Goal: Task Accomplishment & Management: Use online tool/utility

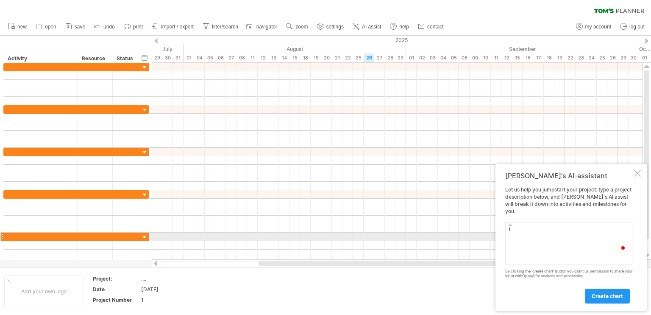
type textarea "i"
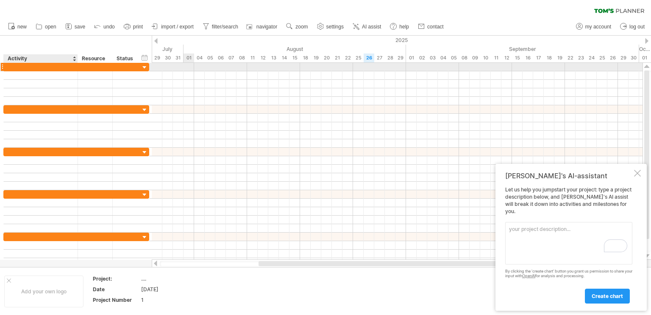
click at [44, 64] on div at bounding box center [40, 67] width 65 height 8
type input "**********"
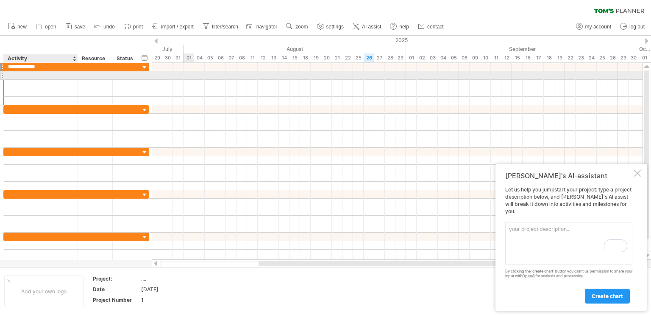
click at [39, 72] on div at bounding box center [40, 75] width 65 height 8
click at [36, 76] on div at bounding box center [40, 75] width 65 height 8
type input "**********"
click at [39, 80] on div at bounding box center [40, 84] width 65 height 8
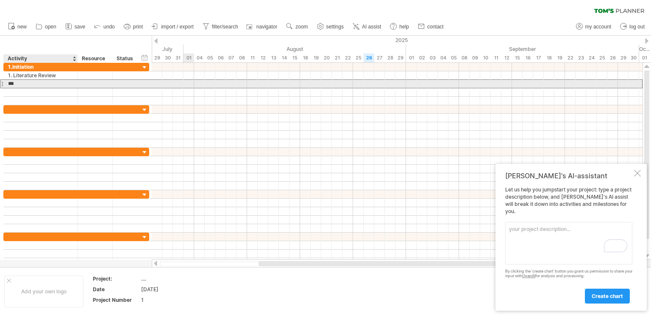
type input "***"
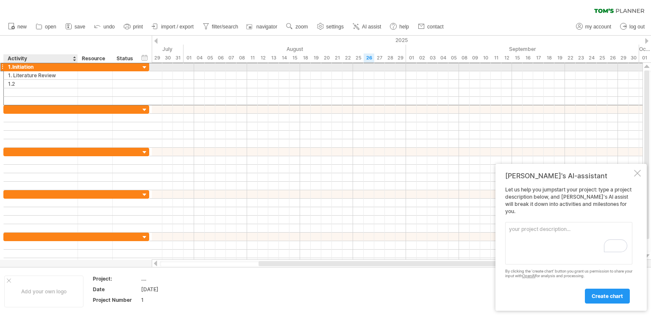
click at [25, 66] on div "1.Initiation" at bounding box center [40, 67] width 65 height 8
click at [0, 0] on input "**********" at bounding box center [0, 0] width 0 height 0
click at [25, 66] on input "**********" at bounding box center [40, 67] width 65 height 8
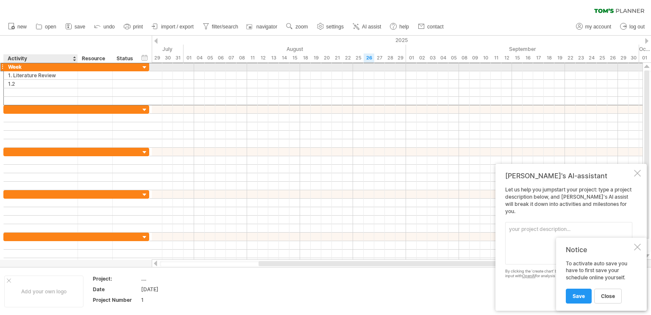
click at [61, 64] on div "Week" at bounding box center [40, 67] width 65 height 8
click at [50, 66] on input "****" at bounding box center [40, 67] width 65 height 8
type input "**********"
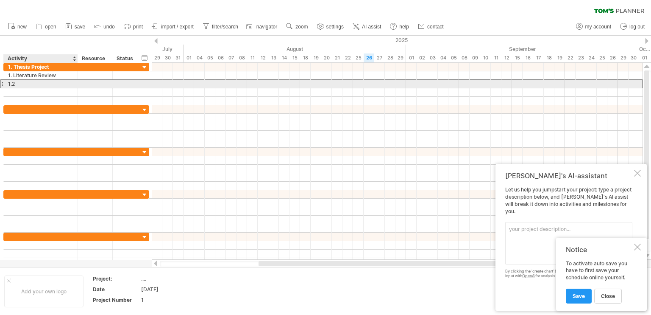
click at [44, 83] on div "1.2" at bounding box center [40, 84] width 65 height 8
type input "**********"
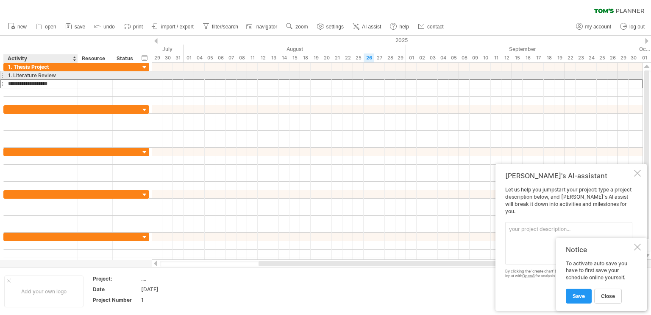
click at [11, 78] on div "1. Literature Review" at bounding box center [40, 75] width 65 height 8
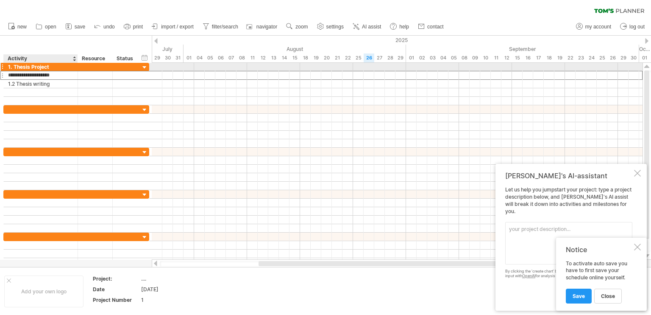
type input "**********"
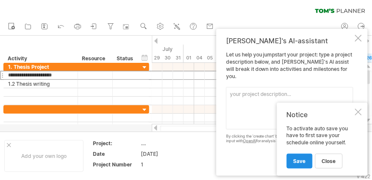
click at [302, 162] on span "Save" at bounding box center [299, 161] width 12 height 6
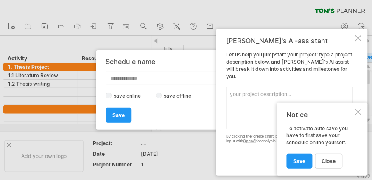
click at [361, 42] on div at bounding box center [358, 38] width 7 height 7
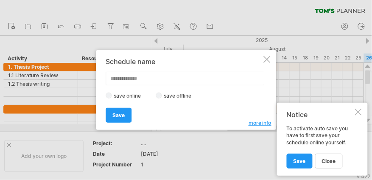
click at [270, 59] on div "Schedule name save online save offline more info Save Save Save schedules onlin…" at bounding box center [186, 90] width 180 height 80
click at [266, 61] on div at bounding box center [266, 59] width 7 height 7
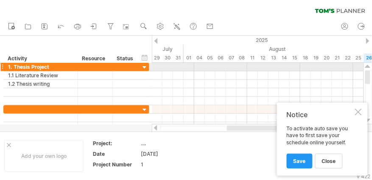
click at [145, 67] on div at bounding box center [145, 68] width 8 height 8
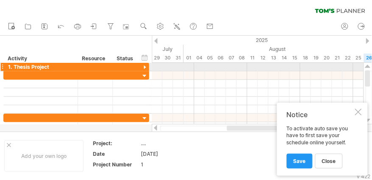
click at [143, 66] on div at bounding box center [145, 68] width 8 height 8
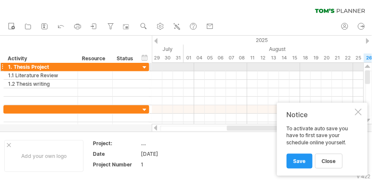
click at [143, 66] on div at bounding box center [145, 68] width 8 height 8
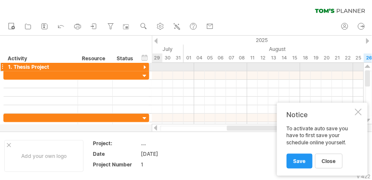
click at [144, 65] on div at bounding box center [145, 68] width 8 height 8
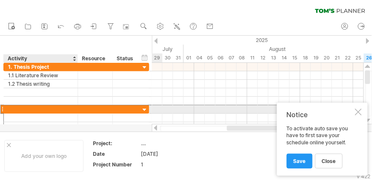
click at [25, 109] on div at bounding box center [40, 109] width 65 height 8
click at [39, 107] on div "2." at bounding box center [40, 109] width 65 height 8
type input "**********"
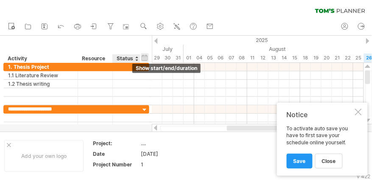
click at [144, 55] on div "hide start/end/duration show start/end/duration" at bounding box center [145, 57] width 8 height 9
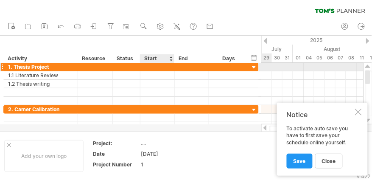
click at [161, 67] on div at bounding box center [157, 67] width 34 height 8
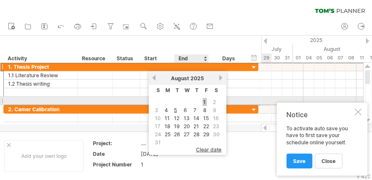
click at [203, 102] on link "1" at bounding box center [205, 102] width 4 height 8
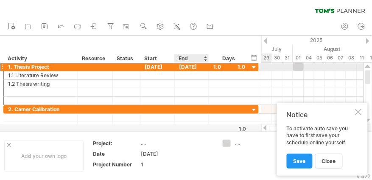
click at [199, 67] on div "[DATE]" at bounding box center [192, 67] width 34 height 8
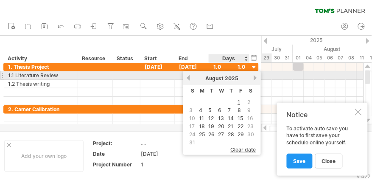
click at [252, 77] on link "next" at bounding box center [255, 78] width 6 height 6
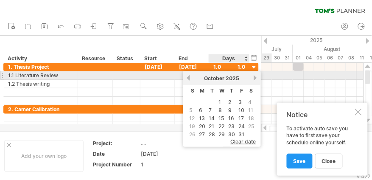
click at [252, 77] on link "next" at bounding box center [255, 78] width 6 height 6
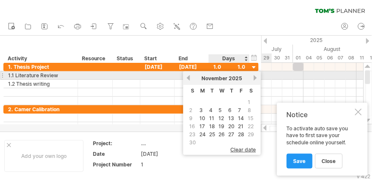
click at [252, 77] on link "next" at bounding box center [255, 78] width 6 height 6
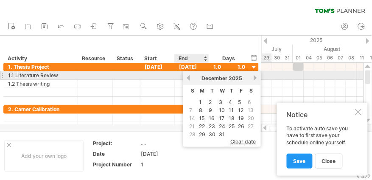
click at [187, 75] on link "previous" at bounding box center [188, 78] width 6 height 6
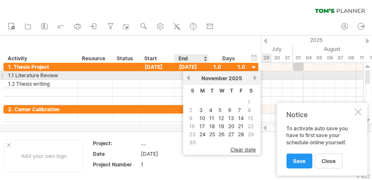
click at [187, 75] on link "previous" at bounding box center [188, 78] width 6 height 6
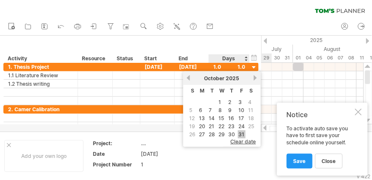
click at [239, 130] on link "31" at bounding box center [242, 134] width 8 height 8
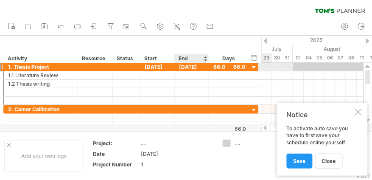
click at [190, 68] on div "[DATE]" at bounding box center [192, 67] width 34 height 8
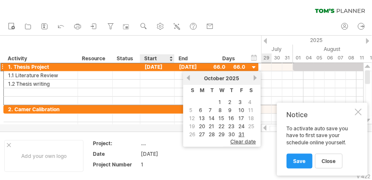
click at [161, 40] on div "hide start/end/duration show start/end/duration ******** Activity ******** Reso…" at bounding box center [130, 49] width 261 height 27
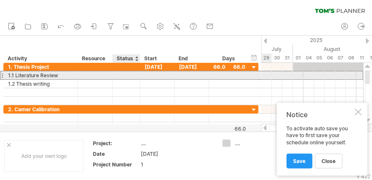
click at [121, 73] on div at bounding box center [126, 75] width 19 height 8
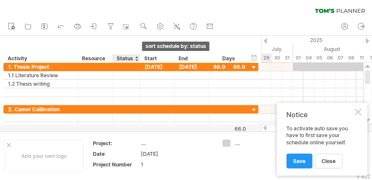
click at [135, 59] on div at bounding box center [136, 58] width 3 height 8
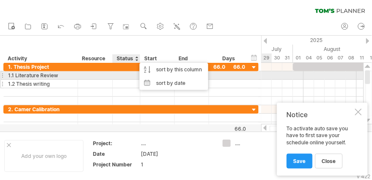
click at [129, 80] on div at bounding box center [126, 84] width 19 height 8
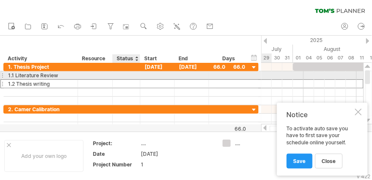
click at [124, 74] on div at bounding box center [126, 75] width 19 height 8
click at [121, 75] on input "text" at bounding box center [126, 75] width 19 height 8
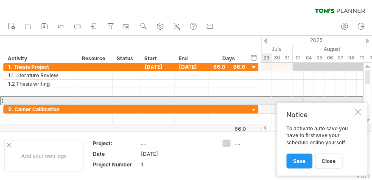
click at [2, 100] on div at bounding box center [1, 100] width 3 height 9
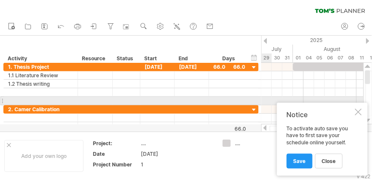
click at [2, 100] on div at bounding box center [1, 100] width 3 height 9
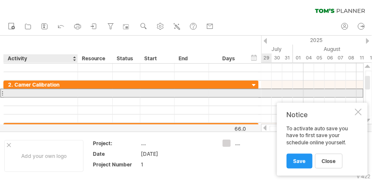
click at [31, 92] on div at bounding box center [40, 93] width 65 height 8
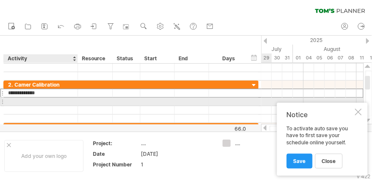
click at [29, 101] on div at bounding box center [40, 102] width 65 height 8
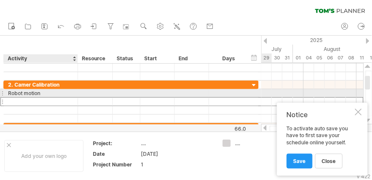
click at [8, 92] on div "Robot motion" at bounding box center [40, 93] width 65 height 8
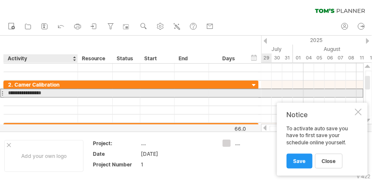
type input "**********"
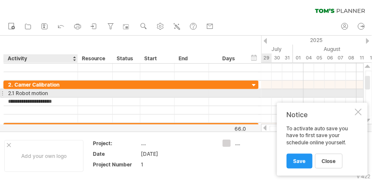
type input "**********"
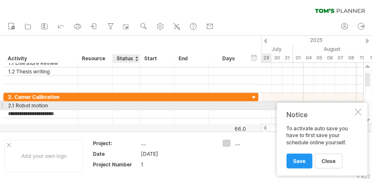
click at [124, 107] on div at bounding box center [126, 105] width 19 height 8
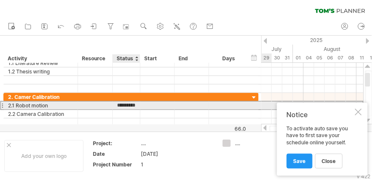
type input "*********"
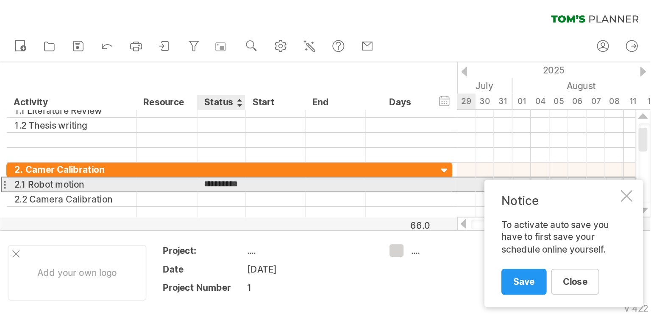
scroll to position [0, 9]
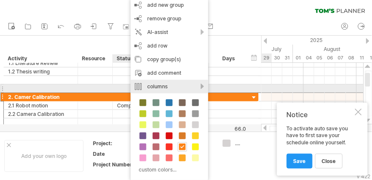
click at [201, 87] on div "columns" at bounding box center [170, 87] width 78 height 14
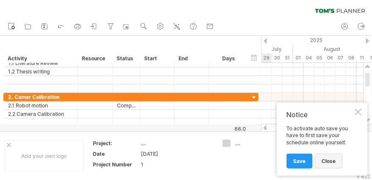
click at [330, 160] on span "close" at bounding box center [329, 161] width 14 height 6
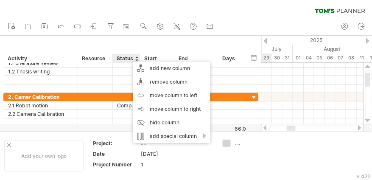
click at [92, 44] on div "hide start/end/duration show start/end/duration ******** Activity ******** Reso…" at bounding box center [130, 49] width 261 height 27
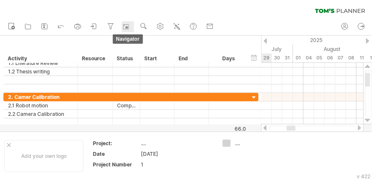
click at [126, 28] on rect at bounding box center [126, 26] width 8 height 8
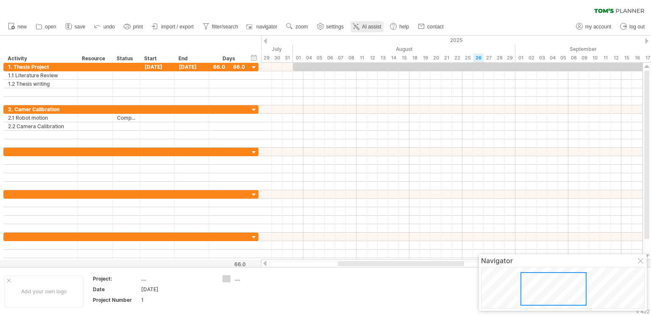
click at [371, 28] on span "AI assist" at bounding box center [371, 27] width 19 height 6
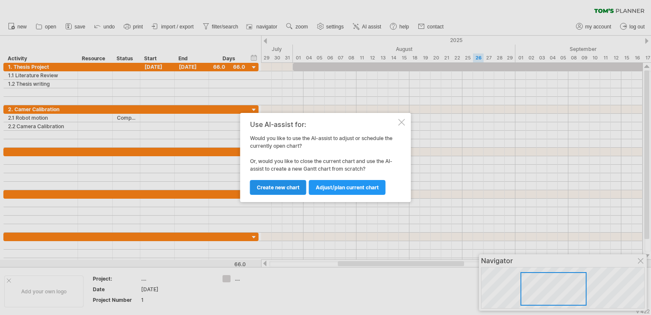
click at [285, 186] on span "Create new chart" at bounding box center [278, 187] width 43 height 6
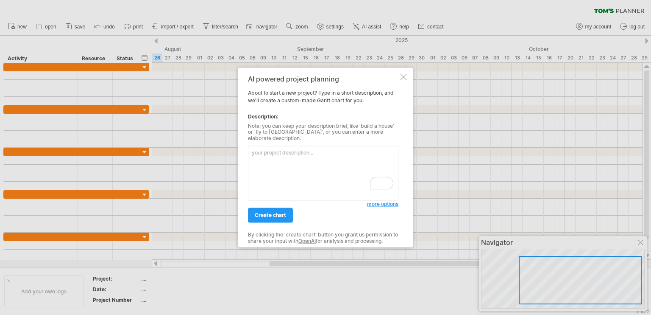
click at [310, 178] on textarea "To enrich screen reader interactions, please activate Accessibility in Grammarl…" at bounding box center [323, 173] width 151 height 55
click at [399, 78] on div "AI powered project planning About to start a new project? Type in a short descr…" at bounding box center [325, 156] width 175 height 179
click at [404, 74] on div "AI powered project planning About to start a new project? Type in a short descr…" at bounding box center [325, 156] width 175 height 179
click at [402, 80] on div at bounding box center [403, 76] width 7 height 7
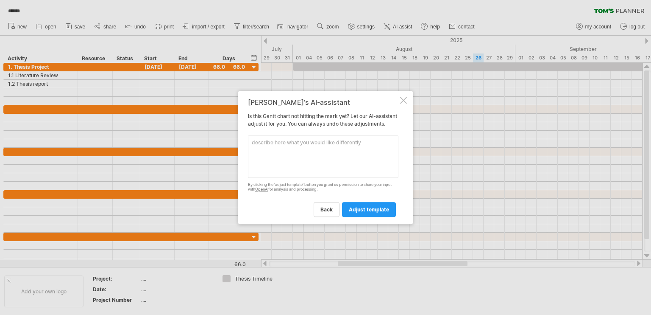
click at [324, 167] on textarea at bounding box center [323, 156] width 151 height 42
type textarea "i do have column named status, is it possible to get a dropped down menu"
click at [363, 209] on span "adjust template" at bounding box center [369, 209] width 40 height 6
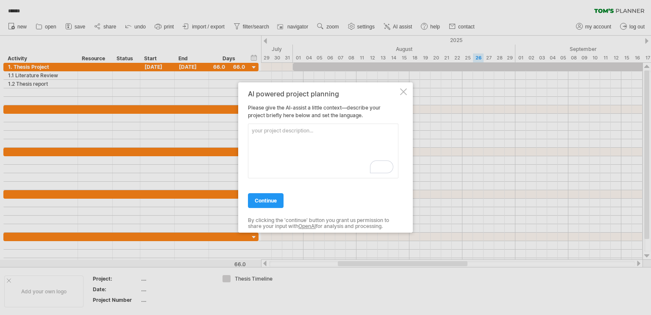
click at [280, 148] on textarea "To enrich screen reader interactions, please activate Accessibility in Grammarl…" at bounding box center [323, 150] width 151 height 55
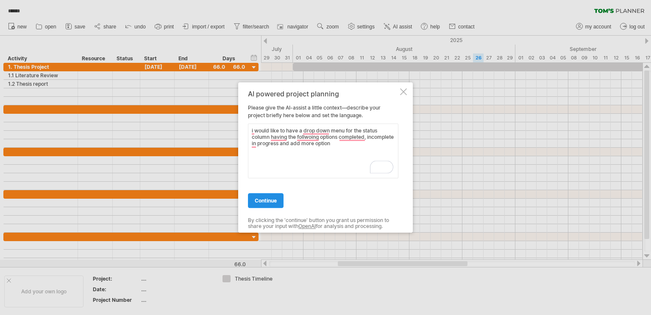
type textarea "i would like to have a drop down menu for the status column having the follwoin…"
click at [273, 195] on link "continue" at bounding box center [266, 200] width 36 height 15
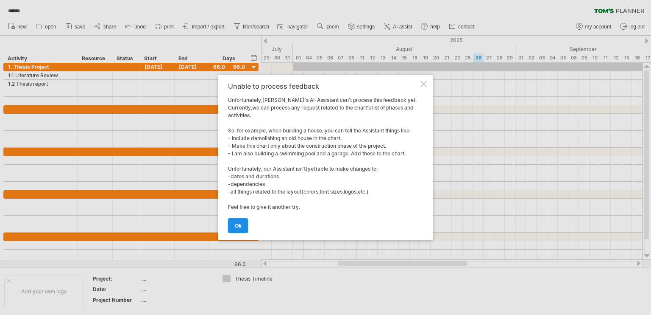
click at [237, 223] on span "ok" at bounding box center [238, 225] width 7 height 6
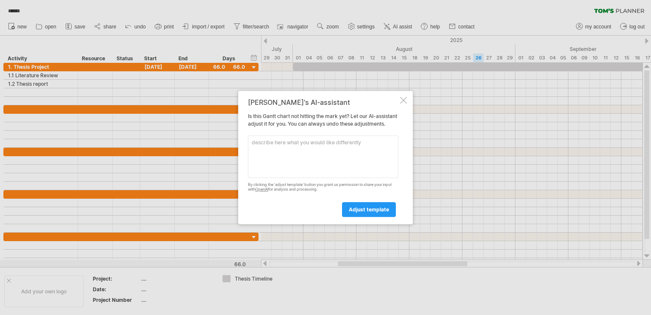
click at [400, 97] on div at bounding box center [403, 100] width 7 height 7
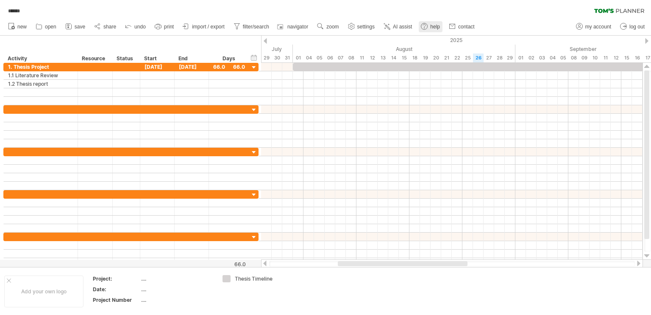
click at [428, 24] on use at bounding box center [424, 26] width 8 height 8
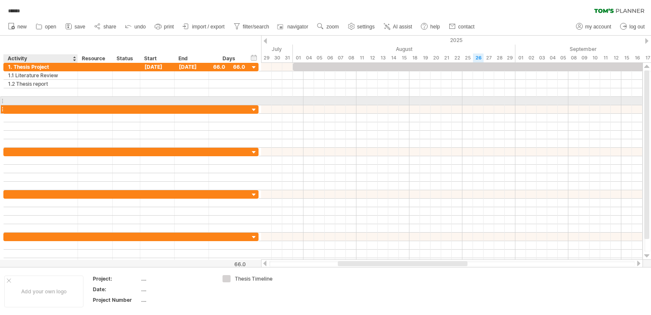
click at [54, 105] on div at bounding box center [40, 109] width 65 height 8
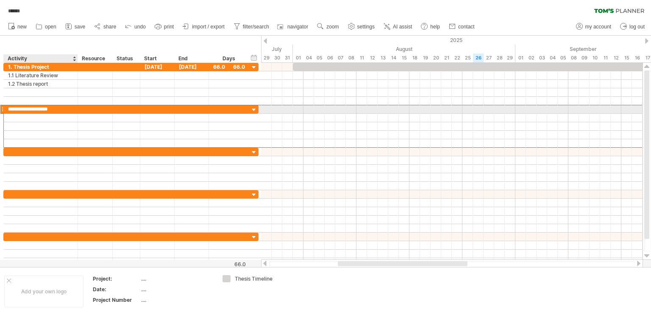
type input "**********"
click at [55, 114] on div at bounding box center [40, 118] width 65 height 8
type input "**********"
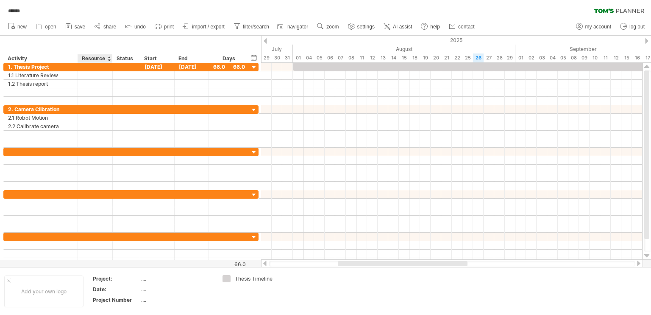
click at [92, 59] on div "Resource" at bounding box center [95, 58] width 26 height 8
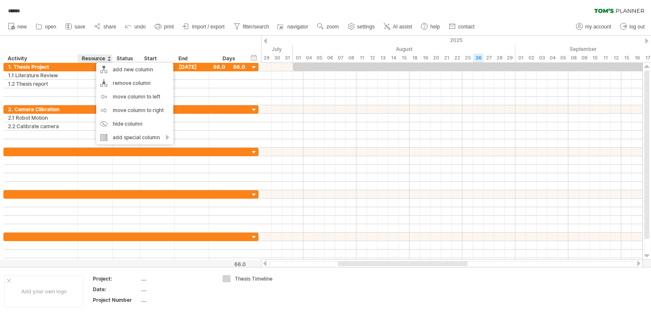
click at [88, 58] on div "Resource" at bounding box center [95, 58] width 26 height 8
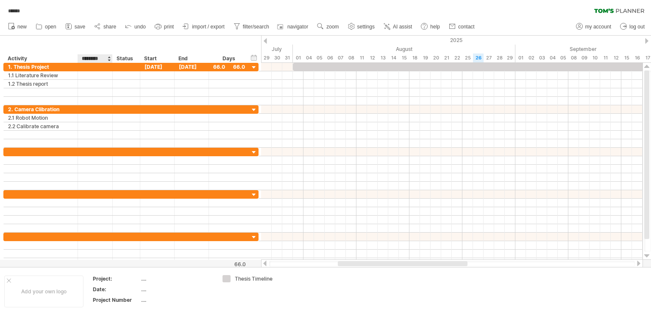
click at [88, 58] on input "********" at bounding box center [95, 58] width 26 height 8
drag, startPoint x: 124, startPoint y: 55, endPoint x: 149, endPoint y: 51, distance: 24.9
click at [149, 51] on div "hide start/end/duration show start/end/duration ******** Activity ******** Reso…" at bounding box center [130, 49] width 261 height 27
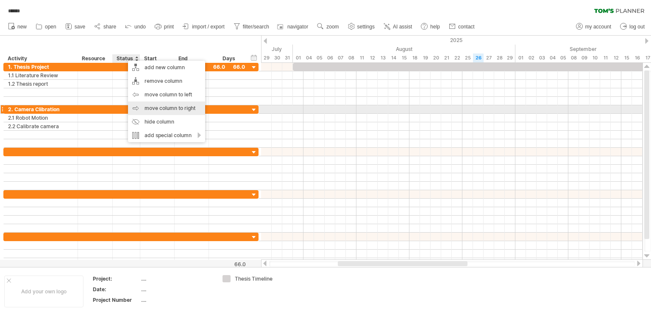
click at [163, 106] on div "move column to right" at bounding box center [166, 108] width 77 height 14
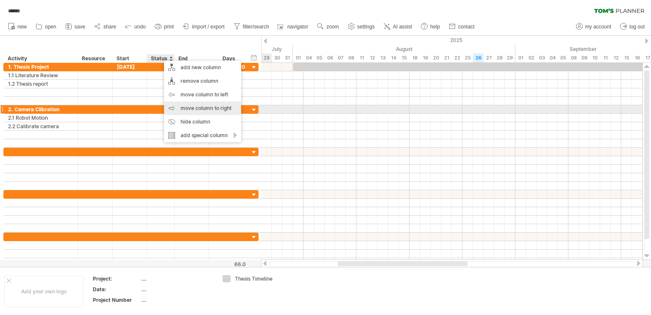
click at [190, 112] on div "move column to right" at bounding box center [202, 108] width 77 height 14
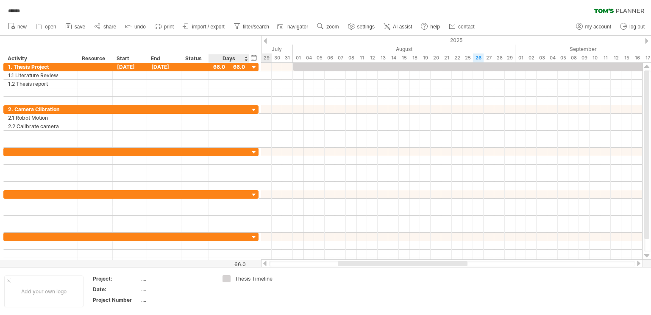
click at [229, 55] on div "Days" at bounding box center [229, 58] width 40 height 8
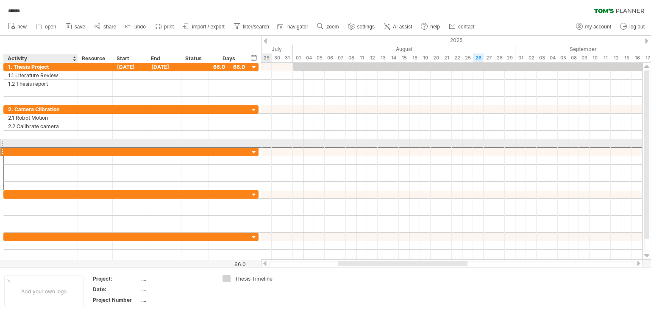
click at [47, 148] on div at bounding box center [40, 152] width 65 height 8
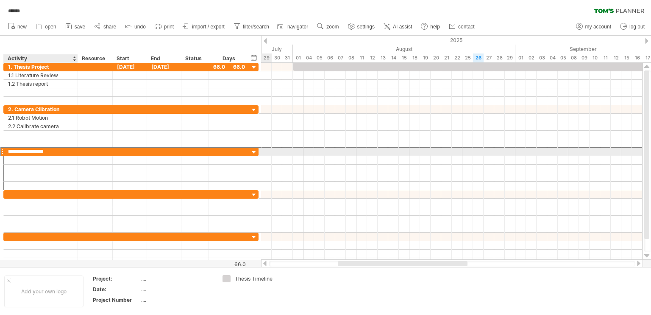
type input "**********"
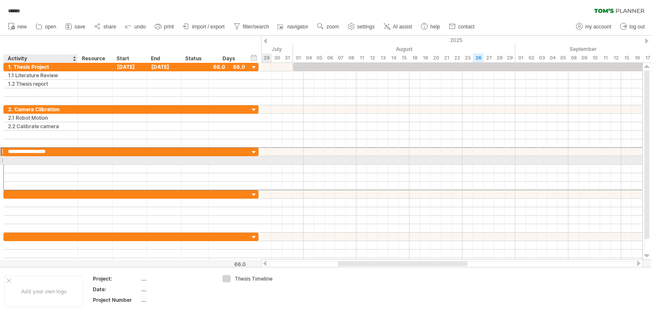
click at [48, 156] on div at bounding box center [40, 160] width 65 height 8
click at [15, 159] on input "**********" at bounding box center [40, 160] width 65 height 8
type input "**********"
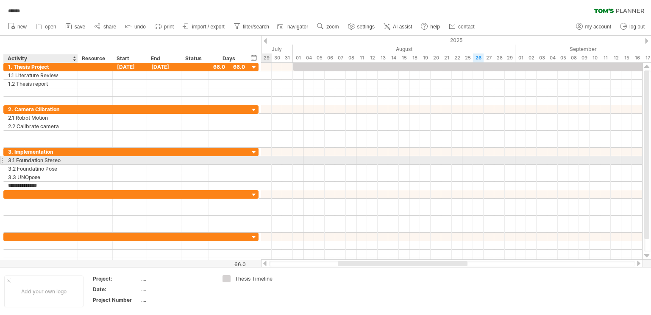
type input "**********"
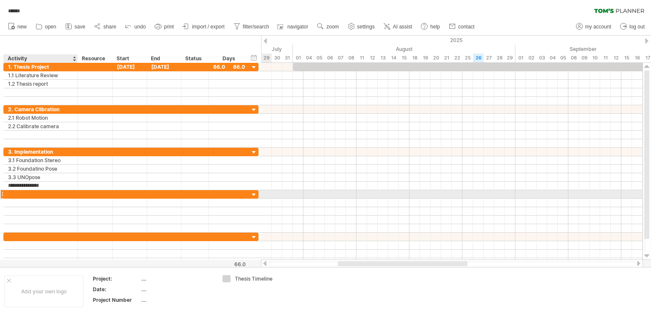
click at [36, 193] on div at bounding box center [40, 194] width 65 height 8
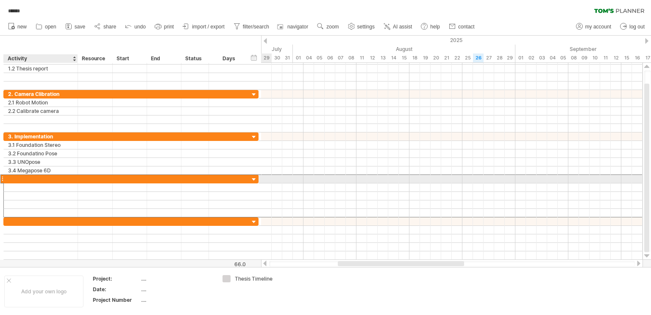
click at [25, 177] on input "text" at bounding box center [40, 179] width 65 height 8
type input "*"
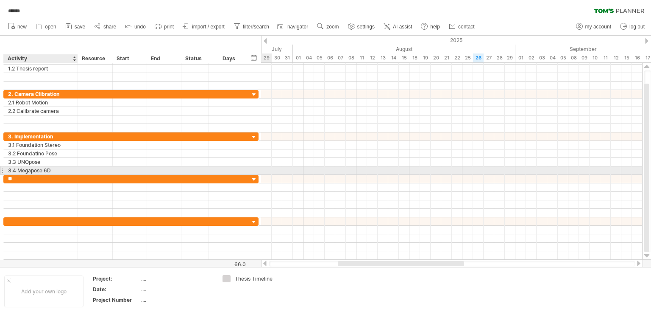
type input "**"
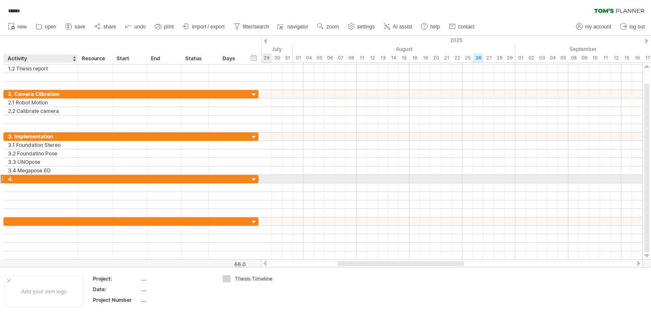
click at [36, 176] on div "4." at bounding box center [40, 179] width 65 height 8
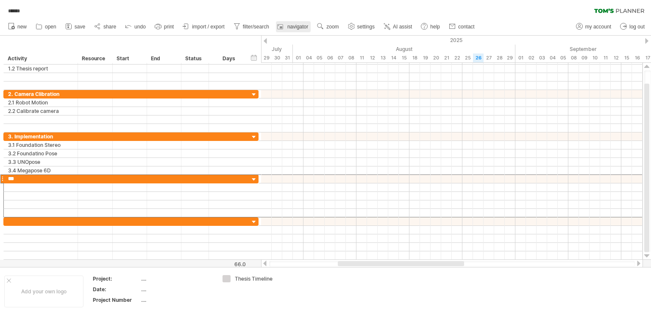
click at [296, 29] on span "navigator" at bounding box center [298, 27] width 21 height 6
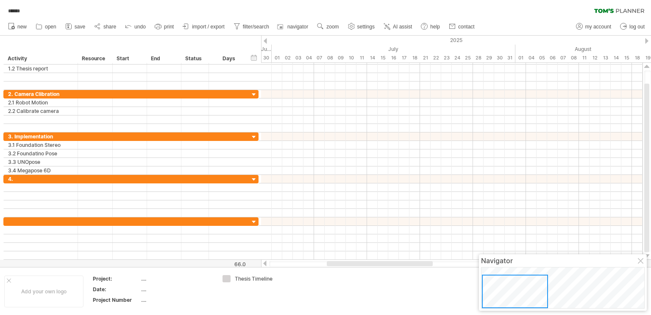
drag, startPoint x: 553, startPoint y: 283, endPoint x: 514, endPoint y: 285, distance: 38.6
click at [514, 285] on div at bounding box center [515, 290] width 66 height 33
click at [636, 263] on div "Navigator" at bounding box center [563, 260] width 164 height 8
click at [641, 262] on div at bounding box center [641, 261] width 7 height 7
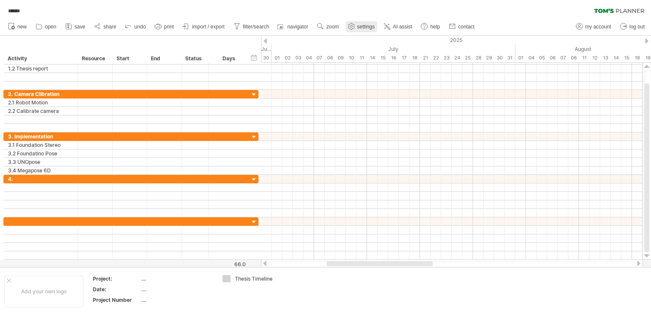
click at [352, 27] on circle at bounding box center [351, 26] width 2 height 2
select select "*"
select select "**"
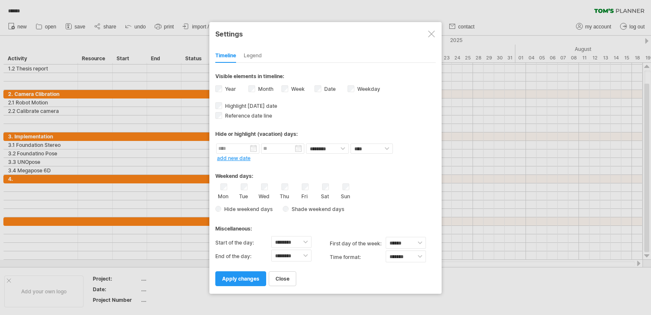
click at [249, 55] on div "Legend" at bounding box center [253, 56] width 18 height 14
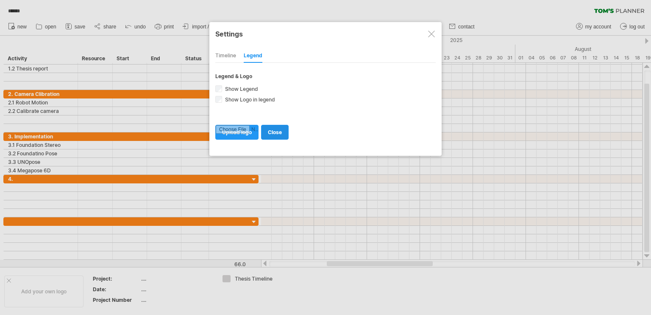
click at [277, 129] on span "close" at bounding box center [275, 132] width 14 height 6
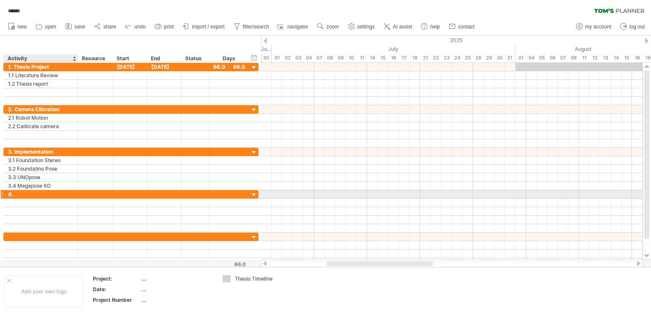
click at [42, 191] on div "4." at bounding box center [40, 194] width 65 height 8
type input "**********"
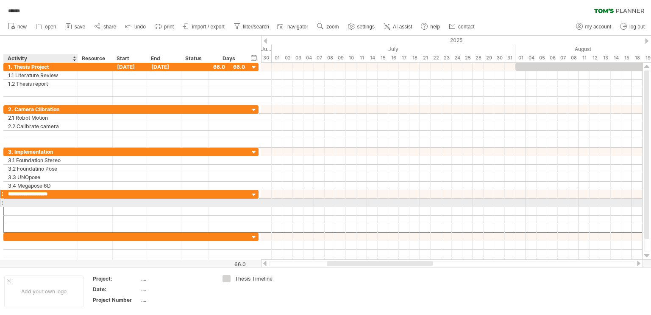
click at [39, 199] on div at bounding box center [40, 202] width 65 height 8
click at [42, 202] on input "text" at bounding box center [40, 202] width 65 height 8
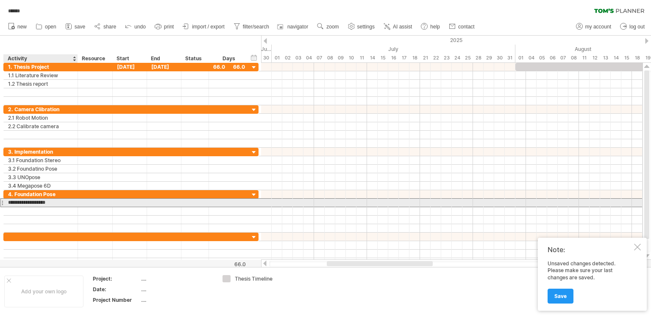
type input "**********"
type input "***"
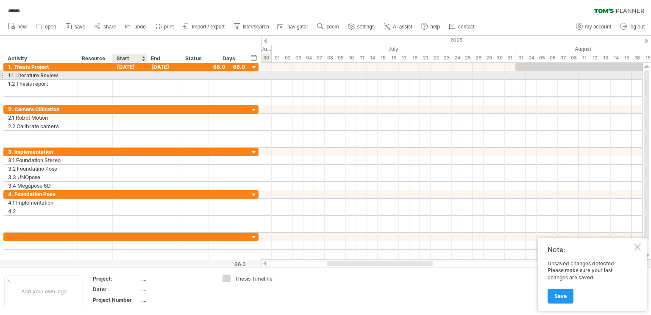
click at [129, 73] on div at bounding box center [130, 75] width 34 height 8
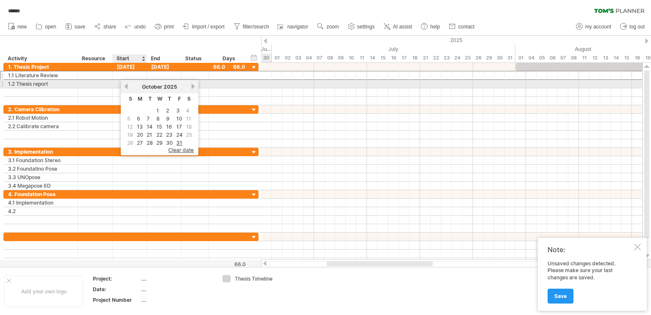
click at [126, 87] on link "previous" at bounding box center [126, 86] width 6 height 6
click at [128, 86] on div "previous next [DATE]" at bounding box center [160, 87] width 78 height 14
click at [128, 86] on link "previous" at bounding box center [126, 86] width 6 height 6
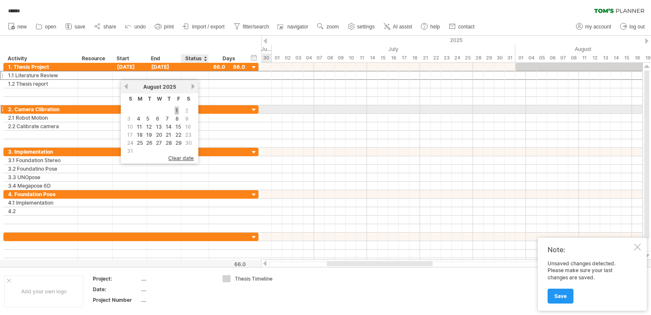
click at [176, 110] on link "1" at bounding box center [177, 110] width 4 height 8
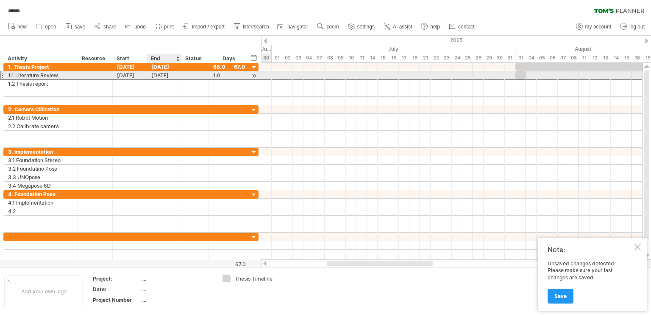
click at [166, 74] on div "[DATE]" at bounding box center [164, 75] width 34 height 8
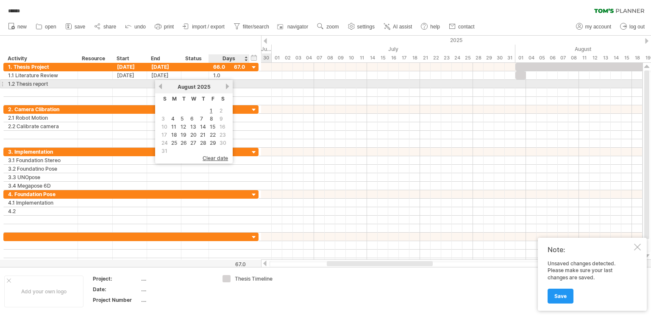
click at [226, 84] on link "next" at bounding box center [227, 86] width 6 height 6
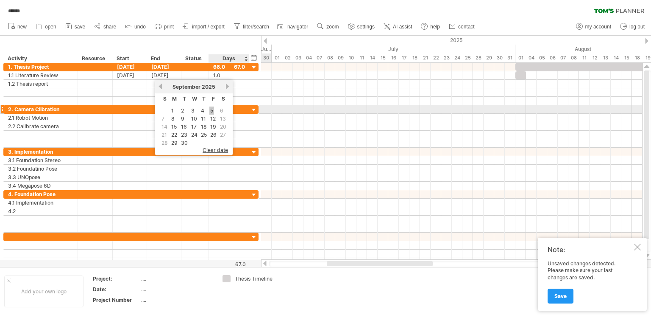
click at [210, 110] on link "5" at bounding box center [211, 110] width 5 height 8
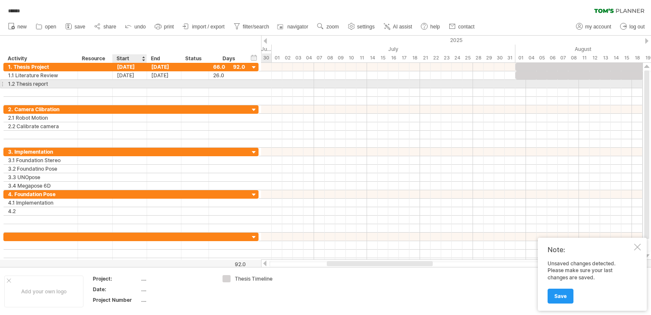
click at [123, 84] on div at bounding box center [130, 84] width 34 height 8
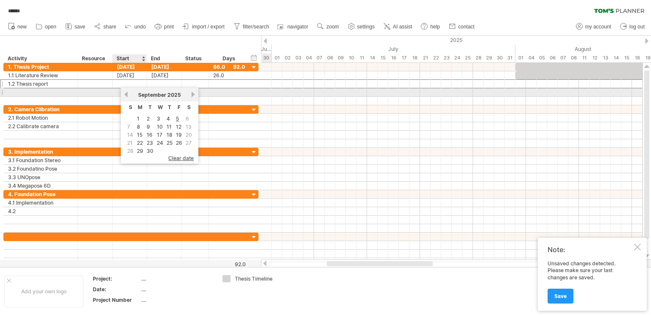
click at [128, 95] on div "previous next [DATE]" at bounding box center [160, 95] width 78 height 14
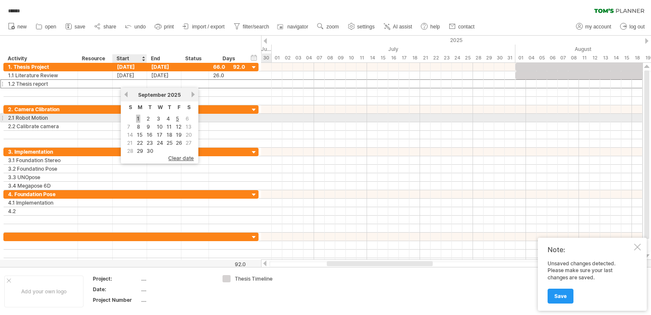
click at [138, 117] on link "1" at bounding box center [138, 118] width 4 height 8
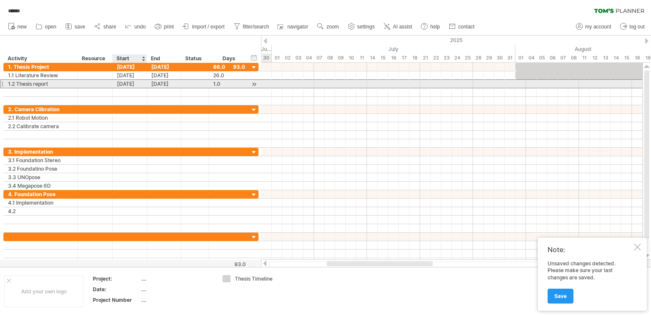
click at [129, 83] on div "[DATE]" at bounding box center [130, 84] width 34 height 8
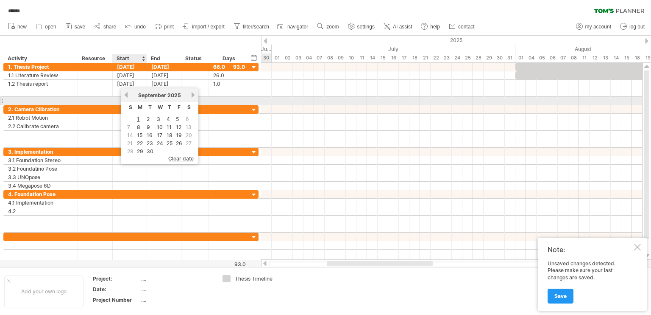
click at [126, 98] on link "previous" at bounding box center [126, 95] width 6 height 6
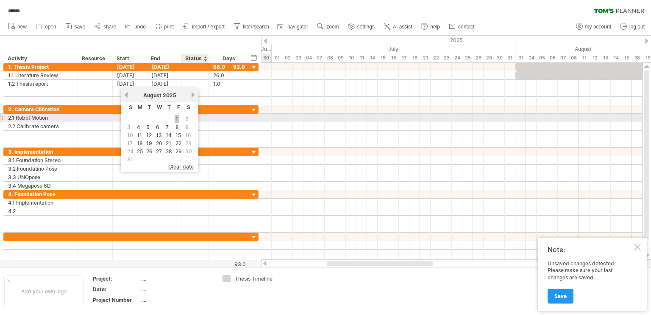
click at [177, 120] on link "1" at bounding box center [177, 119] width 4 height 8
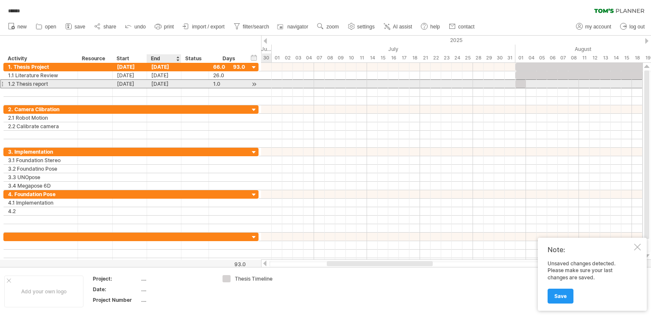
click at [163, 85] on div "[DATE]" at bounding box center [164, 84] width 34 height 8
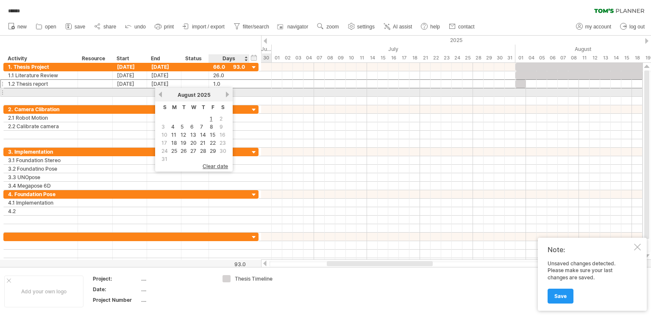
click at [222, 96] on div "[DATE]" at bounding box center [193, 95] width 61 height 6
click at [224, 95] on link "next" at bounding box center [227, 94] width 6 height 6
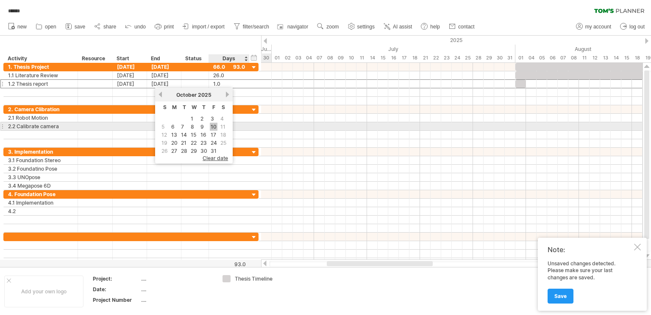
click at [211, 125] on link "10" at bounding box center [214, 127] width 8 height 8
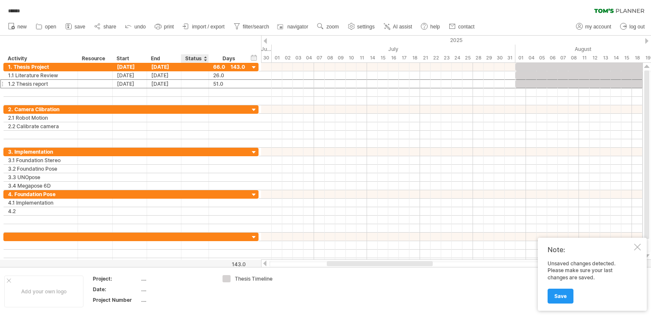
click at [197, 56] on div "Status" at bounding box center [194, 58] width 19 height 8
click at [197, 56] on input "******" at bounding box center [194, 58] width 19 height 8
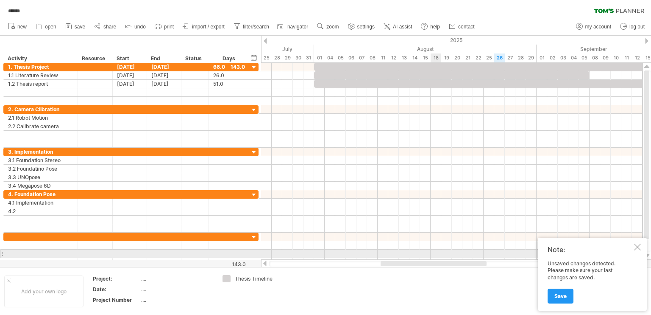
drag, startPoint x: 387, startPoint y: 262, endPoint x: 441, endPoint y: 257, distance: 54.6
click at [441, 257] on div "Trying to reach [DOMAIN_NAME] Connected again... 0% autosave... ****** clear fi…" at bounding box center [325, 157] width 651 height 315
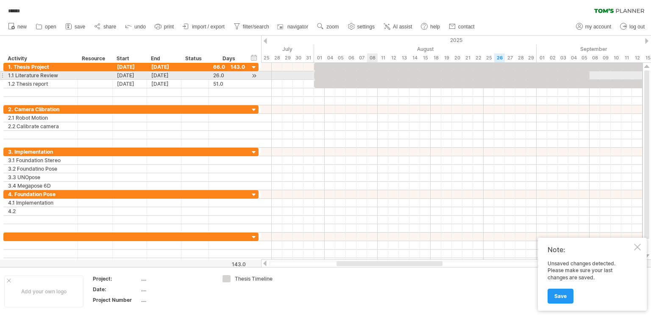
click at [373, 75] on div at bounding box center [452, 75] width 276 height 8
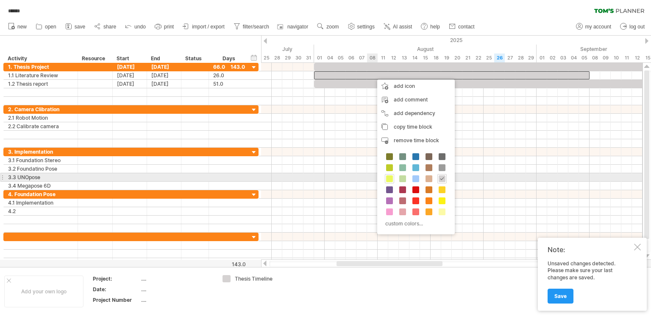
click at [388, 177] on span at bounding box center [389, 178] width 7 height 7
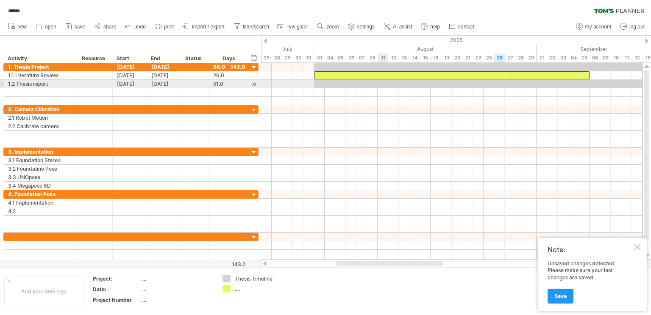
click at [383, 84] on div at bounding box center [584, 84] width 541 height 8
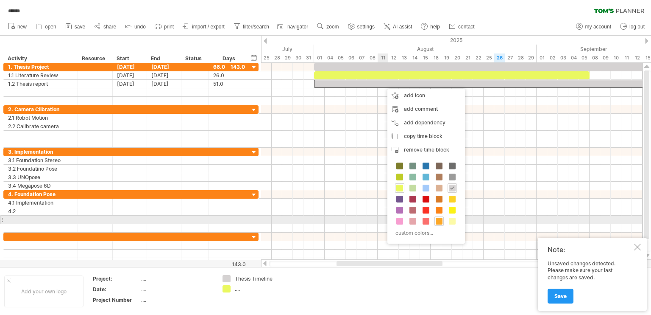
click at [441, 220] on span at bounding box center [439, 221] width 7 height 7
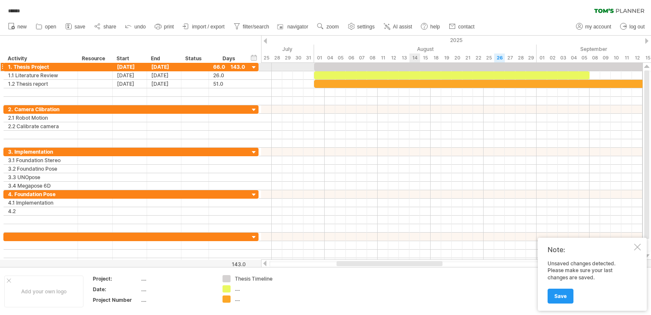
click at [416, 71] on div at bounding box center [452, 67] width 382 height 8
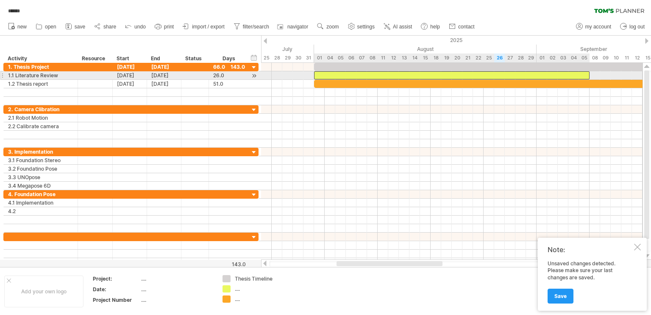
click at [419, 74] on div at bounding box center [452, 75] width 276 height 8
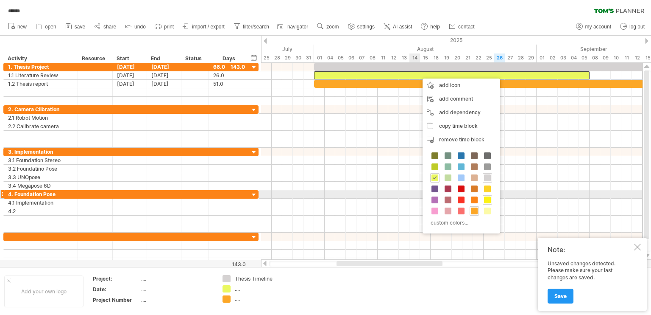
click at [486, 197] on span at bounding box center [487, 199] width 7 height 7
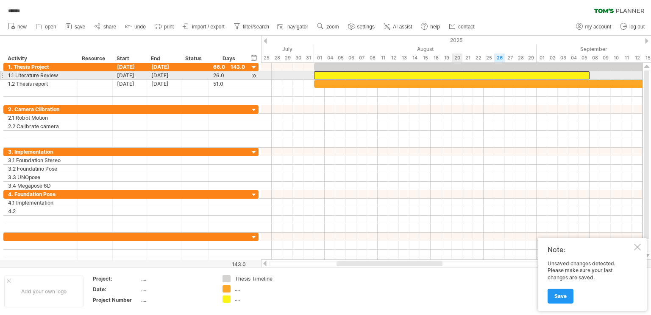
click at [460, 75] on div at bounding box center [452, 75] width 276 height 8
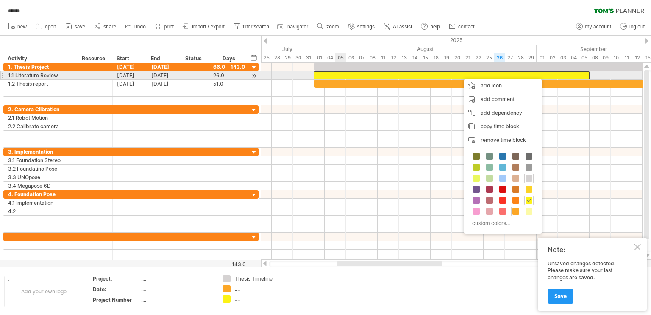
click at [345, 75] on div at bounding box center [452, 75] width 276 height 8
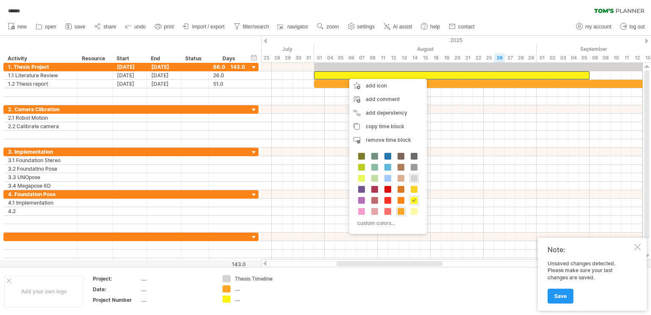
click at [196, 58] on div "Status" at bounding box center [194, 58] width 19 height 8
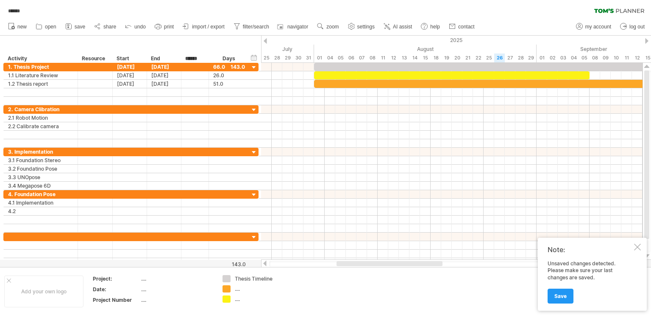
click at [196, 58] on input "******" at bounding box center [194, 58] width 19 height 8
click at [98, 56] on div "Resource" at bounding box center [95, 58] width 26 height 8
click at [0, 0] on input "********" at bounding box center [0, 0] width 0 height 0
click at [198, 55] on div "Status" at bounding box center [194, 58] width 19 height 8
click at [197, 56] on input "******" at bounding box center [194, 58] width 19 height 8
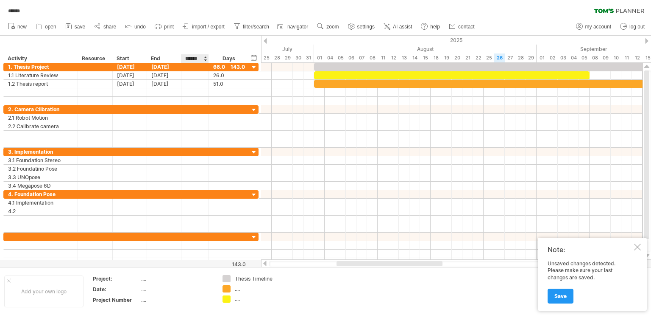
click at [197, 56] on input "******" at bounding box center [194, 58] width 19 height 8
type input "********"
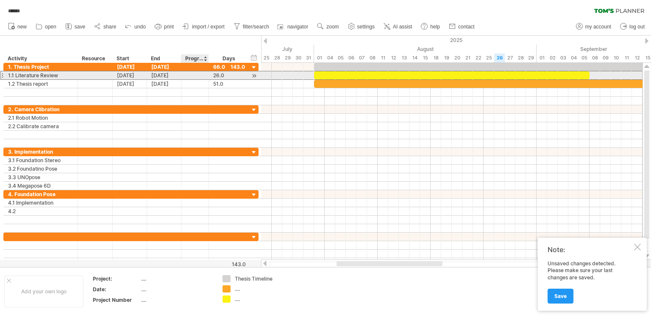
click at [191, 75] on div at bounding box center [195, 75] width 19 height 8
click at [0, 0] on input "text" at bounding box center [0, 0] width 0 height 0
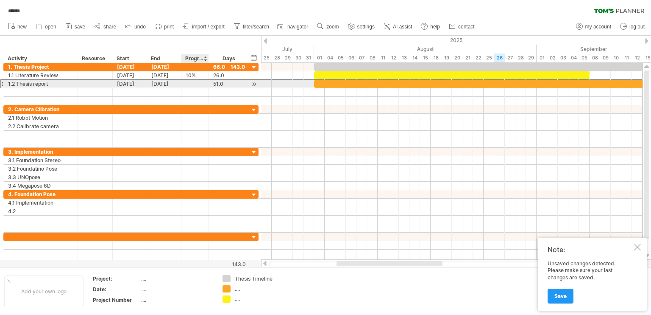
click at [189, 85] on input "text" at bounding box center [195, 84] width 19 height 8
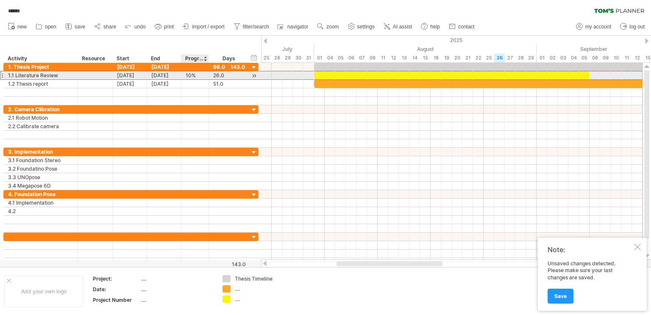
click at [193, 73] on div "10%" at bounding box center [195, 75] width 19 height 8
click at [0, 0] on input "***" at bounding box center [0, 0] width 0 height 0
click at [193, 73] on input "***" at bounding box center [195, 75] width 19 height 8
type input "*"
type input "***"
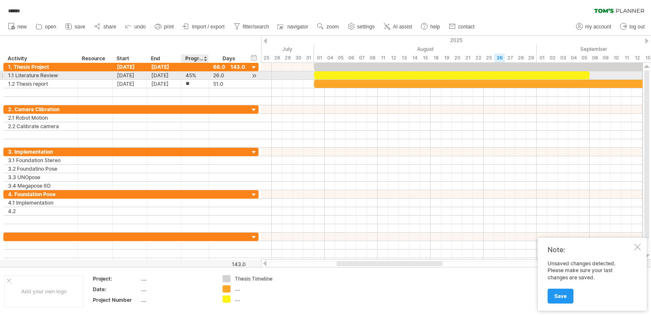
type input "***"
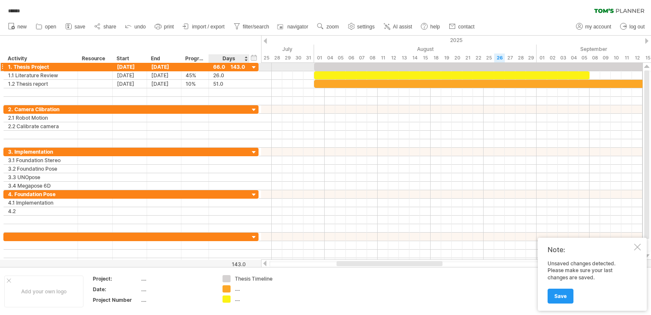
click at [253, 66] on div at bounding box center [254, 68] width 8 height 8
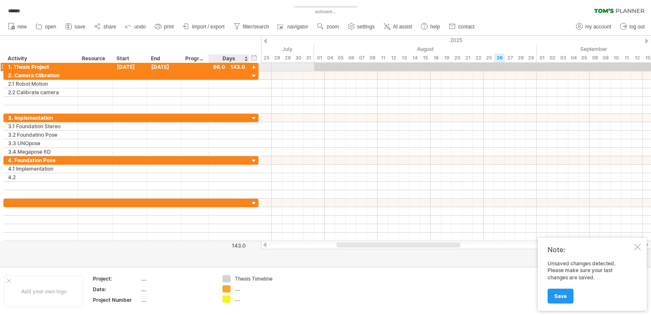
click at [253, 66] on div at bounding box center [254, 68] width 8 height 8
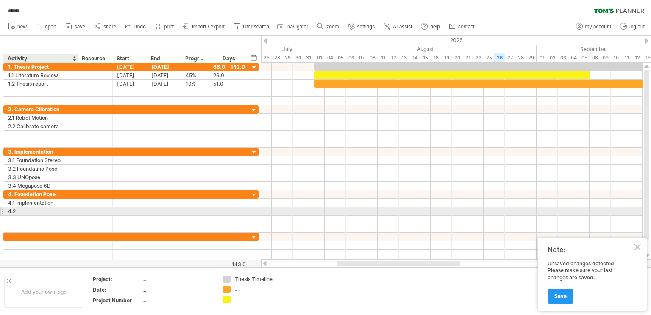
click at [21, 207] on div "4.2" at bounding box center [40, 211] width 65 height 8
click at [26, 208] on input "***" at bounding box center [40, 211] width 65 height 8
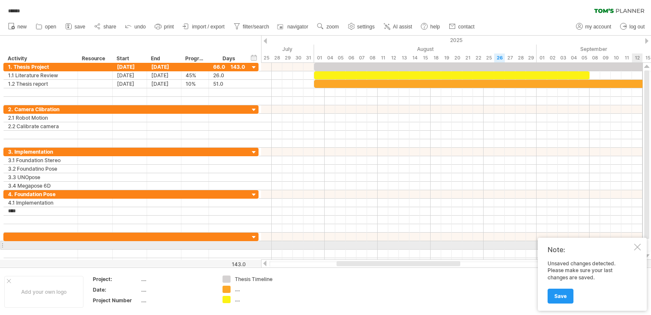
click at [637, 246] on div at bounding box center [637, 246] width 7 height 7
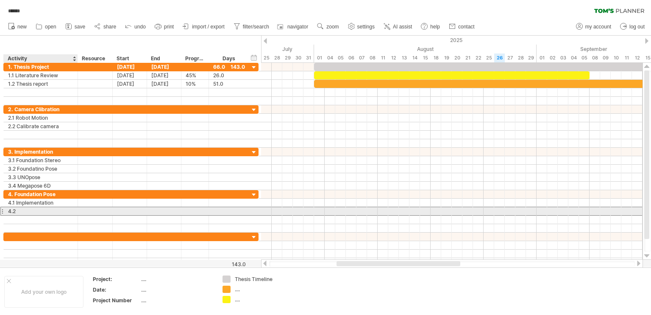
click at [31, 208] on div "4.2" at bounding box center [40, 211] width 65 height 8
type input "**********"
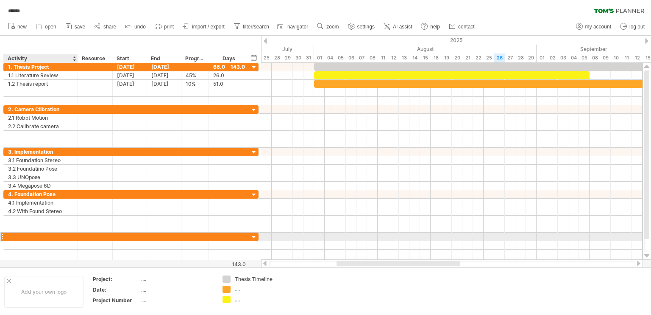
click at [31, 234] on div at bounding box center [40, 236] width 65 height 8
type input "**********"
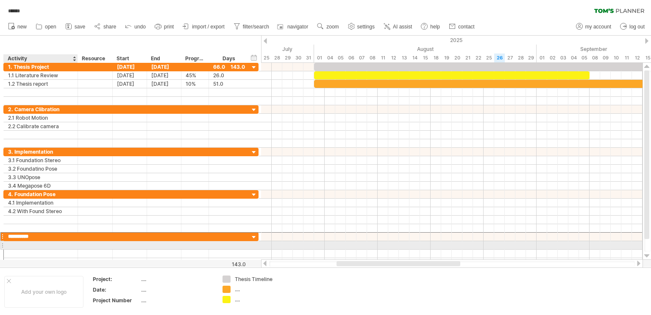
click at [24, 246] on div at bounding box center [40, 245] width 65 height 8
type input "*"
click at [34, 244] on div "5.1 Implem" at bounding box center [40, 245] width 65 height 8
type input "**********"
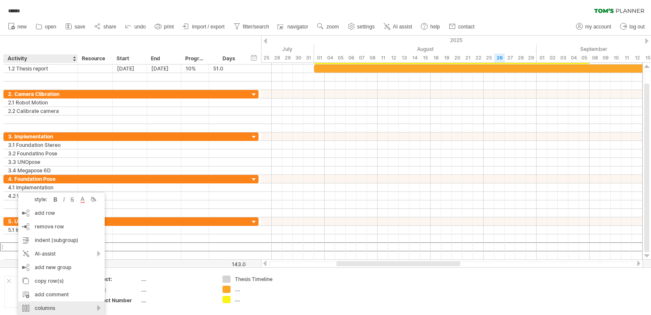
click at [66, 304] on div "columns" at bounding box center [61, 308] width 87 height 14
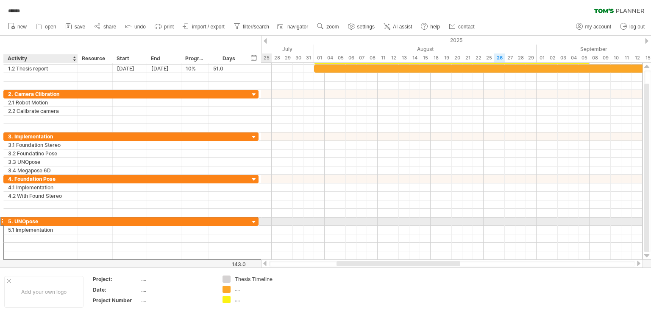
click at [226, 219] on div at bounding box center [229, 221] width 32 height 8
click at [226, 219] on input "text" at bounding box center [221, 221] width 16 height 8
click at [204, 220] on div at bounding box center [195, 221] width 28 height 8
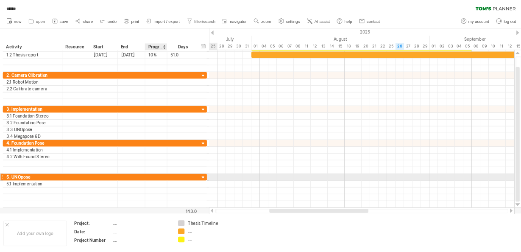
scroll to position [0, 0]
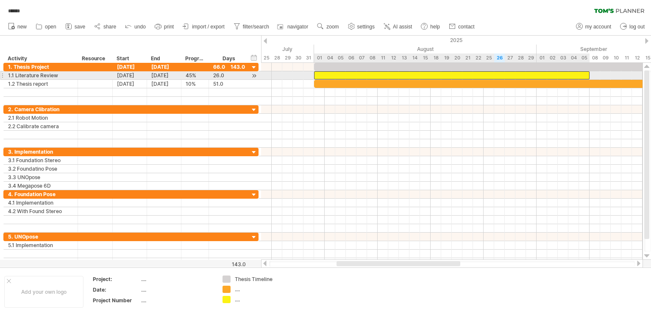
click at [316, 75] on div at bounding box center [452, 75] width 276 height 8
click at [319, 76] on div at bounding box center [452, 75] width 276 height 8
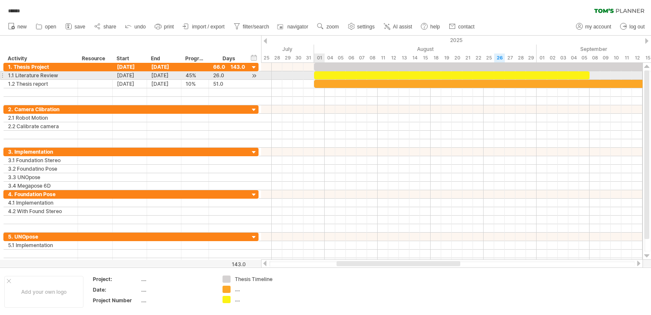
click at [319, 76] on div at bounding box center [452, 75] width 276 height 8
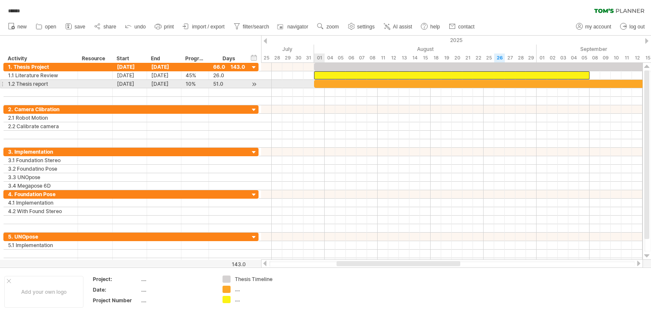
click at [318, 82] on div at bounding box center [584, 84] width 541 height 8
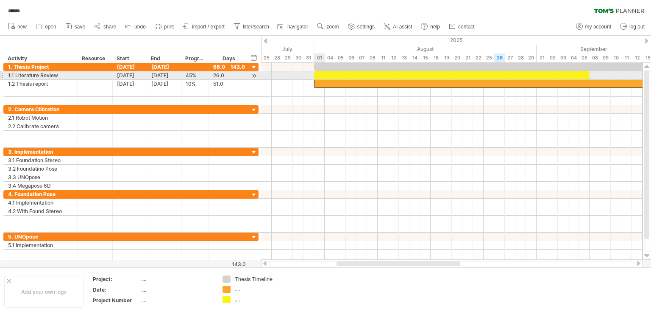
click at [322, 73] on div at bounding box center [452, 75] width 276 height 8
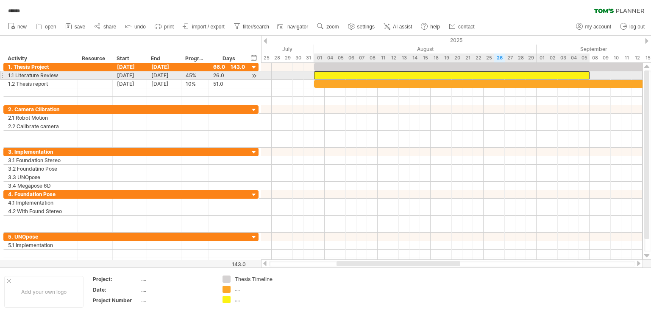
click at [322, 73] on div at bounding box center [452, 75] width 276 height 8
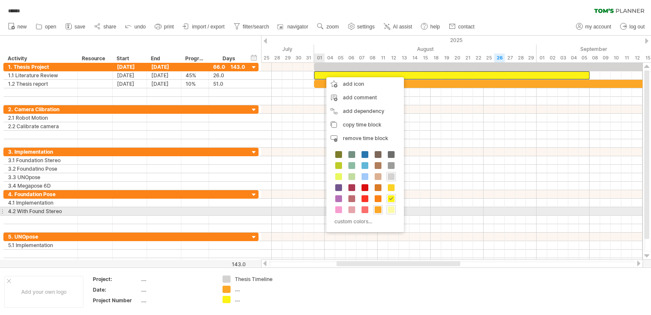
click at [393, 209] on span at bounding box center [391, 209] width 7 height 7
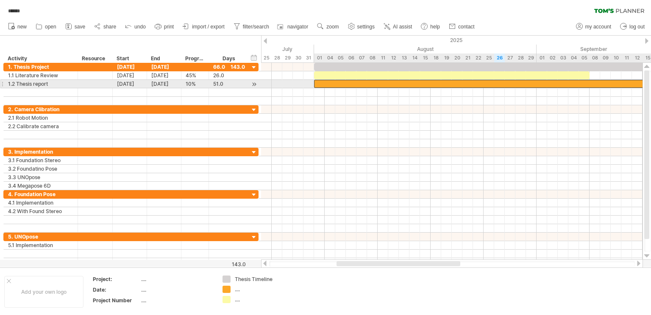
click at [383, 83] on div at bounding box center [584, 84] width 541 height 8
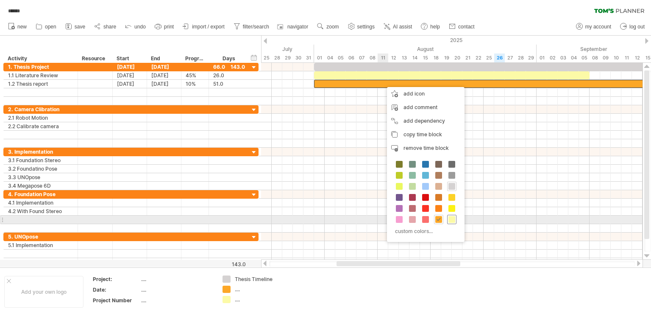
click at [455, 217] on span at bounding box center [452, 219] width 7 height 7
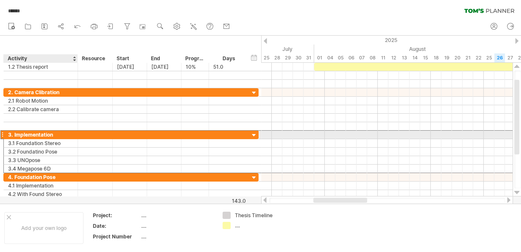
click at [18, 132] on div "3. Implementation" at bounding box center [40, 135] width 65 height 8
click at [13, 133] on input "**********" at bounding box center [40, 135] width 65 height 8
type input "**********"
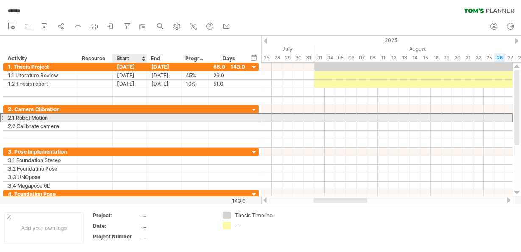
click at [136, 116] on div at bounding box center [130, 118] width 34 height 8
click at [131, 114] on div at bounding box center [130, 118] width 34 height 8
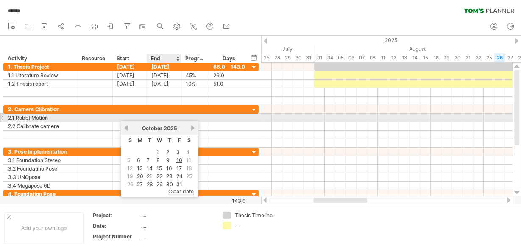
click at [170, 116] on div at bounding box center [164, 118] width 34 height 8
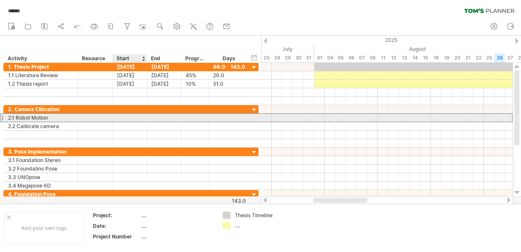
click at [123, 116] on div at bounding box center [130, 118] width 34 height 8
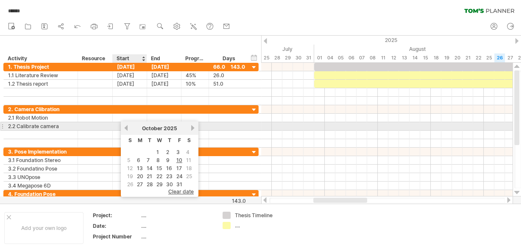
click at [126, 127] on link "previous" at bounding box center [126, 128] width 6 height 6
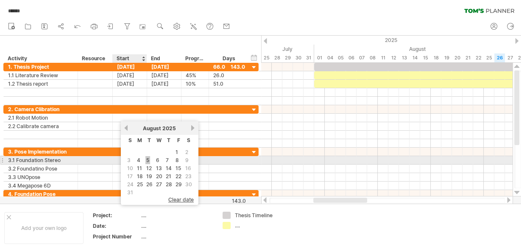
click at [147, 157] on link "5" at bounding box center [147, 160] width 5 height 8
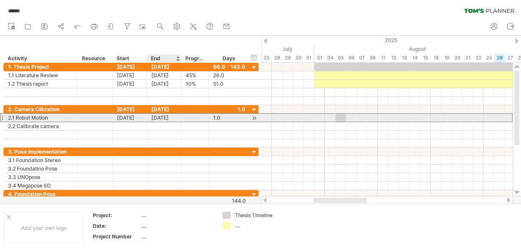
click at [173, 115] on div "[DATE]" at bounding box center [164, 118] width 34 height 8
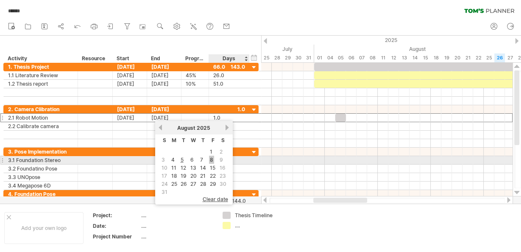
click at [210, 159] on link "8" at bounding box center [211, 160] width 5 height 8
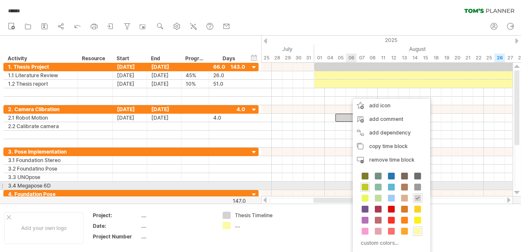
click at [368, 187] on span at bounding box center [365, 187] width 7 height 7
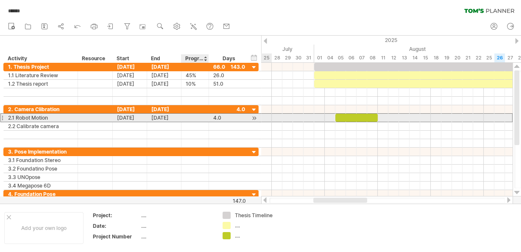
click at [192, 114] on div at bounding box center [195, 118] width 19 height 8
type input "****"
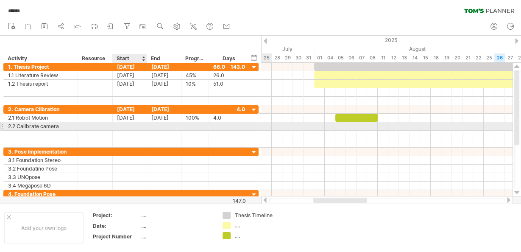
click at [122, 126] on div at bounding box center [130, 126] width 34 height 8
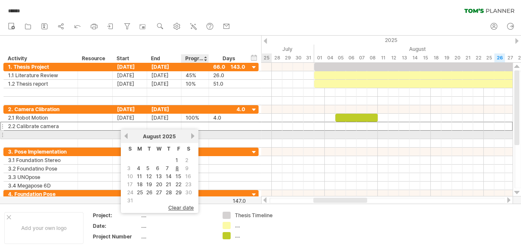
click at [192, 135] on link "next" at bounding box center [193, 136] width 6 height 6
click at [192, 134] on link "next" at bounding box center [193, 136] width 6 height 6
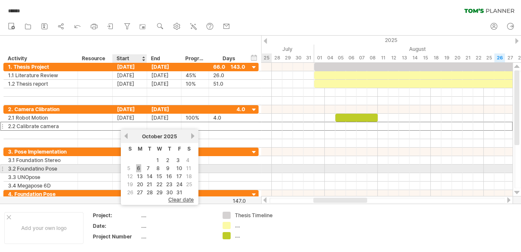
click at [138, 168] on link "6" at bounding box center [138, 168] width 5 height 8
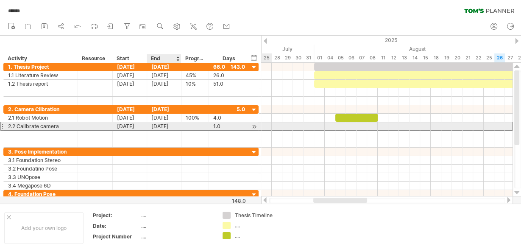
click at [166, 125] on div "[DATE]" at bounding box center [164, 126] width 34 height 8
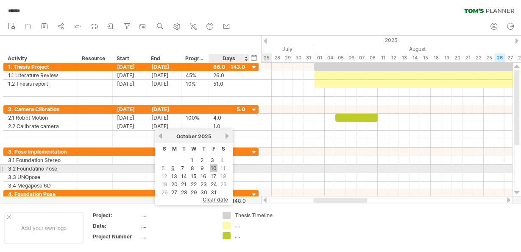
click at [210, 166] on link "10" at bounding box center [214, 168] width 8 height 8
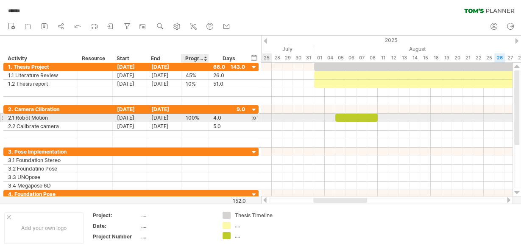
click at [192, 120] on div "100%" at bounding box center [195, 118] width 19 height 8
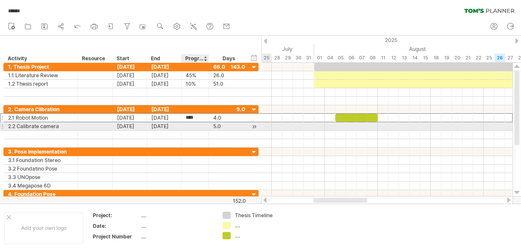
click at [190, 124] on div at bounding box center [195, 126] width 19 height 8
type input "**"
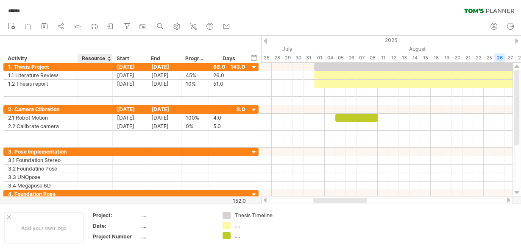
click at [91, 58] on div "Resource" at bounding box center [95, 58] width 26 height 8
click at [254, 58] on div "hide start/end/duration show start/end/duration" at bounding box center [254, 57] width 8 height 9
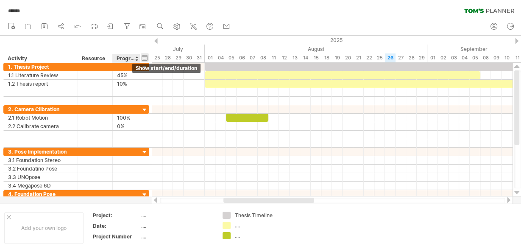
click at [143, 58] on div "hide start/end/duration show start/end/duration" at bounding box center [145, 57] width 8 height 9
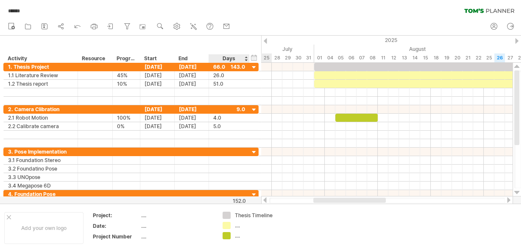
click at [233, 56] on div "Days" at bounding box center [229, 58] width 40 height 8
click at [221, 67] on div "66.0" at bounding box center [229, 67] width 32 height 8
click at [234, 65] on div "****" at bounding box center [229, 67] width 32 height 8
click at [239, 68] on div "66.0" at bounding box center [229, 67] width 32 height 8
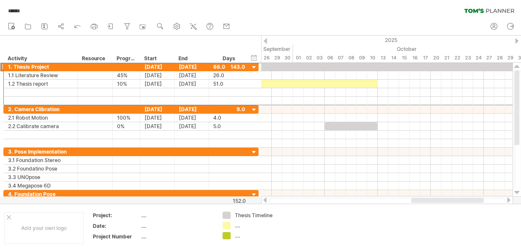
drag, startPoint x: 372, startPoint y: 200, endPoint x: 445, endPoint y: 180, distance: 75.7
click at [467, 202] on div at bounding box center [447, 200] width 73 height 5
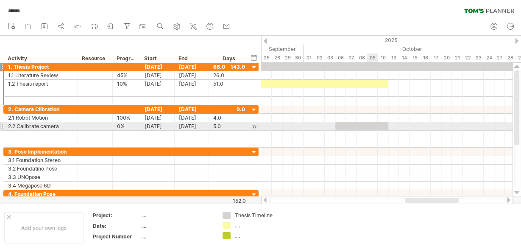
click at [374, 125] on div at bounding box center [361, 126] width 53 height 8
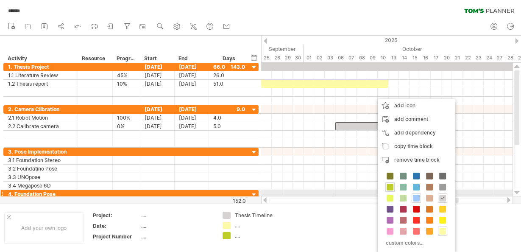
click at [416, 195] on span at bounding box center [416, 198] width 7 height 7
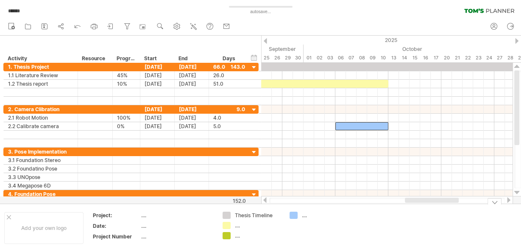
click at [303, 217] on div "...." at bounding box center [325, 215] width 46 height 7
type input "**********"
click at [344, 226] on td "**********" at bounding box center [318, 228] width 67 height 33
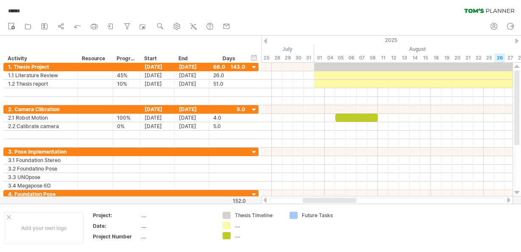
drag, startPoint x: 424, startPoint y: 201, endPoint x: 321, endPoint y: 200, distance: 102.2
click at [321, 200] on div at bounding box center [330, 200] width 54 height 5
click at [237, 237] on div "...." at bounding box center [258, 235] width 46 height 7
click at [237, 237] on input "text" at bounding box center [256, 235] width 42 height 7
type input "*********"
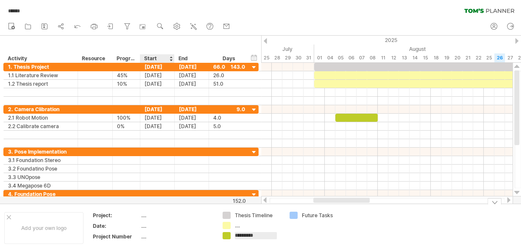
click at [124, 64] on div at bounding box center [126, 67] width 19 height 8
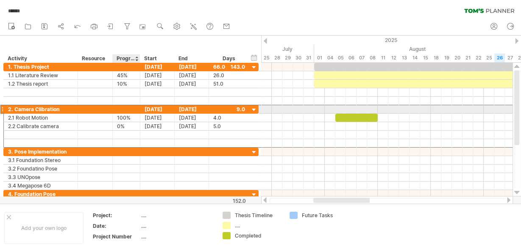
click at [121, 106] on div at bounding box center [126, 109] width 19 height 8
type input "***"
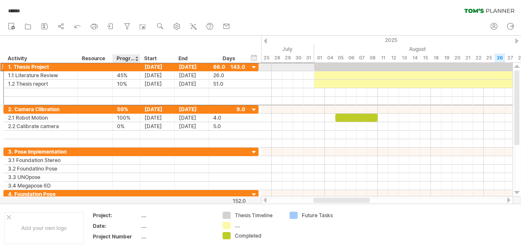
click at [127, 64] on div at bounding box center [126, 67] width 19 height 8
click at [123, 151] on div at bounding box center [126, 152] width 19 height 8
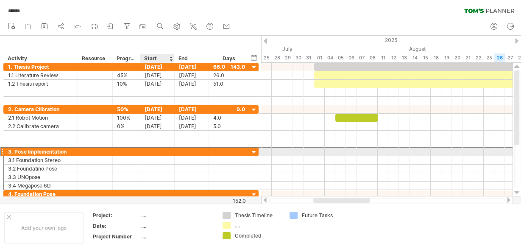
click at [150, 149] on div at bounding box center [157, 152] width 34 height 8
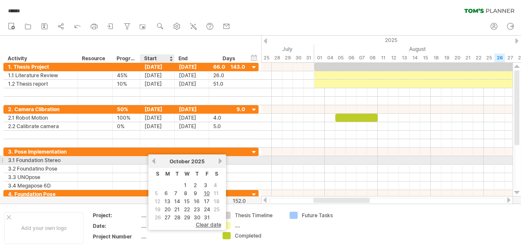
click at [154, 162] on link "previous" at bounding box center [154, 161] width 6 height 6
click at [138, 158] on div at bounding box center [139, 160] width 4 height 8
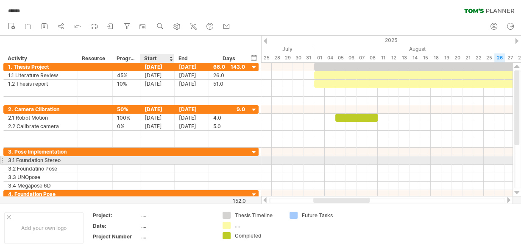
click at [150, 159] on div at bounding box center [157, 160] width 34 height 8
click at [126, 158] on div at bounding box center [126, 160] width 19 height 8
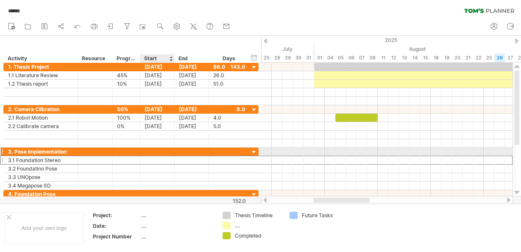
click at [156, 156] on div at bounding box center [157, 160] width 34 height 8
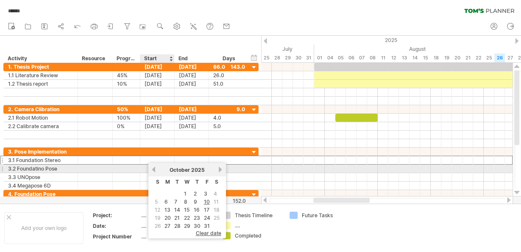
click at [154, 170] on link "previous" at bounding box center [154, 169] width 6 height 6
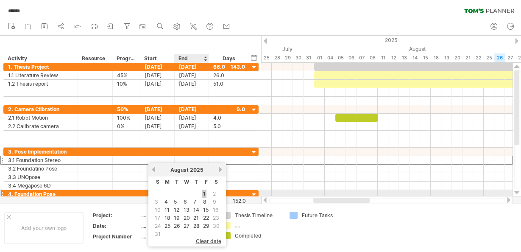
click at [204, 193] on link "1" at bounding box center [204, 194] width 4 height 8
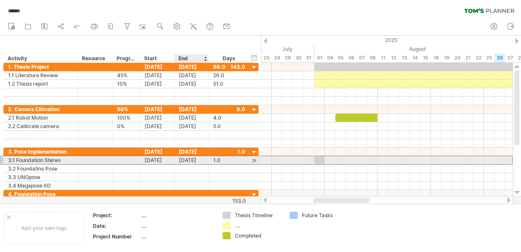
click at [190, 158] on div "[DATE]" at bounding box center [192, 160] width 34 height 8
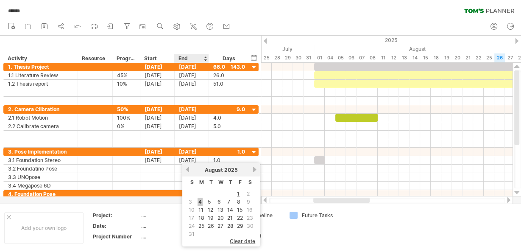
click at [202, 199] on td "4" at bounding box center [201, 201] width 8 height 7
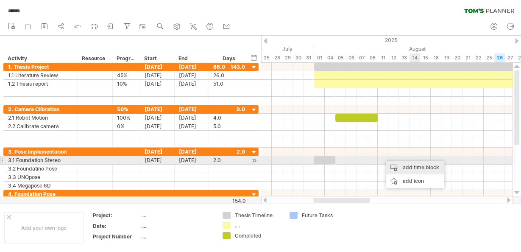
click at [415, 163] on div "add time block" at bounding box center [415, 168] width 58 height 14
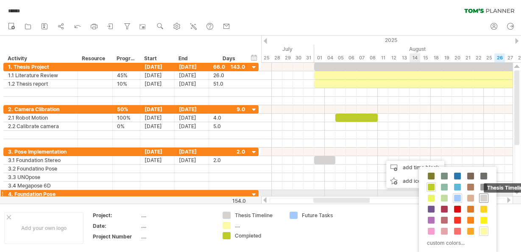
click at [481, 195] on span at bounding box center [483, 198] width 7 height 7
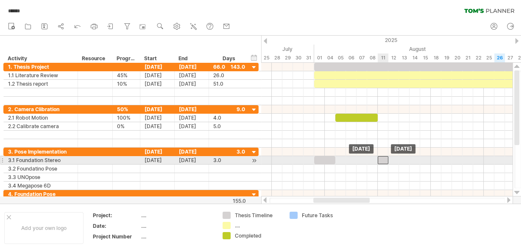
drag, startPoint x: 390, startPoint y: 156, endPoint x: 383, endPoint y: 159, distance: 7.8
click at [383, 159] on div at bounding box center [383, 160] width 11 height 8
drag, startPoint x: 388, startPoint y: 159, endPoint x: 397, endPoint y: 159, distance: 8.9
click at [397, 159] on span at bounding box center [398, 160] width 3 height 8
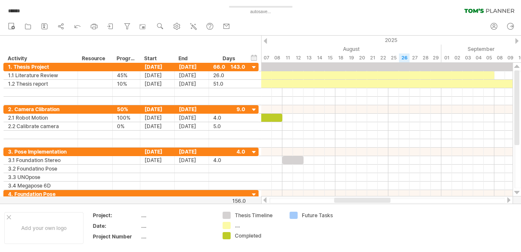
drag, startPoint x: 350, startPoint y: 200, endPoint x: 371, endPoint y: 198, distance: 20.8
click at [371, 198] on div at bounding box center [362, 200] width 56 height 5
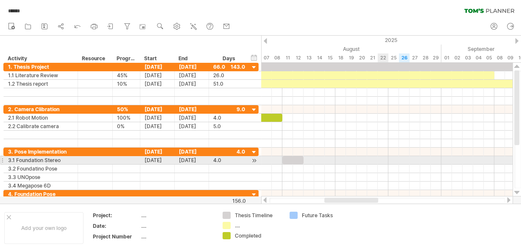
click at [380, 158] on div at bounding box center [386, 160] width 251 height 8
click at [392, 165] on div "add time block" at bounding box center [415, 169] width 58 height 14
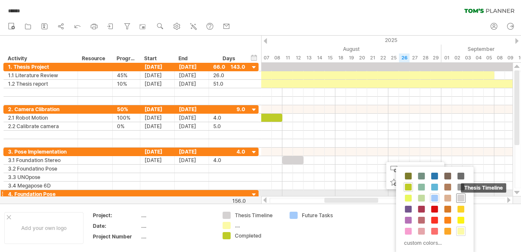
click at [460, 195] on span at bounding box center [461, 198] width 7 height 7
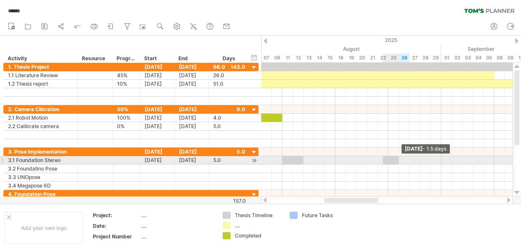
drag, startPoint x: 393, startPoint y: 159, endPoint x: 400, endPoint y: 159, distance: 7.6
click at [400, 159] on div "[DATE] - 1.5 days [DATE]" at bounding box center [386, 130] width 251 height 134
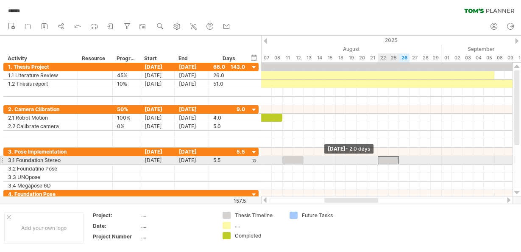
click at [380, 159] on div at bounding box center [388, 160] width 21 height 8
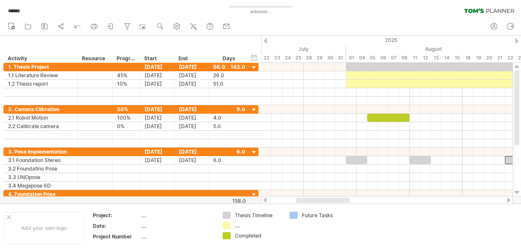
drag, startPoint x: 356, startPoint y: 201, endPoint x: 328, endPoint y: 202, distance: 28.4
click at [328, 202] on div at bounding box center [323, 200] width 54 height 5
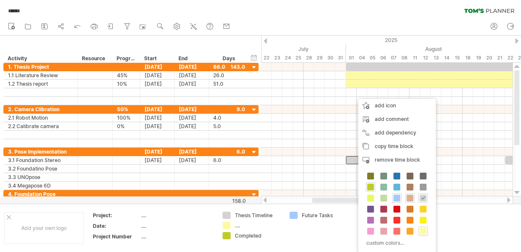
click at [408, 197] on span at bounding box center [410, 198] width 7 height 7
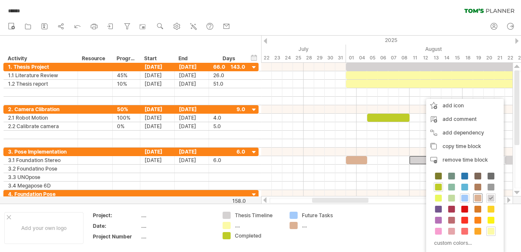
click at [477, 197] on span at bounding box center [478, 198] width 7 height 7
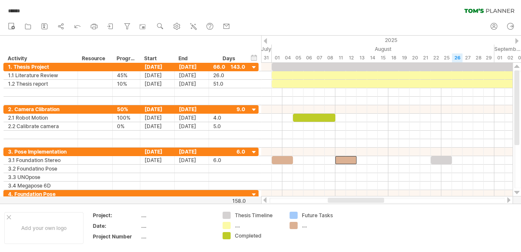
drag, startPoint x: 338, startPoint y: 201, endPoint x: 359, endPoint y: 200, distance: 20.4
click at [359, 200] on div at bounding box center [356, 200] width 56 height 5
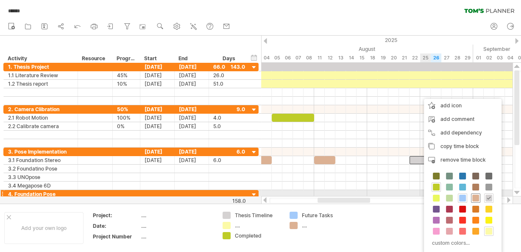
click at [475, 195] on span at bounding box center [475, 198] width 7 height 7
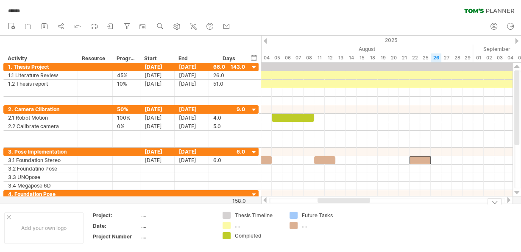
click at [301, 225] on div "...." at bounding box center [319, 225] width 59 height 7
click at [304, 224] on div "...." at bounding box center [325, 225] width 46 height 7
type input "*"
click at [307, 225] on div at bounding box center [325, 225] width 46 height 7
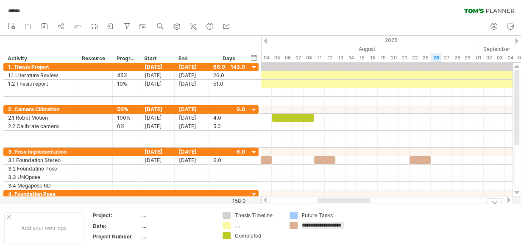
type input "**********"
click at [237, 223] on div "...." at bounding box center [258, 225] width 46 height 7
click at [237, 223] on input "text" at bounding box center [256, 225] width 42 height 7
type input "*"
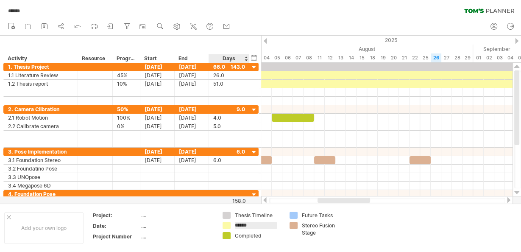
type input "*******"
click at [347, 234] on div "Stereo Fusion Stage" at bounding box center [325, 229] width 46 height 14
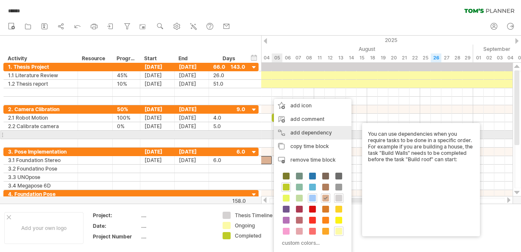
click at [301, 134] on div "add dependency You can use dependencies when you require tasks to be done in a …" at bounding box center [313, 133] width 78 height 14
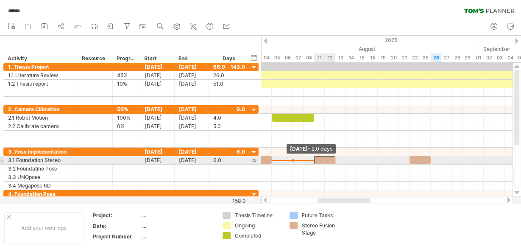
click at [313, 158] on span at bounding box center [314, 160] width 3 height 8
click at [333, 157] on div at bounding box center [324, 160] width 21 height 8
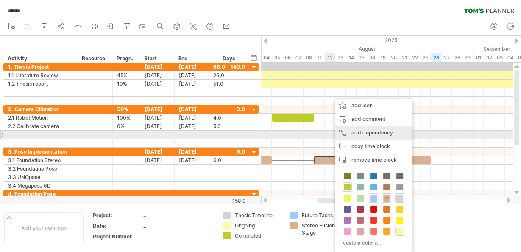
click at [357, 131] on div "add dependency You can use dependencies when you require tasks to be done in a …" at bounding box center [374, 133] width 78 height 14
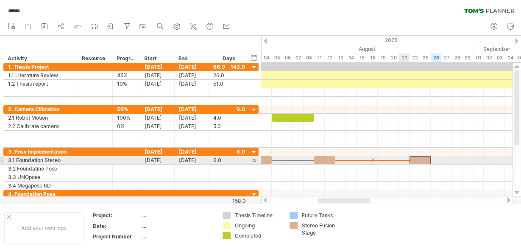
click at [409, 158] on span at bounding box center [409, 160] width 3 height 8
click at [159, 165] on div at bounding box center [157, 169] width 34 height 8
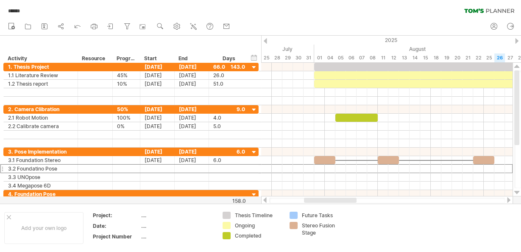
drag, startPoint x: 338, startPoint y: 201, endPoint x: 325, endPoint y: 202, distance: 13.6
click at [325, 202] on div at bounding box center [330, 200] width 53 height 5
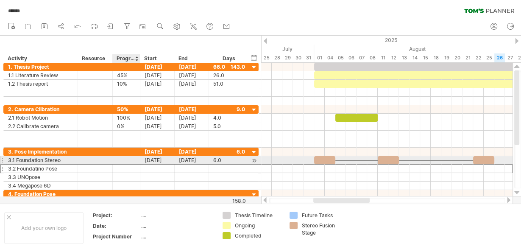
click at [123, 157] on div at bounding box center [126, 160] width 19 height 8
type input "****"
click at [326, 159] on div at bounding box center [324, 160] width 21 height 8
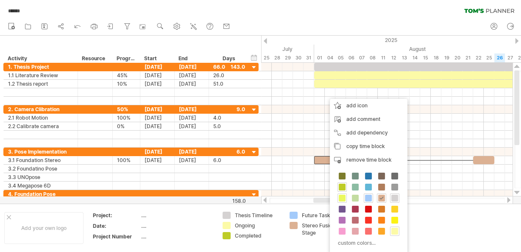
click at [343, 197] on span at bounding box center [342, 198] width 7 height 7
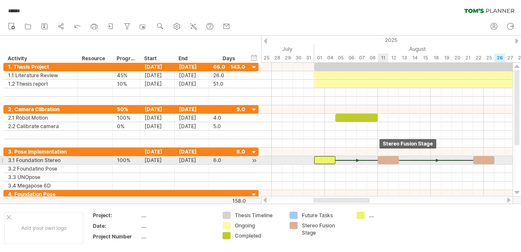
click at [382, 158] on div at bounding box center [388, 160] width 21 height 8
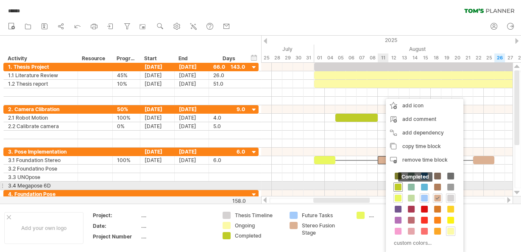
click at [396, 184] on span at bounding box center [398, 187] width 7 height 7
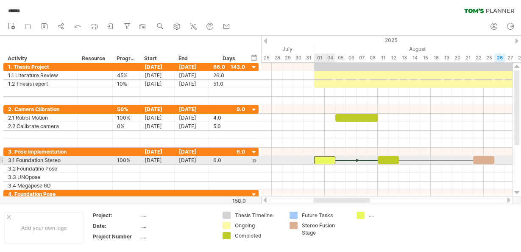
click at [327, 156] on div at bounding box center [324, 160] width 21 height 8
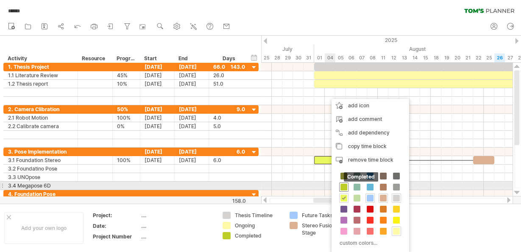
click at [345, 185] on span at bounding box center [344, 187] width 7 height 7
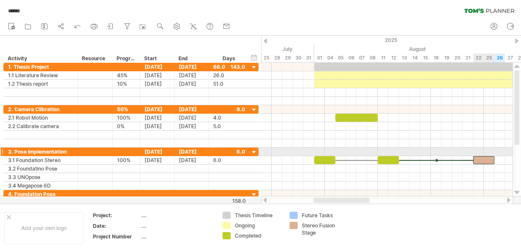
click at [489, 156] on div at bounding box center [483, 160] width 21 height 8
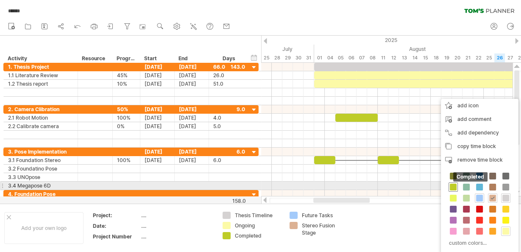
click at [452, 186] on span at bounding box center [453, 187] width 7 height 7
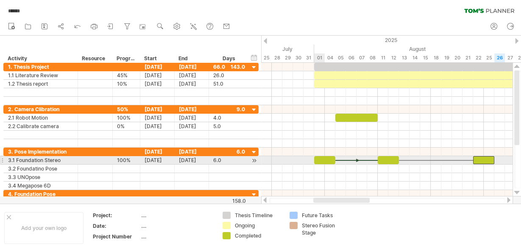
click at [324, 156] on div at bounding box center [324, 160] width 21 height 8
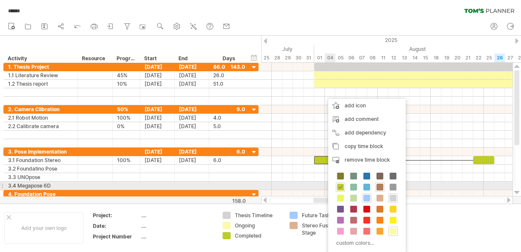
click at [378, 185] on span at bounding box center [380, 187] width 7 height 7
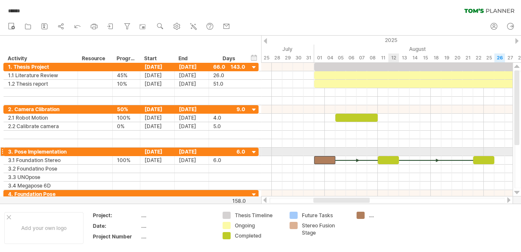
click at [390, 156] on div at bounding box center [388, 160] width 21 height 8
drag, startPoint x: 390, startPoint y: 154, endPoint x: 383, endPoint y: 161, distance: 9.3
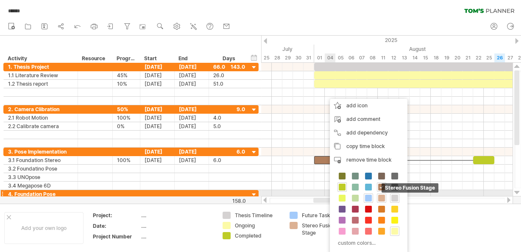
click at [380, 195] on span at bounding box center [381, 198] width 7 height 7
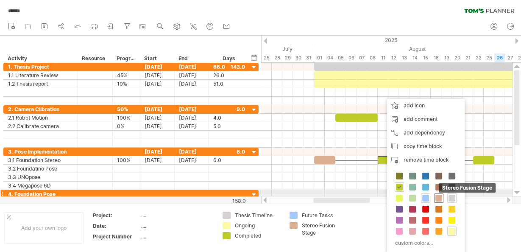
click at [435, 193] on div "Stereo Fusion Stage" at bounding box center [438, 197] width 9 height 9
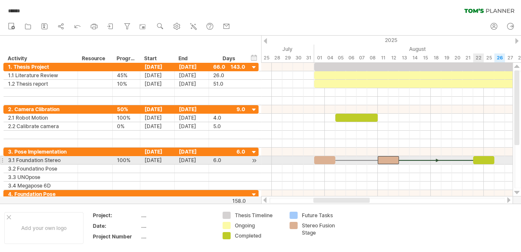
click at [481, 159] on div at bounding box center [483, 160] width 21 height 8
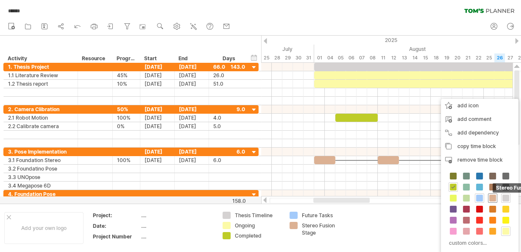
click at [491, 198] on span at bounding box center [492, 198] width 7 height 7
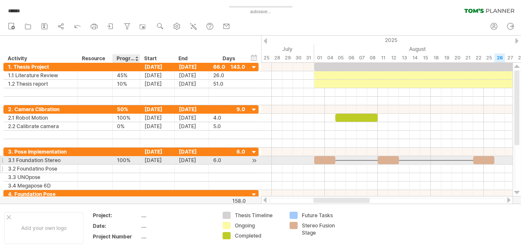
click at [126, 165] on div at bounding box center [126, 169] width 19 height 8
click at [149, 165] on div at bounding box center [157, 169] width 34 height 8
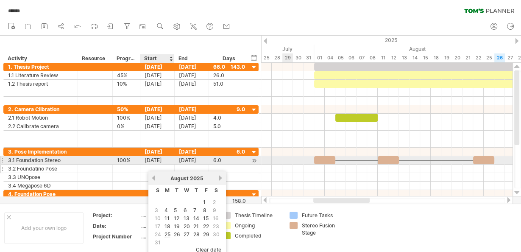
click at [146, 165] on div at bounding box center [157, 169] width 34 height 8
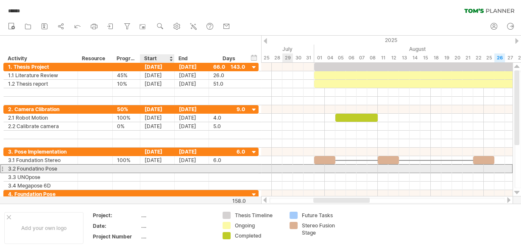
click at [154, 165] on div at bounding box center [157, 169] width 34 height 8
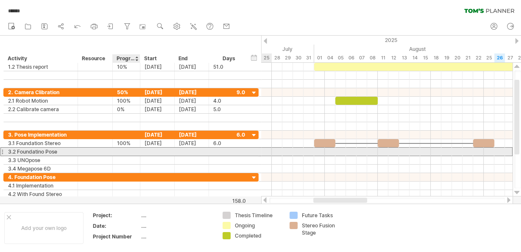
click at [117, 150] on div at bounding box center [126, 152] width 19 height 8
click at [155, 148] on div at bounding box center [157, 152] width 34 height 8
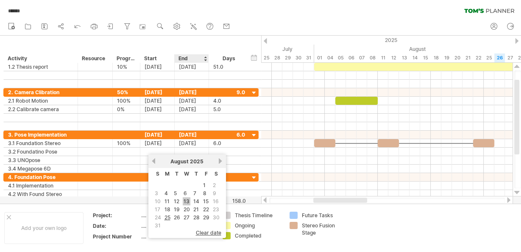
click at [184, 202] on link "13" at bounding box center [187, 201] width 8 height 8
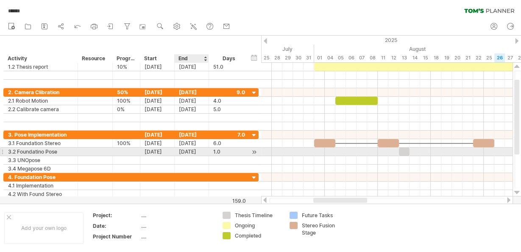
click at [197, 150] on div "[DATE]" at bounding box center [192, 152] width 34 height 8
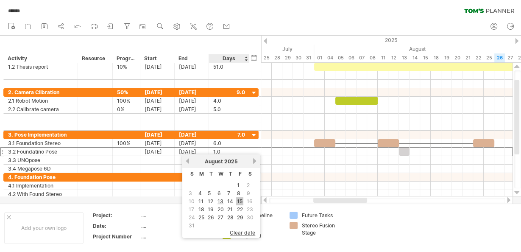
click at [239, 200] on link "15" at bounding box center [239, 201] width 7 height 8
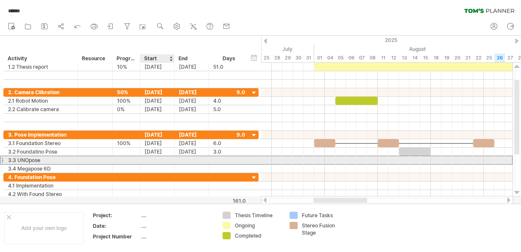
click at [158, 157] on div at bounding box center [157, 160] width 34 height 8
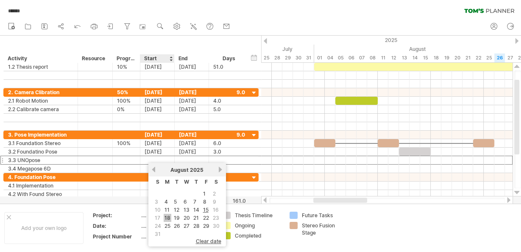
click at [167, 215] on link "18" at bounding box center [168, 218] width 8 height 8
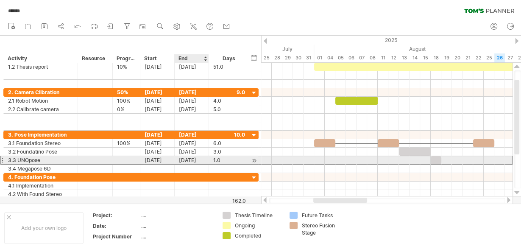
click at [195, 156] on div "[DATE]" at bounding box center [192, 160] width 34 height 8
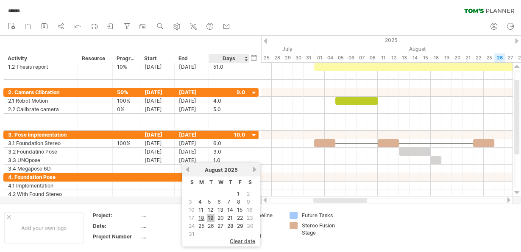
click at [213, 214] on link "19" at bounding box center [211, 218] width 8 height 8
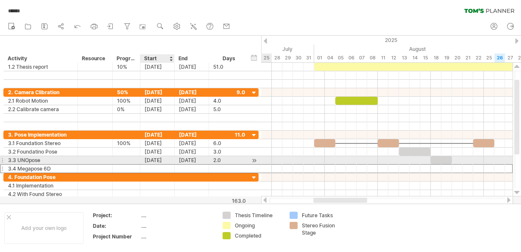
click at [162, 165] on div at bounding box center [157, 169] width 34 height 8
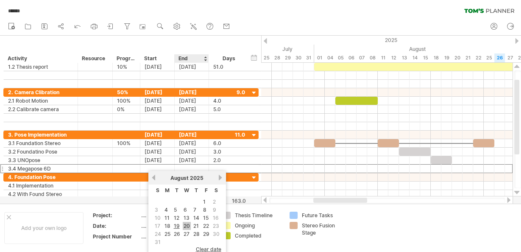
click at [186, 225] on link "20" at bounding box center [187, 226] width 8 height 8
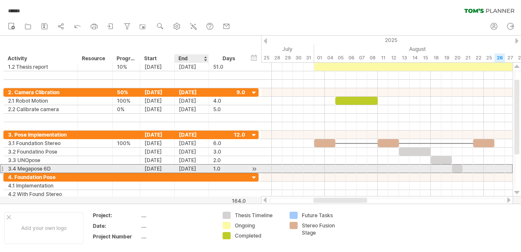
click at [190, 165] on div "[DATE]" at bounding box center [192, 169] width 34 height 8
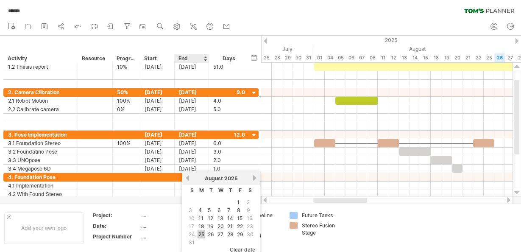
click at [204, 232] on link "25" at bounding box center [202, 234] width 8 height 8
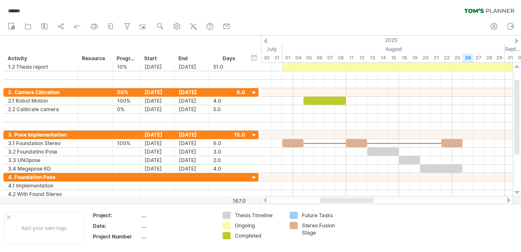
drag, startPoint x: 360, startPoint y: 199, endPoint x: 367, endPoint y: 199, distance: 6.8
click at [367, 199] on div at bounding box center [347, 200] width 54 height 5
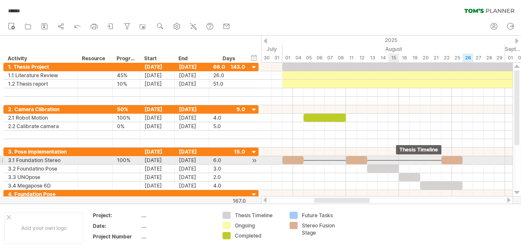
click at [392, 165] on div at bounding box center [383, 169] width 32 height 8
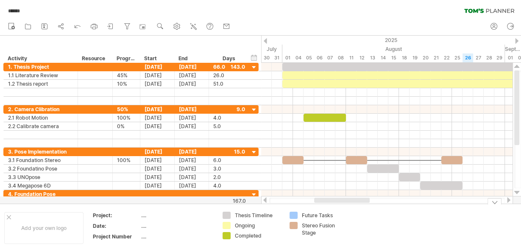
click at [237, 225] on div "Ongoing" at bounding box center [258, 225] width 46 height 7
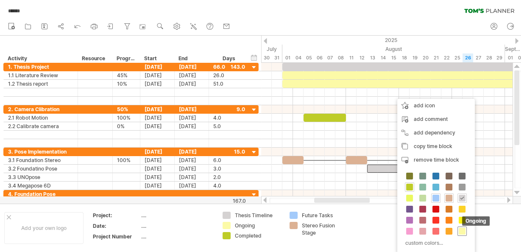
click at [462, 228] on span at bounding box center [462, 231] width 7 height 7
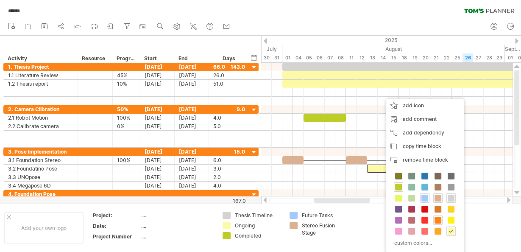
click at [437, 219] on span at bounding box center [438, 220] width 7 height 7
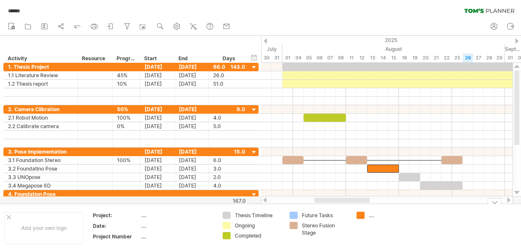
click at [371, 214] on div "...." at bounding box center [392, 215] width 46 height 7
type input "**********"
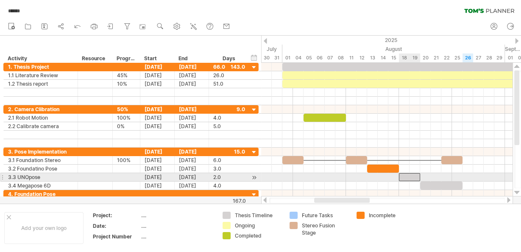
click at [408, 176] on div at bounding box center [409, 177] width 21 height 8
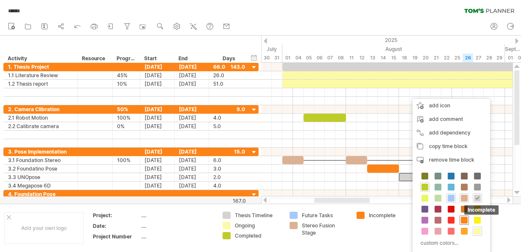
click at [463, 217] on span at bounding box center [464, 220] width 7 height 7
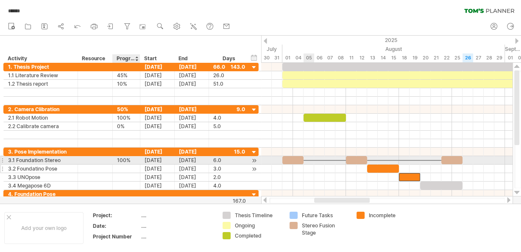
click at [117, 165] on div at bounding box center [126, 169] width 19 height 8
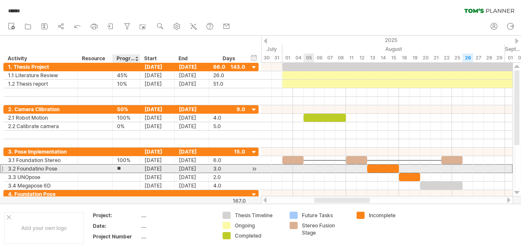
type input "***"
click at [119, 173] on div at bounding box center [126, 177] width 19 height 8
type input "***"
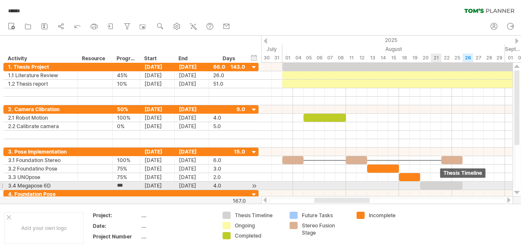
click at [438, 182] on div at bounding box center [441, 185] width 42 height 8
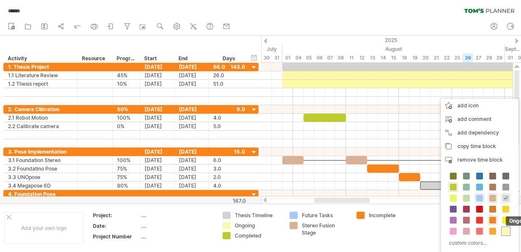
click at [507, 228] on span at bounding box center [505, 231] width 7 height 7
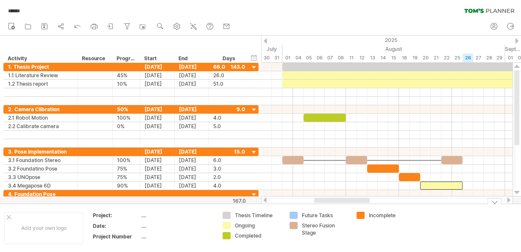
click at [471, 225] on td at bounding box center [452, 228] width 67 height 33
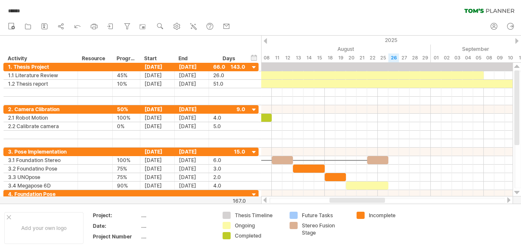
drag, startPoint x: 359, startPoint y: 202, endPoint x: 374, endPoint y: 201, distance: 15.3
click at [374, 201] on div at bounding box center [357, 200] width 56 height 5
drag, startPoint x: 370, startPoint y: 203, endPoint x: 388, endPoint y: 201, distance: 18.4
click at [388, 201] on div "Trying to reach [DOMAIN_NAME] Connected again... 0% autosave... ****** clear fi…" at bounding box center [260, 126] width 521 height 252
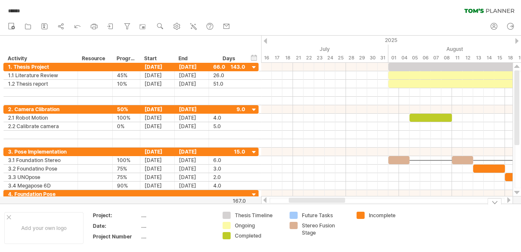
drag, startPoint x: 379, startPoint y: 201, endPoint x: 341, endPoint y: 215, distance: 40.8
click at [341, 215] on div "Trying to reach [DOMAIN_NAME] Connected again... 0% autosave... ****** clear fi…" at bounding box center [260, 126] width 521 height 252
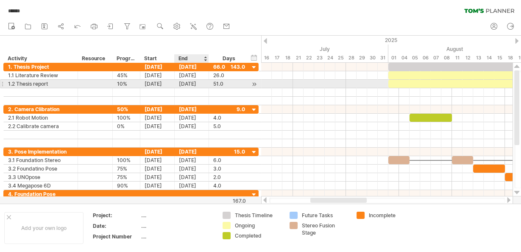
click at [186, 81] on div "[DATE]" at bounding box center [192, 84] width 34 height 8
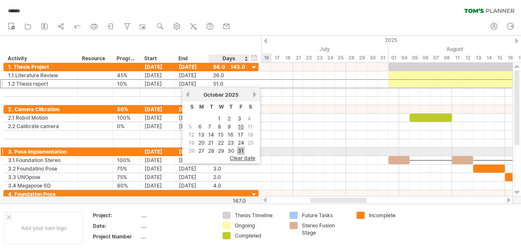
click at [237, 150] on link "31" at bounding box center [241, 151] width 8 height 8
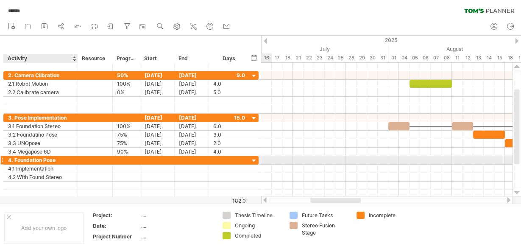
click at [52, 159] on div "4. Foundation Pose" at bounding box center [40, 160] width 65 height 8
click at [52, 159] on input "**********" at bounding box center [40, 160] width 65 height 8
click at [46, 159] on input "**********" at bounding box center [40, 160] width 65 height 8
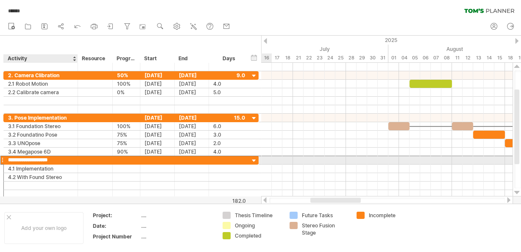
click at [57, 159] on input "**********" at bounding box center [40, 160] width 65 height 8
drag, startPoint x: 57, startPoint y: 159, endPoint x: 13, endPoint y: 158, distance: 44.1
click at [13, 158] on input "**********" at bounding box center [40, 160] width 65 height 8
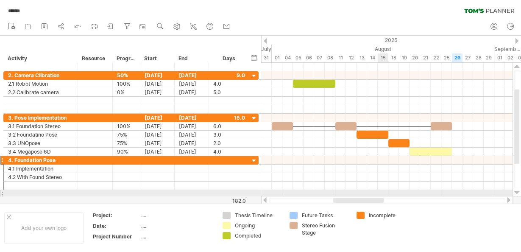
drag, startPoint x: 360, startPoint y: 199, endPoint x: 383, endPoint y: 195, distance: 23.3
click at [383, 195] on div "Trying to reach [DOMAIN_NAME] Connected again... 0% autosave... ****** clear fi…" at bounding box center [260, 126] width 521 height 252
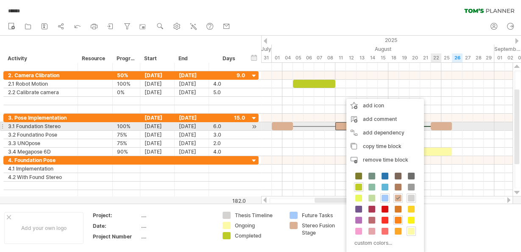
click at [435, 125] on div at bounding box center [441, 126] width 21 height 8
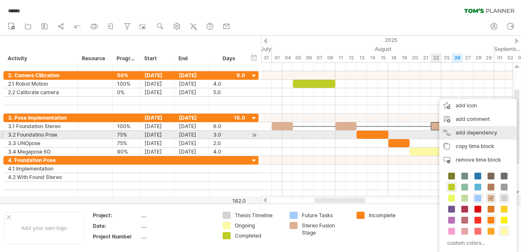
click at [473, 138] on div "add dependency You can use dependencies when you require tasks to be done in a …" at bounding box center [478, 133] width 78 height 14
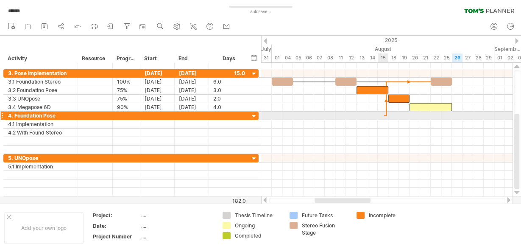
click at [384, 120] on div at bounding box center [386, 124] width 251 height 8
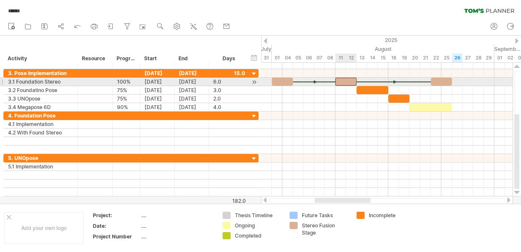
click at [341, 81] on div at bounding box center [345, 82] width 21 height 8
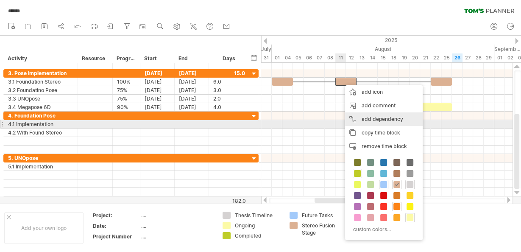
click at [380, 120] on div "add dependency You can use dependencies when you require tasks to be done in a …" at bounding box center [384, 119] width 78 height 14
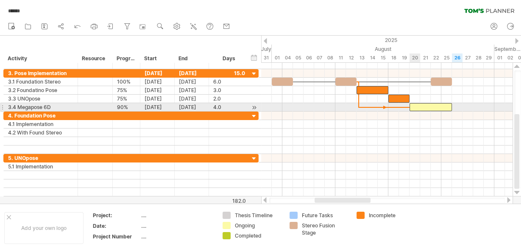
click at [413, 108] on div at bounding box center [431, 107] width 42 height 8
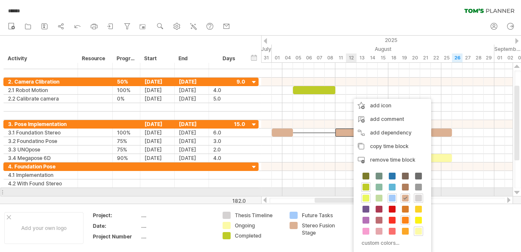
click at [366, 196] on span at bounding box center [366, 198] width 7 height 7
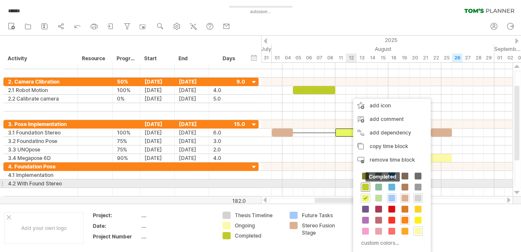
click at [365, 184] on span at bounding box center [365, 187] width 7 height 7
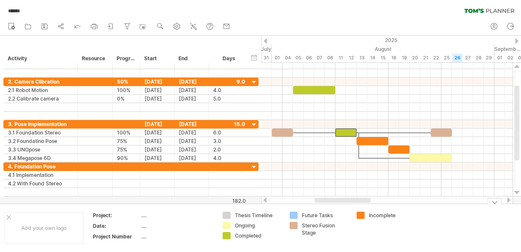
click at [423, 237] on td at bounding box center [452, 228] width 67 height 33
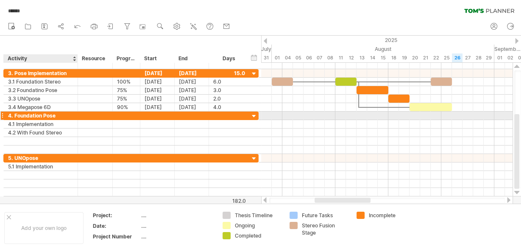
click at [45, 115] on div "4. Foundation Pose" at bounding box center [40, 116] width 65 height 8
click at [45, 115] on input "**********" at bounding box center [40, 116] width 65 height 8
click at [43, 114] on div "4. Foundation Pose" at bounding box center [40, 116] width 65 height 8
click at [43, 114] on input "**********" at bounding box center [40, 116] width 65 height 8
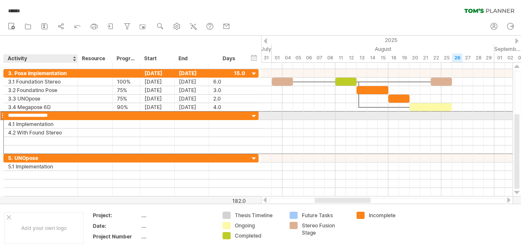
click at [42, 114] on input "**********" at bounding box center [40, 116] width 65 height 8
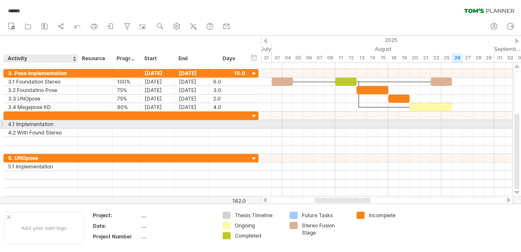
click at [40, 121] on div "4.1 Implementation" at bounding box center [40, 124] width 65 height 8
click at [40, 121] on input "**********" at bounding box center [40, 124] width 65 height 8
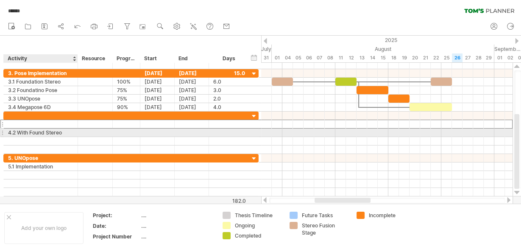
click at [42, 132] on div "4.2 With Found Stereo" at bounding box center [40, 132] width 65 height 8
click at [42, 132] on input "**********" at bounding box center [40, 132] width 65 height 8
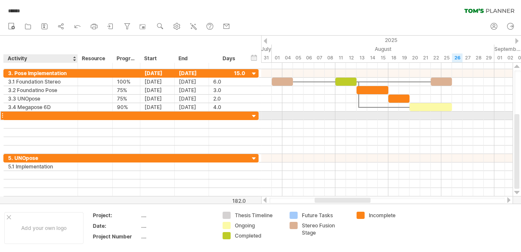
click at [43, 114] on div at bounding box center [40, 116] width 65 height 8
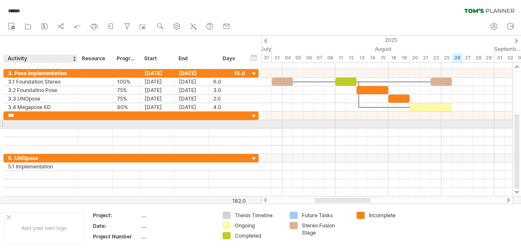
click at [43, 126] on div at bounding box center [40, 124] width 65 height 8
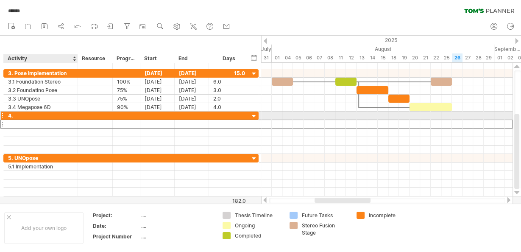
click at [46, 113] on div "4." at bounding box center [40, 116] width 65 height 8
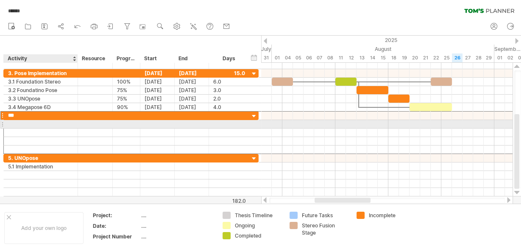
click at [49, 124] on div at bounding box center [40, 124] width 65 height 8
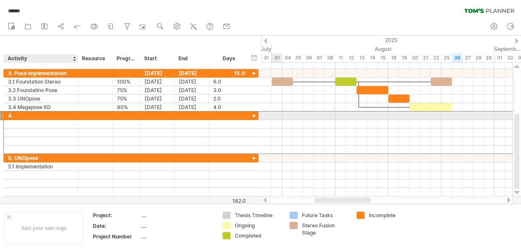
click at [36, 114] on div "4." at bounding box center [40, 116] width 65 height 8
type input "**********"
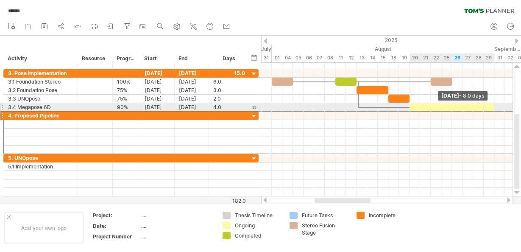
drag, startPoint x: 452, startPoint y: 105, endPoint x: 493, endPoint y: 105, distance: 41.1
click at [493, 105] on span at bounding box center [494, 107] width 3 height 8
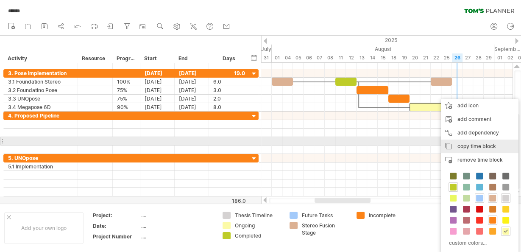
click at [487, 144] on span "copy time block" at bounding box center [477, 146] width 39 height 6
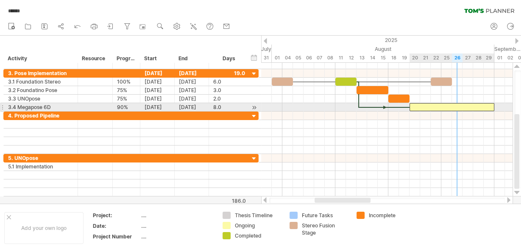
click at [456, 106] on div at bounding box center [452, 107] width 85 height 8
click at [461, 106] on div at bounding box center [452, 107] width 85 height 8
click at [458, 106] on div at bounding box center [452, 107] width 85 height 8
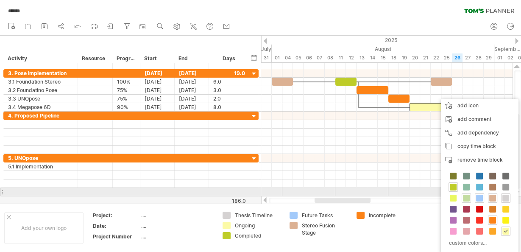
click at [465, 195] on span at bounding box center [466, 198] width 7 height 7
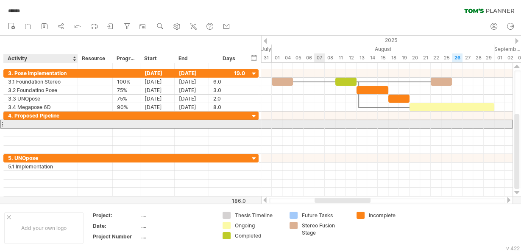
click at [58, 122] on div at bounding box center [40, 124] width 65 height 8
type input "**********"
click at [84, 122] on div at bounding box center [95, 124] width 26 height 8
click at [78, 121] on div at bounding box center [95, 124] width 35 height 8
click at [41, 123] on div "4.1 Implementation" at bounding box center [40, 124] width 65 height 8
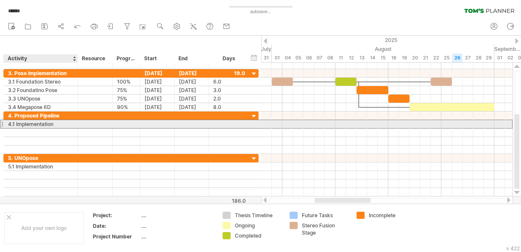
click at [0, 0] on input "**********" at bounding box center [0, 0] width 0 height 0
click at [41, 123] on input "**********" at bounding box center [40, 124] width 65 height 8
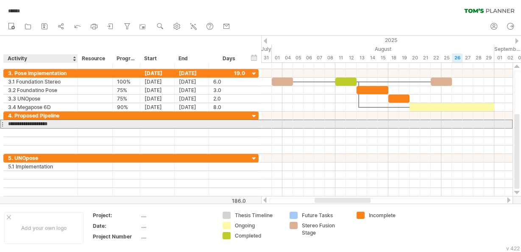
click at [41, 123] on input "**********" at bounding box center [40, 124] width 65 height 8
click at [57, 121] on input "**********" at bounding box center [40, 124] width 65 height 8
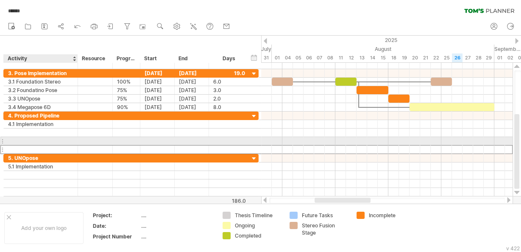
click at [58, 145] on div at bounding box center [40, 149] width 65 height 8
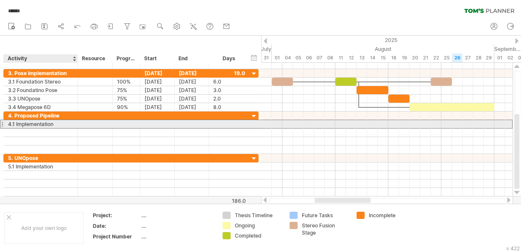
click at [50, 122] on div "4.1 Implementation" at bounding box center [40, 124] width 65 height 8
paste input "text"
click at [31, 122] on div "4.1" at bounding box center [40, 124] width 65 height 8
paste input "**********"
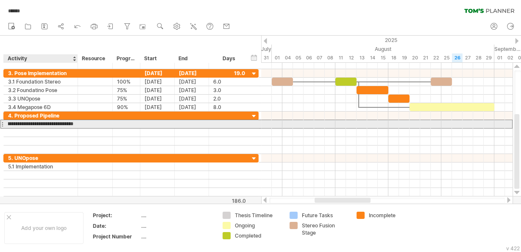
click at [21, 120] on input "**********" at bounding box center [40, 124] width 65 height 8
click at [33, 122] on input "**********" at bounding box center [40, 124] width 65 height 8
type input "**********"
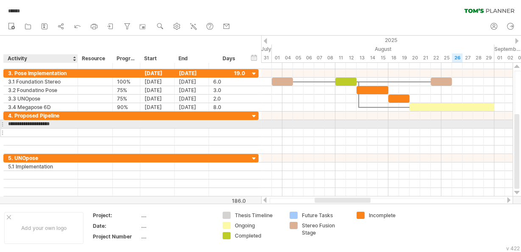
click at [41, 128] on div at bounding box center [40, 132] width 65 height 8
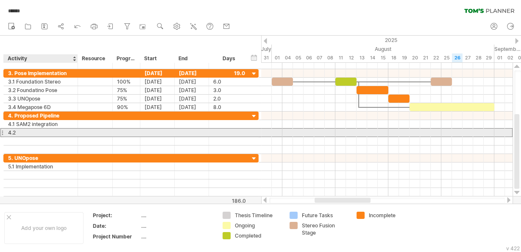
click at [45, 129] on div "4.2" at bounding box center [40, 132] width 65 height 8
type input "**********"
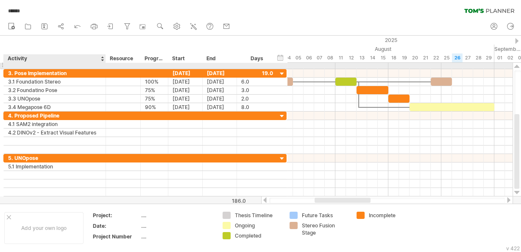
drag, startPoint x: 77, startPoint y: 66, endPoint x: 105, endPoint y: 63, distance: 28.1
click at [105, 63] on div at bounding box center [105, 65] width 4 height 8
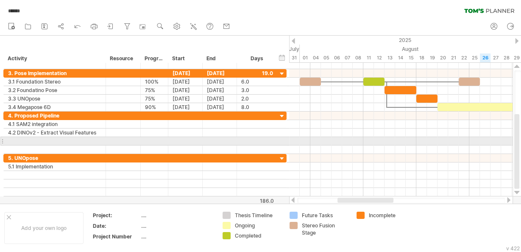
click at [65, 141] on div at bounding box center [54, 141] width 93 height 8
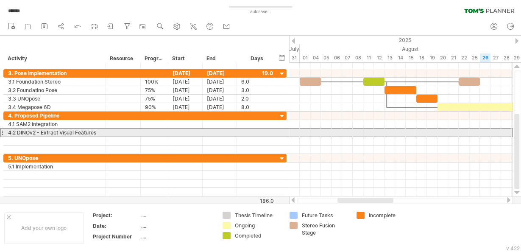
click at [9, 131] on div "4.2 DINOv2 - Extract Visual Features" at bounding box center [54, 132] width 93 height 8
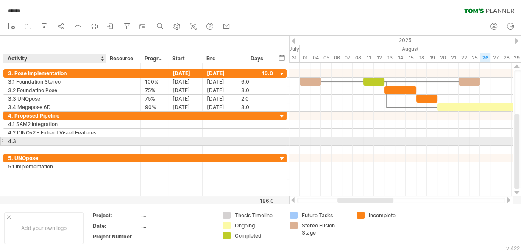
click at [53, 137] on div "4.3" at bounding box center [54, 141] width 93 height 8
paste input "**********"
type input "**********"
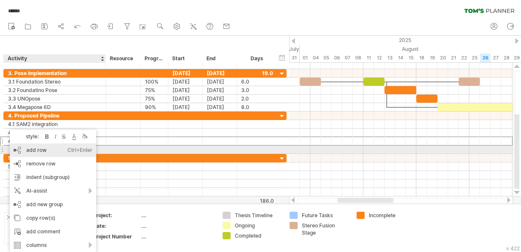
click at [22, 148] on div "add row Ctrl+Enter Cmd+Enter" at bounding box center [53, 150] width 87 height 14
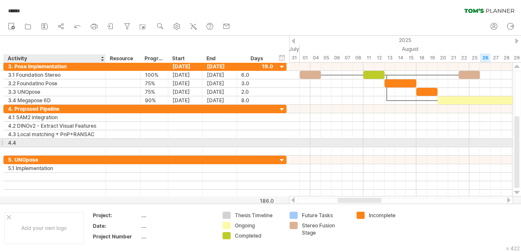
click at [32, 141] on div "4.4" at bounding box center [54, 143] width 93 height 8
type input "**********"
type input "***"
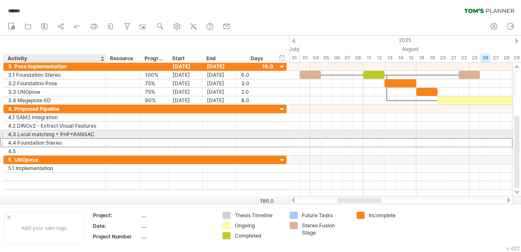
click at [17, 139] on div "4.4 Foundation Stereo" at bounding box center [54, 143] width 93 height 8
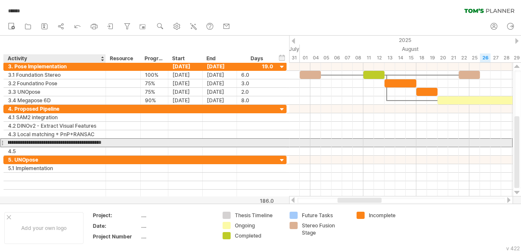
type input "**********"
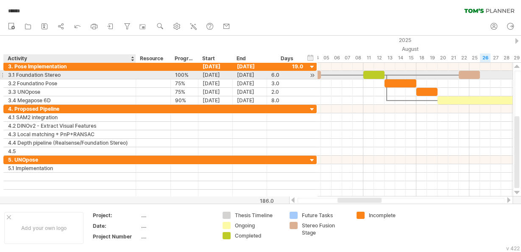
drag, startPoint x: 105, startPoint y: 71, endPoint x: 135, endPoint y: 74, distance: 30.3
click at [135, 74] on div at bounding box center [135, 75] width 4 height 8
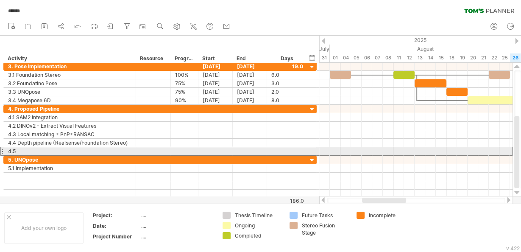
click at [78, 150] on div "4.5" at bounding box center [69, 151] width 123 height 8
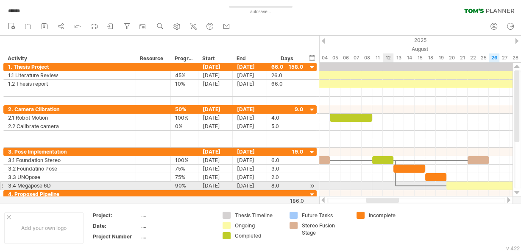
drag, startPoint x: 388, startPoint y: 202, endPoint x: 392, endPoint y: 190, distance: 13.3
click at [392, 190] on div "Trying to reach [DOMAIN_NAME] Connected again... 0% autosave... ****** clear fi…" at bounding box center [260, 126] width 521 height 252
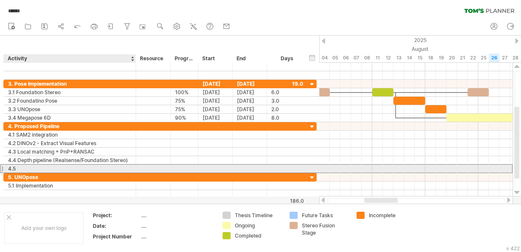
click at [67, 169] on div "4.5" at bounding box center [69, 169] width 123 height 8
paste input "**********"
click at [17, 166] on input "**********" at bounding box center [69, 169] width 123 height 8
type input "**********"
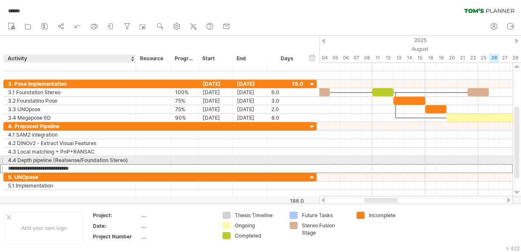
click at [94, 165] on input "**********" at bounding box center [69, 169] width 123 height 8
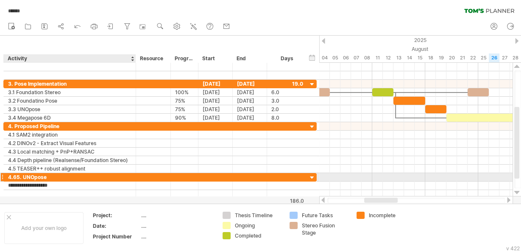
click at [13, 174] on div "4.65. UNOpose" at bounding box center [69, 177] width 123 height 8
click at [16, 174] on input "**********" at bounding box center [69, 177] width 123 height 8
type input "**********"
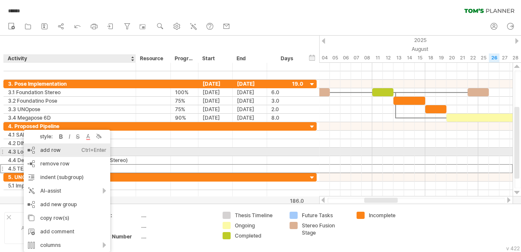
click at [58, 149] on div "add row Ctrl+Enter Cmd+Enter" at bounding box center [67, 150] width 87 height 14
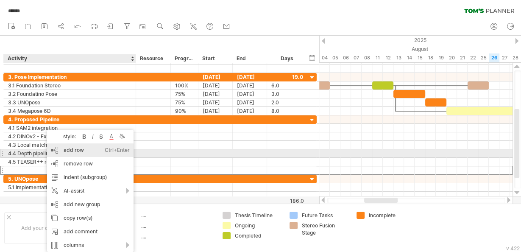
click at [74, 151] on div "add row Ctrl+Enter Cmd+Enter" at bounding box center [90, 150] width 87 height 14
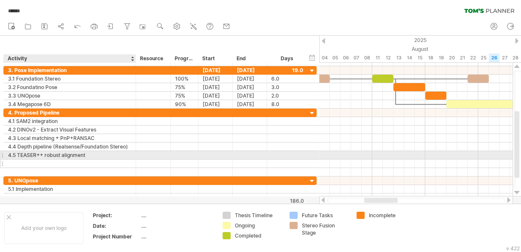
click at [78, 160] on div at bounding box center [69, 163] width 123 height 8
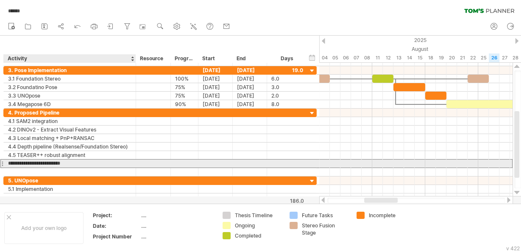
type input "**********"
click at [76, 165] on input "**********" at bounding box center [69, 163] width 123 height 8
click at [78, 168] on div at bounding box center [69, 172] width 123 height 8
type input "***"
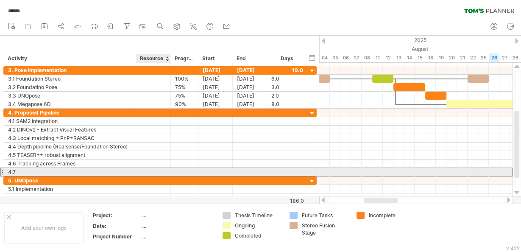
click at [162, 170] on div at bounding box center [153, 172] width 26 height 8
click at [155, 171] on input "text" at bounding box center [153, 172] width 26 height 8
paste input "**********"
type input "**********"
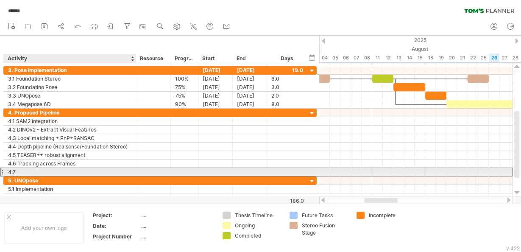
click at [120, 170] on div "4.7" at bounding box center [69, 172] width 123 height 8
paste input "**********"
type input "**********"
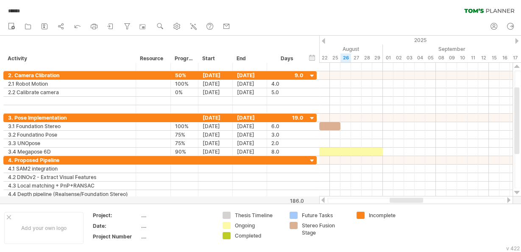
drag, startPoint x: 370, startPoint y: 201, endPoint x: 396, endPoint y: 198, distance: 26.0
click at [396, 198] on div at bounding box center [406, 200] width 33 height 5
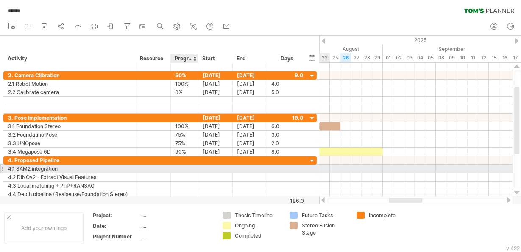
click at [183, 168] on div at bounding box center [184, 169] width 19 height 8
click at [221, 167] on div at bounding box center [215, 169] width 34 height 8
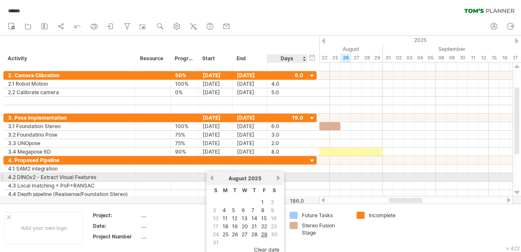
click at [276, 176] on link "next" at bounding box center [279, 178] width 6 height 6
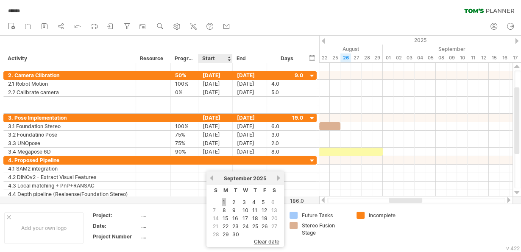
click at [223, 200] on link "1" at bounding box center [224, 202] width 4 height 8
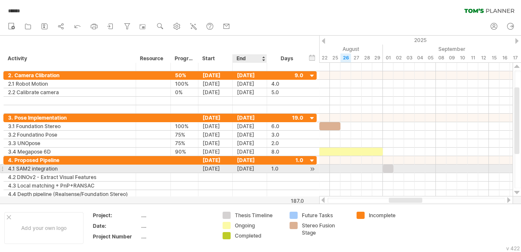
click at [241, 165] on div "[DATE]" at bounding box center [250, 169] width 34 height 8
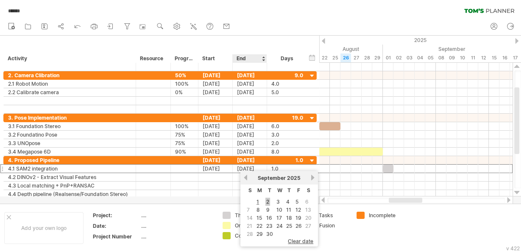
click at [266, 201] on link "2" at bounding box center [267, 202] width 5 height 8
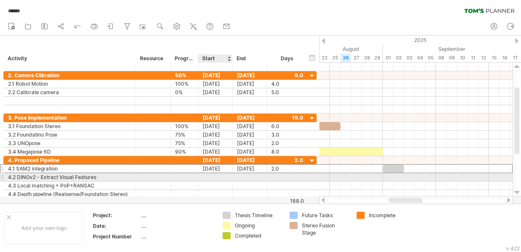
click at [209, 174] on div at bounding box center [215, 177] width 34 height 8
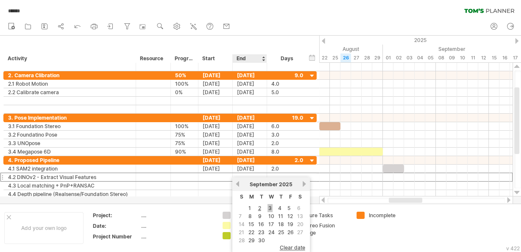
click at [268, 207] on link "3" at bounding box center [270, 208] width 5 height 8
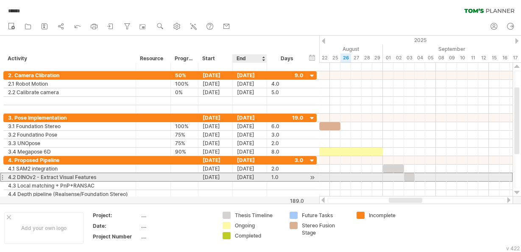
click at [249, 174] on div "[DATE]" at bounding box center [250, 177] width 34 height 8
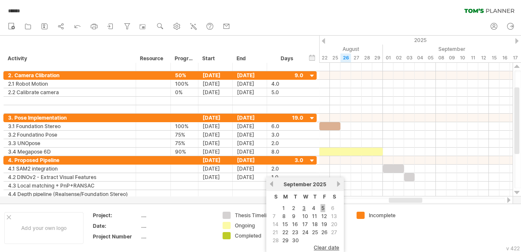
click at [321, 209] on link "5" at bounding box center [323, 208] width 5 height 8
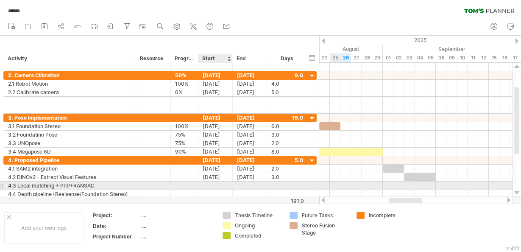
click at [217, 184] on div at bounding box center [215, 185] width 34 height 8
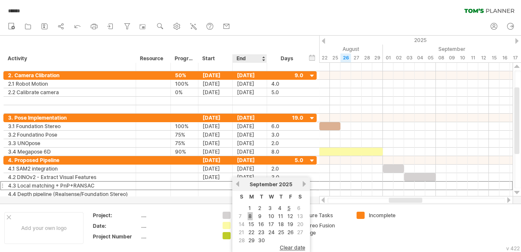
click at [250, 215] on link "8" at bounding box center [250, 216] width 5 height 8
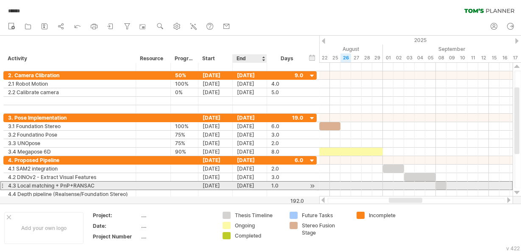
click at [253, 185] on div "[DATE]" at bounding box center [250, 185] width 34 height 8
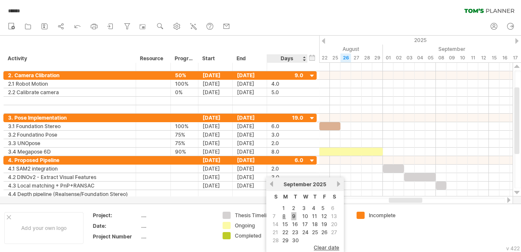
click at [293, 215] on link "9" at bounding box center [293, 216] width 5 height 8
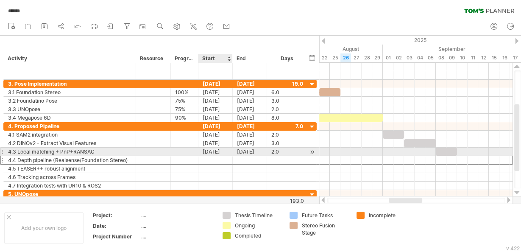
click at [216, 156] on div at bounding box center [215, 160] width 34 height 8
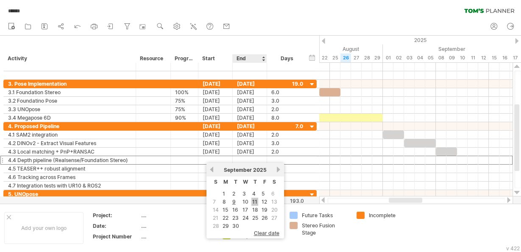
click at [253, 200] on link "11" at bounding box center [254, 202] width 7 height 8
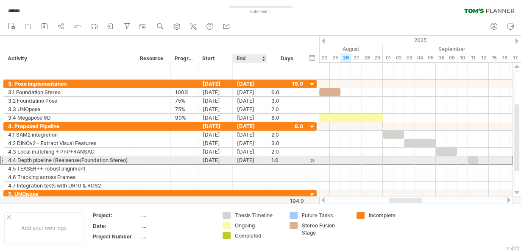
click at [246, 159] on div "[DATE]" at bounding box center [250, 160] width 34 height 8
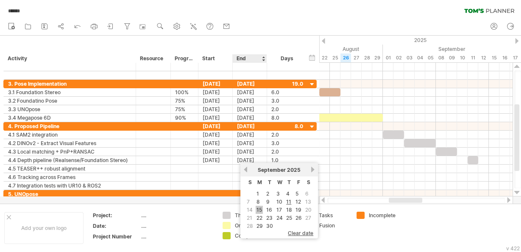
click at [257, 208] on link "15" at bounding box center [259, 210] width 7 height 8
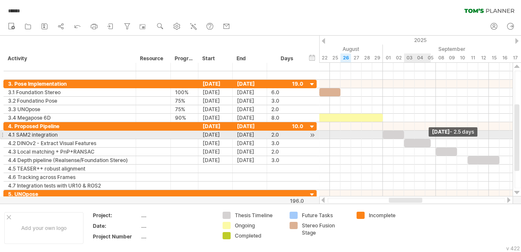
drag, startPoint x: 435, startPoint y: 141, endPoint x: 430, endPoint y: 138, distance: 6.1
click at [430, 139] on span at bounding box center [430, 143] width 3 height 8
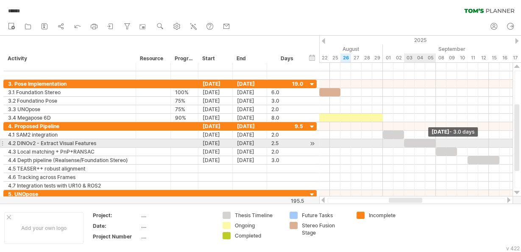
drag, startPoint x: 429, startPoint y: 140, endPoint x: 433, endPoint y: 140, distance: 4.7
click at [433, 140] on div at bounding box center [420, 143] width 32 height 8
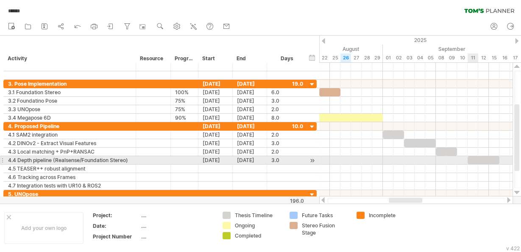
click at [468, 158] on span at bounding box center [467, 160] width 3 height 8
drag, startPoint x: 468, startPoint y: 158, endPoint x: 461, endPoint y: 158, distance: 6.4
click at [461, 158] on span at bounding box center [462, 160] width 3 height 8
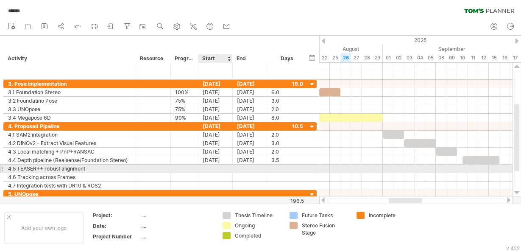
click at [219, 166] on div at bounding box center [215, 169] width 34 height 8
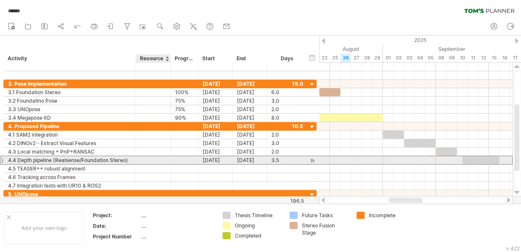
click at [161, 159] on div at bounding box center [153, 160] width 26 height 8
click at [188, 157] on div at bounding box center [184, 160] width 19 height 8
click at [0, 0] on input "text" at bounding box center [0, 0] width 0 height 0
type input "****"
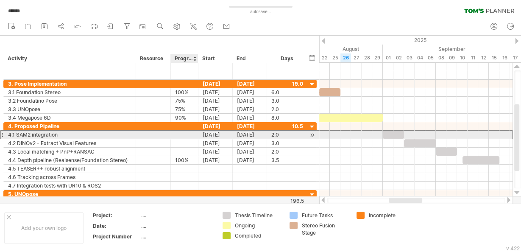
click at [184, 134] on div at bounding box center [184, 135] width 19 height 8
type input "*"
type input "***"
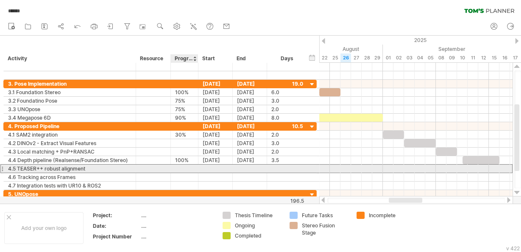
click at [186, 167] on div at bounding box center [184, 169] width 19 height 8
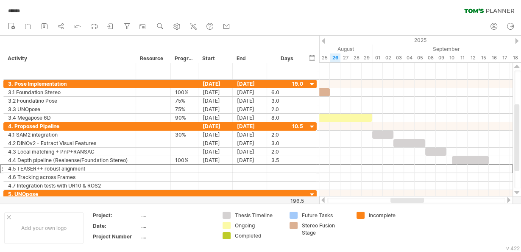
drag, startPoint x: 392, startPoint y: 200, endPoint x: 394, endPoint y: 183, distance: 17.0
click at [394, 200] on div at bounding box center [407, 200] width 33 height 5
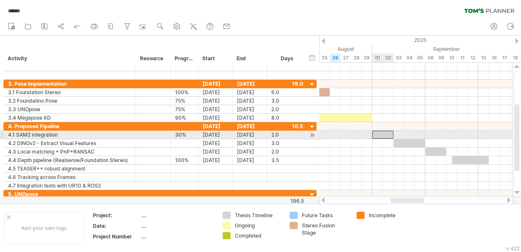
click at [381, 131] on div at bounding box center [382, 135] width 21 height 8
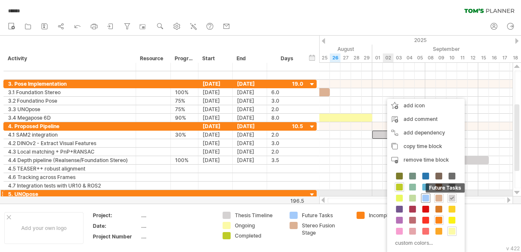
click at [425, 196] on span at bounding box center [425, 198] width 7 height 7
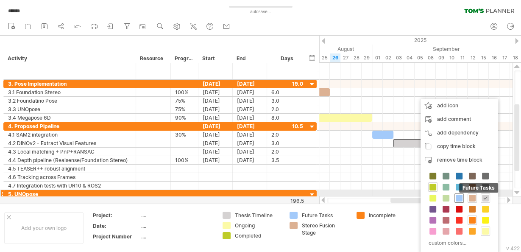
click at [458, 195] on span at bounding box center [459, 198] width 7 height 7
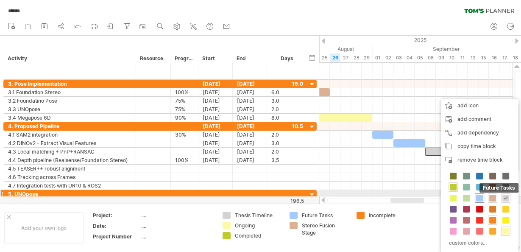
click at [478, 196] on span at bounding box center [479, 198] width 7 height 7
click at [480, 195] on span at bounding box center [479, 198] width 7 height 7
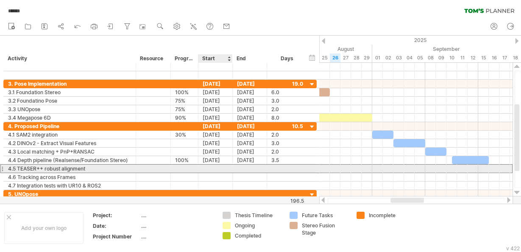
click at [216, 167] on div at bounding box center [215, 169] width 34 height 8
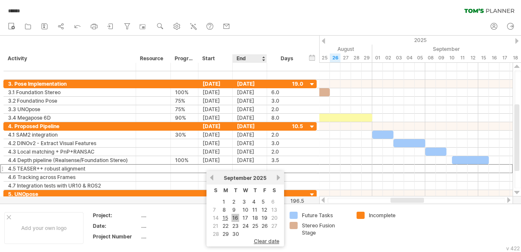
click at [234, 218] on link "16" at bounding box center [236, 218] width 8 height 8
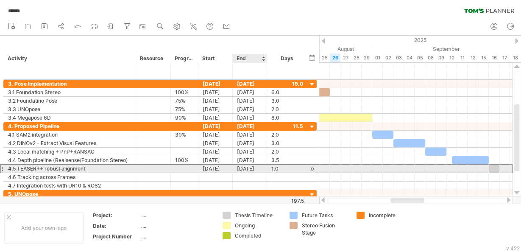
click at [250, 166] on div "[DATE]" at bounding box center [250, 169] width 34 height 8
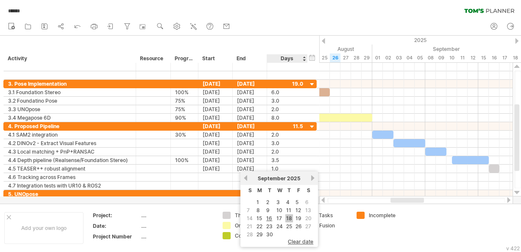
click at [291, 215] on link "18" at bounding box center [289, 218] width 8 height 8
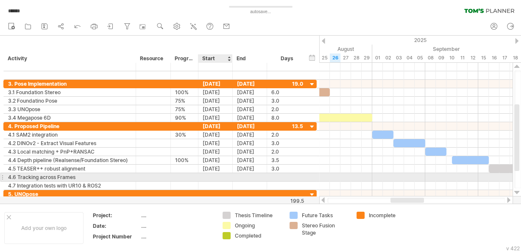
click at [207, 175] on div at bounding box center [215, 177] width 34 height 8
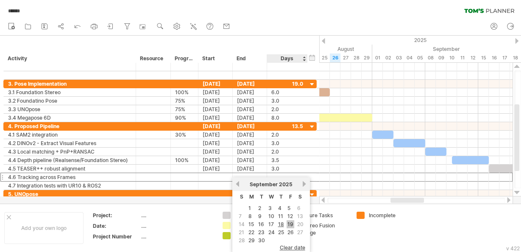
click at [289, 225] on link "19" at bounding box center [291, 224] width 8 height 8
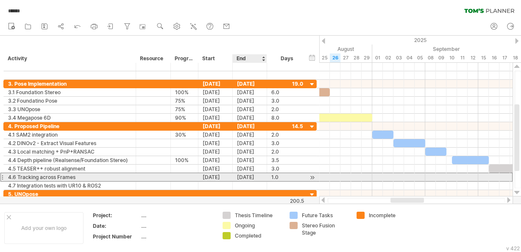
click at [245, 177] on div "[DATE]" at bounding box center [250, 177] width 34 height 8
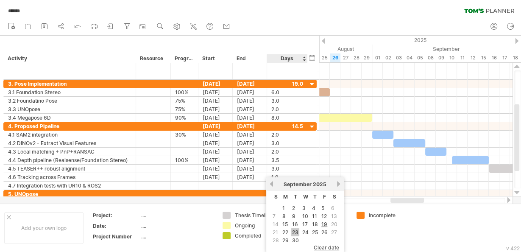
click at [296, 230] on link "23" at bounding box center [295, 232] width 8 height 8
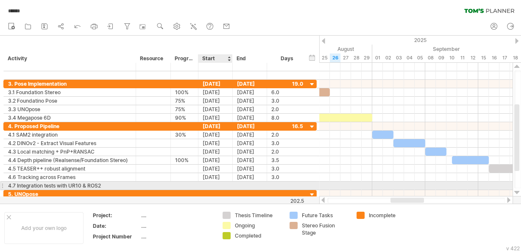
click at [214, 184] on div at bounding box center [215, 185] width 34 height 8
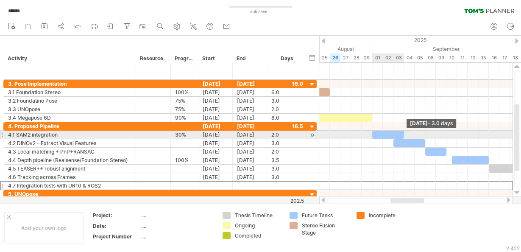
drag, startPoint x: 393, startPoint y: 133, endPoint x: 402, endPoint y: 131, distance: 9.6
click at [402, 131] on span at bounding box center [403, 135] width 3 height 8
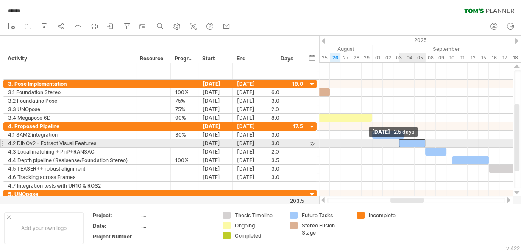
drag, startPoint x: 394, startPoint y: 141, endPoint x: 399, endPoint y: 141, distance: 4.7
click at [399, 141] on span at bounding box center [398, 143] width 3 height 8
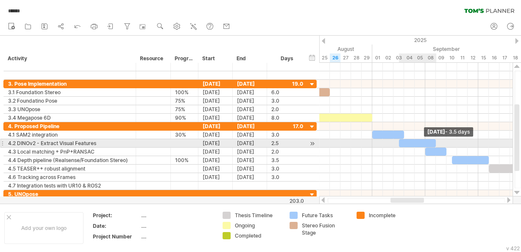
drag, startPoint x: 425, startPoint y: 141, endPoint x: 433, endPoint y: 141, distance: 8.5
click at [433, 141] on div at bounding box center [417, 143] width 37 height 8
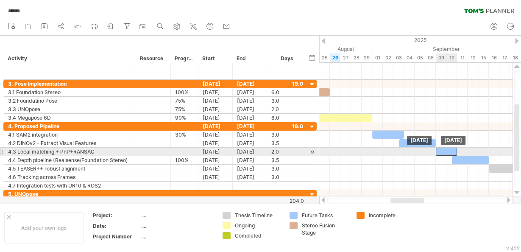
drag, startPoint x: 437, startPoint y: 151, endPoint x: 447, endPoint y: 150, distance: 9.8
click at [447, 150] on div at bounding box center [446, 152] width 21 height 8
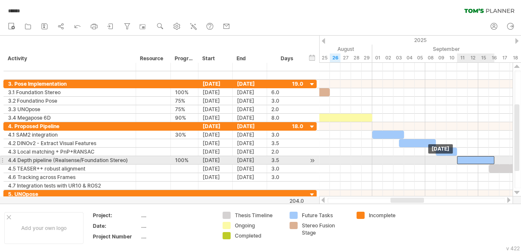
drag, startPoint x: 466, startPoint y: 159, endPoint x: 472, endPoint y: 159, distance: 5.9
click at [472, 159] on div at bounding box center [475, 160] width 37 height 8
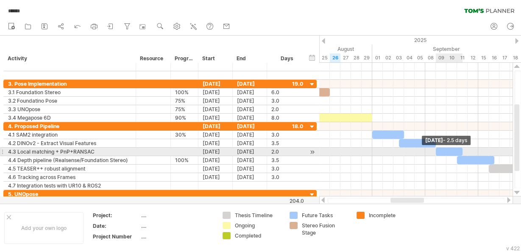
drag, startPoint x: 456, startPoint y: 151, endPoint x: 463, endPoint y: 150, distance: 7.7
click at [463, 150] on span at bounding box center [462, 152] width 3 height 8
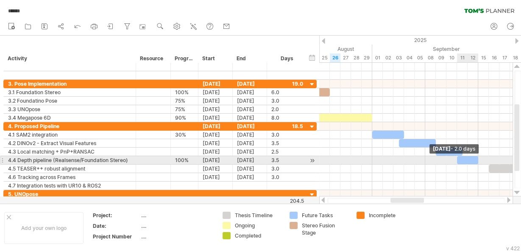
drag, startPoint x: 494, startPoint y: 158, endPoint x: 478, endPoint y: 157, distance: 16.1
click at [478, 157] on span at bounding box center [478, 160] width 3 height 8
drag, startPoint x: 470, startPoint y: 160, endPoint x: 490, endPoint y: 160, distance: 19.5
click at [490, 160] on div at bounding box center [483, 160] width 21 height 8
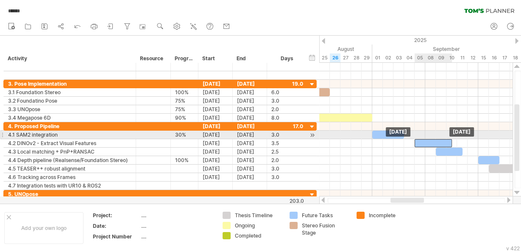
drag, startPoint x: 418, startPoint y: 138, endPoint x: 435, endPoint y: 138, distance: 17.0
click at [435, 139] on div at bounding box center [433, 143] width 37 height 8
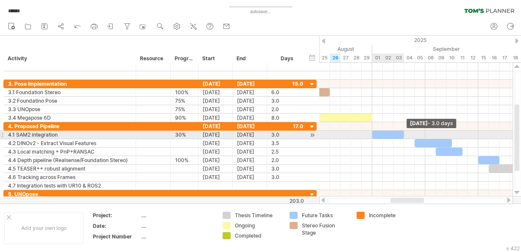
click at [403, 134] on span at bounding box center [403, 135] width 3 height 8
drag, startPoint x: 403, startPoint y: 133, endPoint x: 410, endPoint y: 132, distance: 7.3
click at [410, 132] on span at bounding box center [409, 135] width 3 height 8
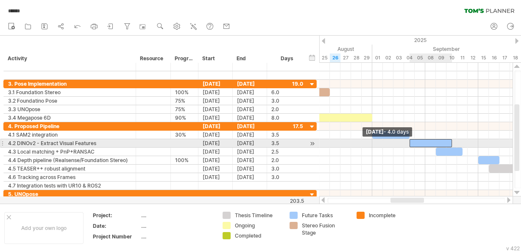
click at [410, 142] on span at bounding box center [409, 143] width 3 height 8
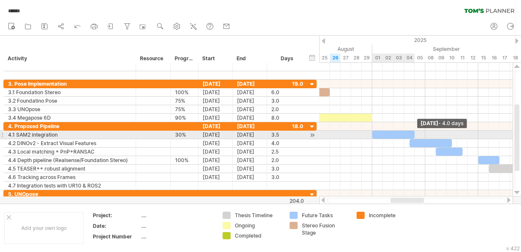
click at [413, 133] on span at bounding box center [414, 135] width 3 height 8
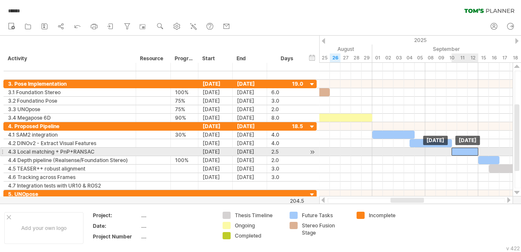
drag, startPoint x: 457, startPoint y: 149, endPoint x: 475, endPoint y: 148, distance: 18.3
click at [475, 148] on div at bounding box center [465, 152] width 27 height 8
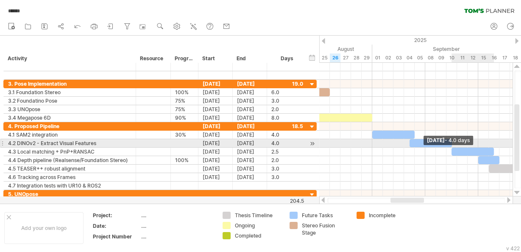
drag, startPoint x: 477, startPoint y: 148, endPoint x: 491, endPoint y: 147, distance: 13.6
click at [491, 148] on div at bounding box center [473, 152] width 42 height 8
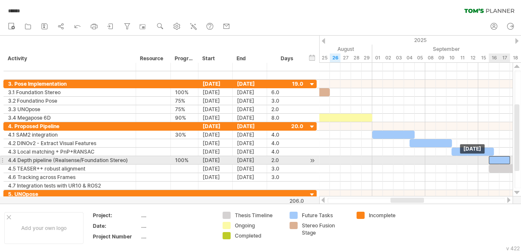
drag, startPoint x: 480, startPoint y: 158, endPoint x: 493, endPoint y: 158, distance: 12.7
click at [493, 158] on div at bounding box center [499, 160] width 21 height 8
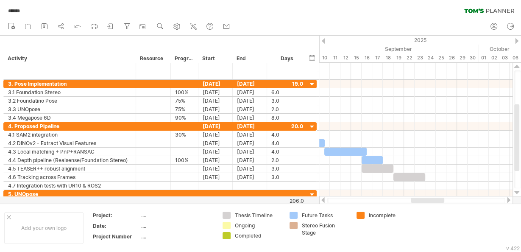
drag, startPoint x: 419, startPoint y: 201, endPoint x: 434, endPoint y: 197, distance: 15.7
click at [434, 197] on div at bounding box center [416, 200] width 194 height 8
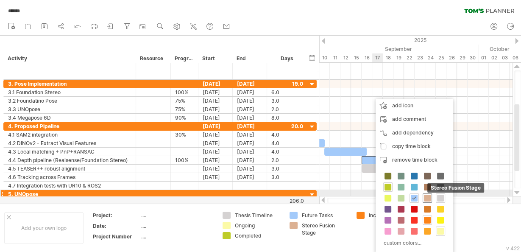
click at [424, 195] on span at bounding box center [427, 198] width 7 height 7
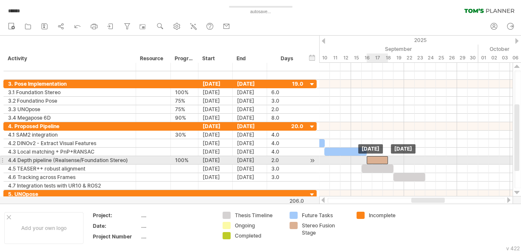
click at [373, 157] on div at bounding box center [377, 160] width 21 height 8
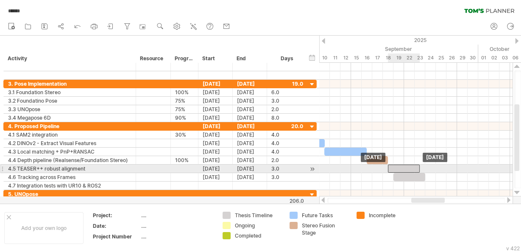
drag, startPoint x: 379, startPoint y: 166, endPoint x: 404, endPoint y: 168, distance: 25.1
click at [404, 168] on div at bounding box center [404, 169] width 32 height 8
drag, startPoint x: 420, startPoint y: 165, endPoint x: 438, endPoint y: 165, distance: 17.8
click at [438, 165] on div "[DATE] - 4.5 days [DATE]" at bounding box center [415, 130] width 193 height 134
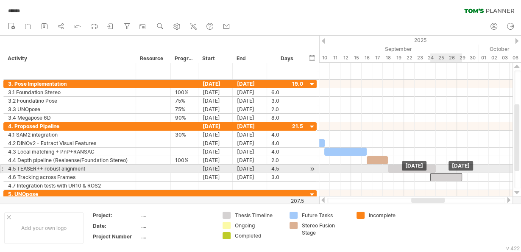
drag, startPoint x: 419, startPoint y: 174, endPoint x: 456, endPoint y: 173, distance: 36.5
click at [456, 173] on div at bounding box center [446, 177] width 32 height 8
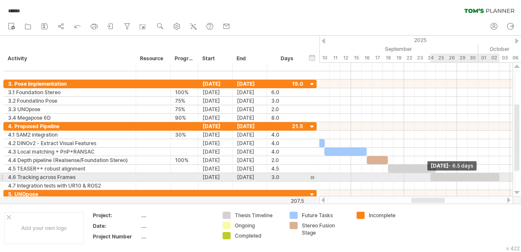
drag, startPoint x: 461, startPoint y: 175, endPoint x: 500, endPoint y: 173, distance: 39.1
click at [500, 173] on span at bounding box center [499, 177] width 3 height 8
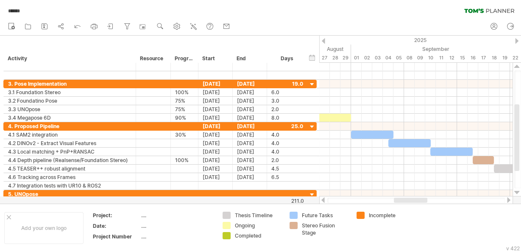
drag, startPoint x: 441, startPoint y: 198, endPoint x: 424, endPoint y: 198, distance: 17.4
click at [424, 198] on div at bounding box center [410, 200] width 33 height 5
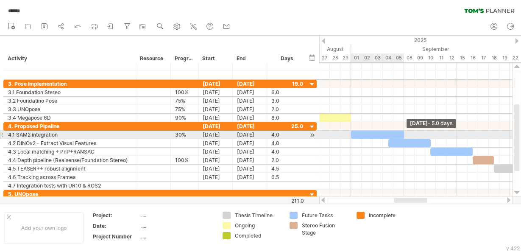
drag, startPoint x: 394, startPoint y: 133, endPoint x: 402, endPoint y: 132, distance: 8.9
click at [402, 132] on span at bounding box center [403, 135] width 3 height 8
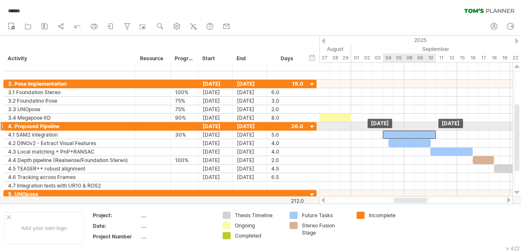
drag, startPoint x: 378, startPoint y: 133, endPoint x: 408, endPoint y: 130, distance: 30.7
click at [408, 131] on div at bounding box center [409, 135] width 53 height 8
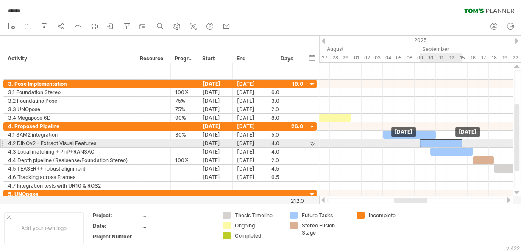
drag, startPoint x: 418, startPoint y: 143, endPoint x: 449, endPoint y: 146, distance: 30.7
click at [298, 146] on div at bounding box center [298, 156] width 0 height 68
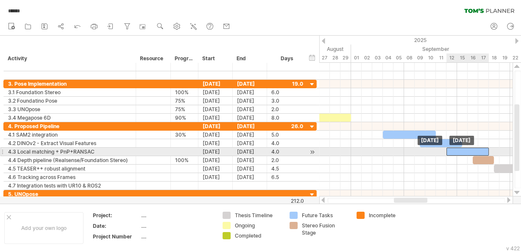
drag, startPoint x: 455, startPoint y: 149, endPoint x: 472, endPoint y: 151, distance: 16.6
click at [472, 151] on div at bounding box center [468, 152] width 42 height 8
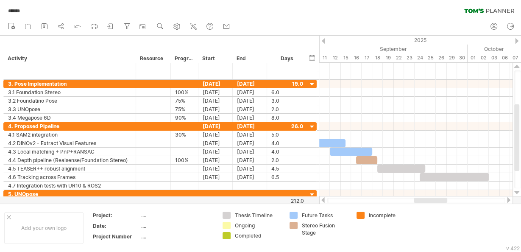
drag, startPoint x: 423, startPoint y: 199, endPoint x: 439, endPoint y: 198, distance: 16.6
click at [439, 198] on div at bounding box center [430, 200] width 33 height 5
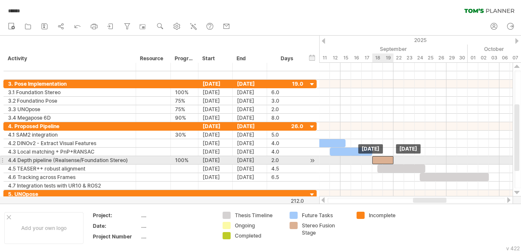
drag, startPoint x: 368, startPoint y: 156, endPoint x: 384, endPoint y: 159, distance: 15.4
click at [384, 159] on div at bounding box center [382, 160] width 21 height 8
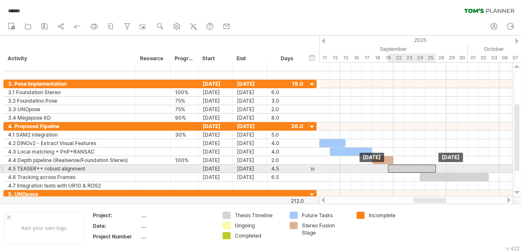
drag, startPoint x: 402, startPoint y: 166, endPoint x: 412, endPoint y: 167, distance: 9.8
click at [412, 167] on div at bounding box center [412, 169] width 48 height 8
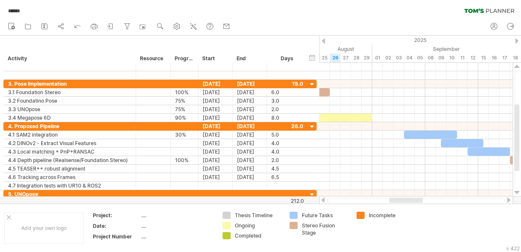
drag, startPoint x: 419, startPoint y: 199, endPoint x: 395, endPoint y: 198, distance: 24.6
click at [395, 198] on div at bounding box center [405, 200] width 33 height 5
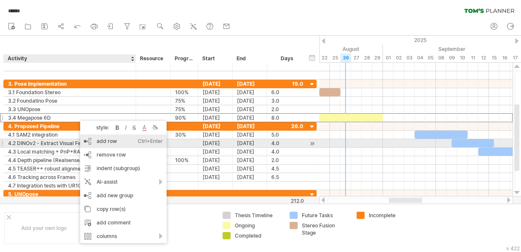
click at [107, 145] on div "add row Ctrl+Enter Cmd+Enter" at bounding box center [123, 141] width 87 height 14
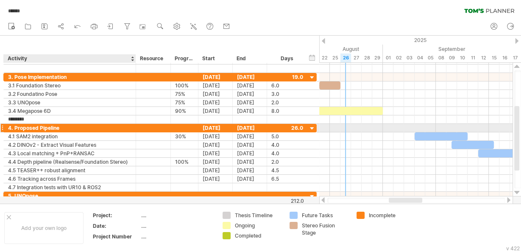
type input "*********"
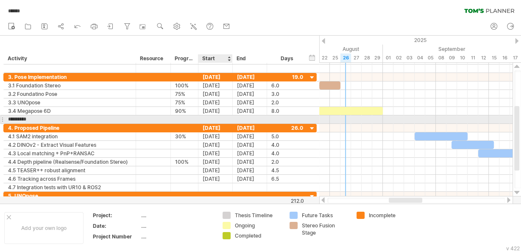
click at [210, 116] on div at bounding box center [215, 119] width 34 height 8
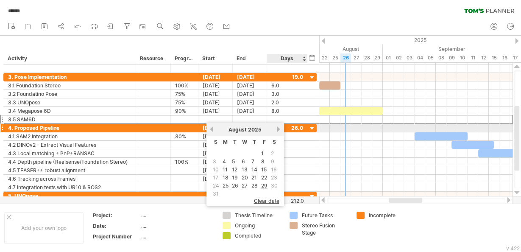
click at [276, 131] on link "next" at bounding box center [279, 129] width 6 height 6
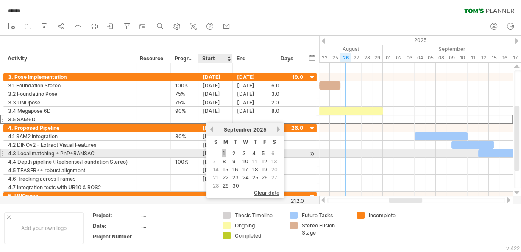
click at [222, 152] on link "1" at bounding box center [224, 153] width 4 height 8
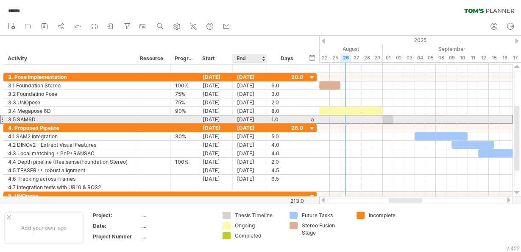
click at [239, 118] on div "[DATE]" at bounding box center [250, 119] width 34 height 8
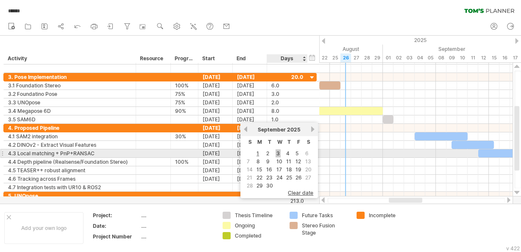
click at [279, 152] on link "3" at bounding box center [278, 153] width 5 height 8
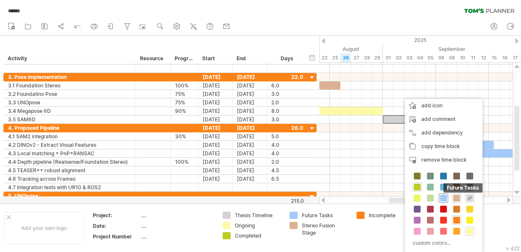
click at [442, 200] on span at bounding box center [443, 198] width 7 height 7
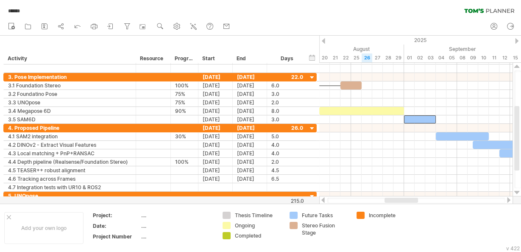
drag, startPoint x: 396, startPoint y: 201, endPoint x: 392, endPoint y: 199, distance: 4.6
click at [392, 199] on div at bounding box center [401, 200] width 33 height 5
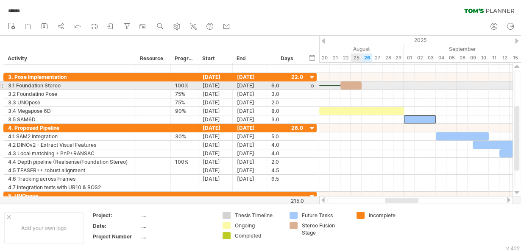
click at [355, 81] on div at bounding box center [351, 85] width 21 height 8
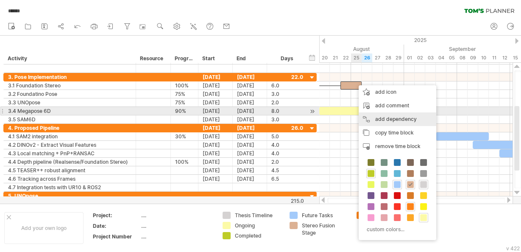
click at [385, 115] on div "add dependency You can use dependencies when you require tasks to be done in a …" at bounding box center [398, 119] width 78 height 14
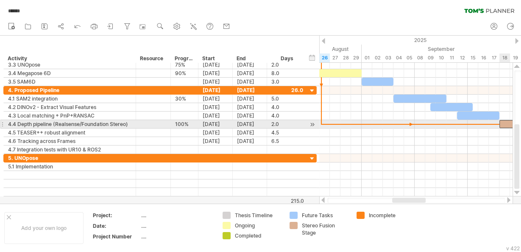
click at [504, 120] on div at bounding box center [510, 124] width 21 height 8
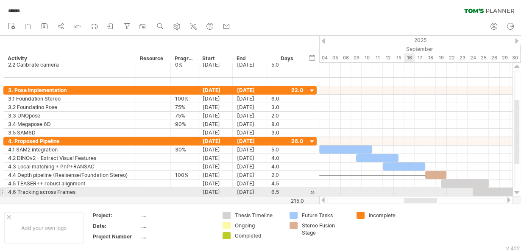
drag, startPoint x: 401, startPoint y: 199, endPoint x: 412, endPoint y: 194, distance: 12.7
click at [412, 194] on div "Trying to reach [DOMAIN_NAME] Connected again... 0% autosave... ****** clear fi…" at bounding box center [260, 126] width 521 height 252
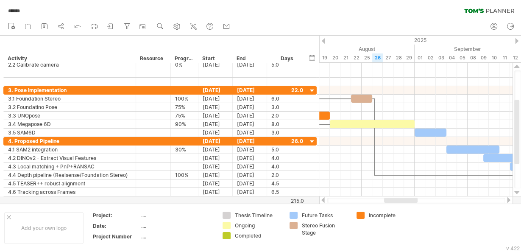
drag, startPoint x: 433, startPoint y: 199, endPoint x: 413, endPoint y: 198, distance: 20.4
click at [413, 198] on div at bounding box center [400, 200] width 33 height 5
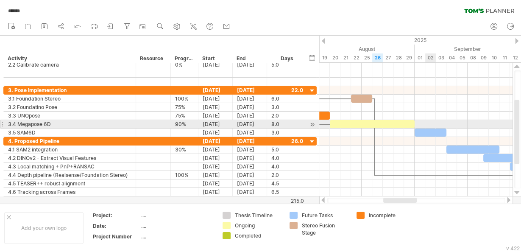
click at [435, 127] on div at bounding box center [415, 124] width 193 height 8
click at [436, 128] on div at bounding box center [431, 132] width 32 height 8
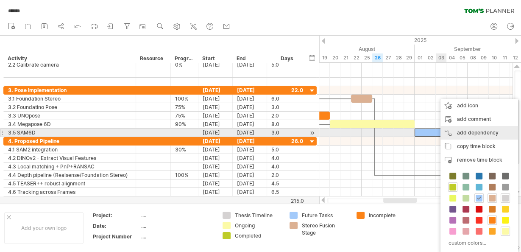
click at [451, 134] on div "add dependency You can use dependencies when you require tasks to be done in a …" at bounding box center [480, 133] width 78 height 14
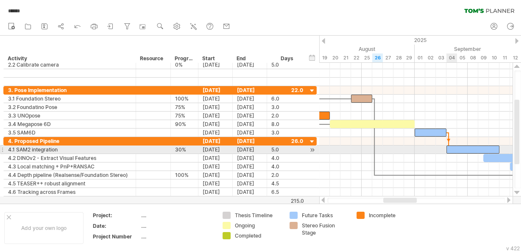
click at [451, 146] on div at bounding box center [473, 149] width 53 height 8
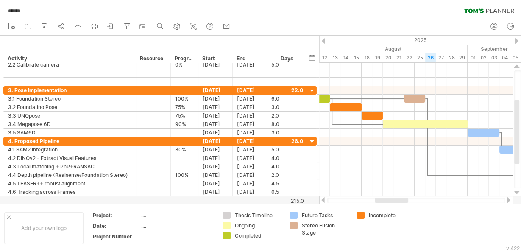
drag, startPoint x: 406, startPoint y: 201, endPoint x: 398, endPoint y: 201, distance: 8.1
click at [398, 201] on div at bounding box center [391, 200] width 33 height 5
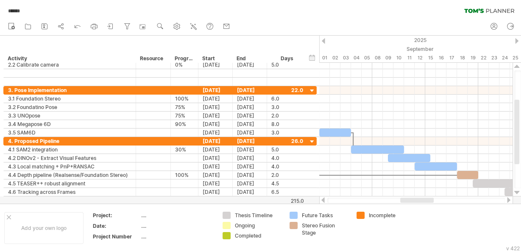
drag, startPoint x: 394, startPoint y: 200, endPoint x: 419, endPoint y: 198, distance: 25.5
click at [419, 198] on div at bounding box center [416, 200] width 33 height 5
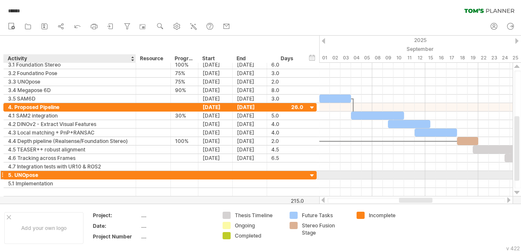
click at [24, 172] on div "5. UNOpose" at bounding box center [69, 175] width 123 height 8
click at [24, 172] on input "**********" at bounding box center [69, 175] width 123 height 8
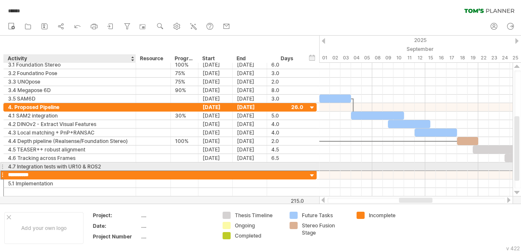
click at [39, 171] on input "**********" at bounding box center [69, 175] width 123 height 8
click at [40, 171] on input "**********" at bounding box center [69, 175] width 123 height 8
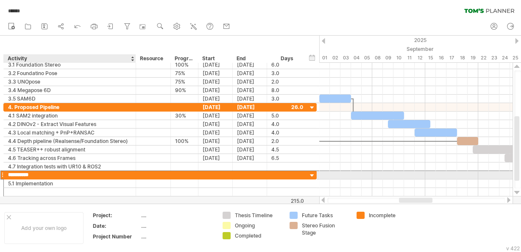
drag, startPoint x: 40, startPoint y: 171, endPoint x: 26, endPoint y: 171, distance: 14.4
click at [26, 171] on input "**********" at bounding box center [69, 175] width 123 height 8
type input "**********"
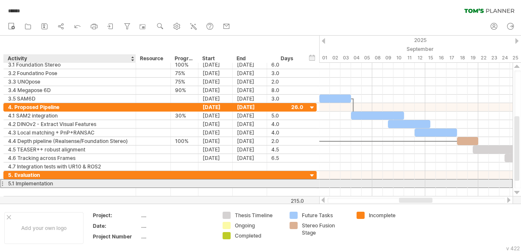
click at [41, 181] on div "5.1 Implementation" at bounding box center [69, 183] width 123 height 8
click at [41, 181] on input "**********" at bounding box center [69, 183] width 123 height 8
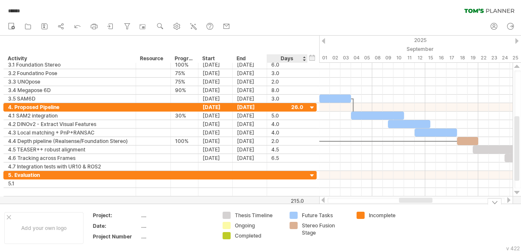
click at [273, 234] on div "Completed" at bounding box center [258, 235] width 46 height 7
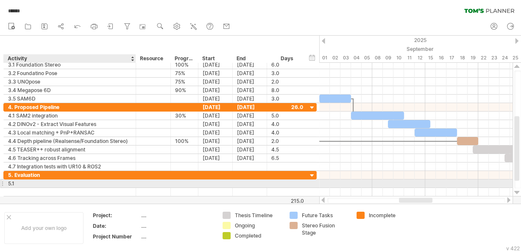
click at [30, 183] on div "5.1" at bounding box center [69, 183] width 123 height 8
type input "**********"
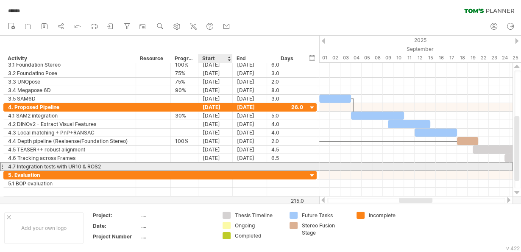
click at [222, 164] on div at bounding box center [215, 166] width 34 height 8
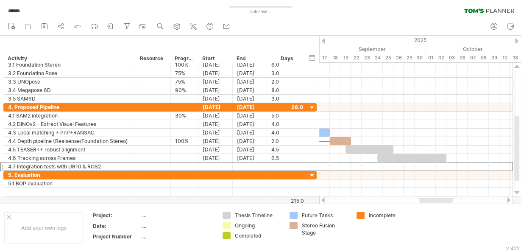
drag, startPoint x: 406, startPoint y: 200, endPoint x: 427, endPoint y: 198, distance: 20.5
click at [427, 198] on div at bounding box center [435, 200] width 33 height 5
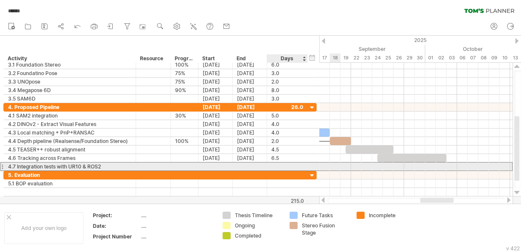
click at [279, 163] on div at bounding box center [287, 166] width 32 height 8
click at [391, 165] on div at bounding box center [415, 166] width 193 height 8
click at [217, 165] on div at bounding box center [215, 166] width 34 height 8
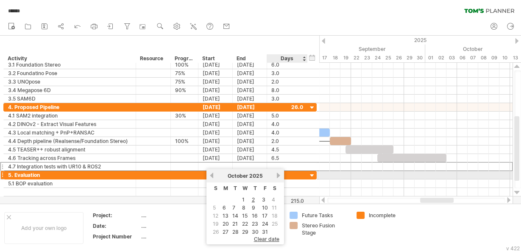
click at [276, 177] on link "next" at bounding box center [279, 175] width 6 height 6
click at [212, 177] on link "previous" at bounding box center [212, 175] width 6 height 6
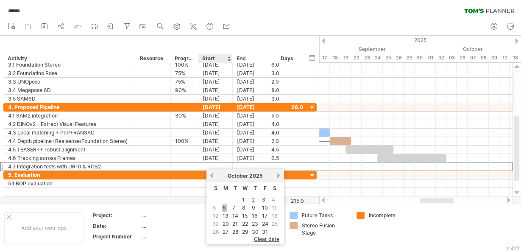
click at [225, 204] on link "6" at bounding box center [224, 208] width 5 height 8
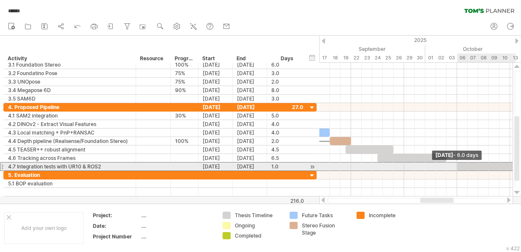
drag, startPoint x: 467, startPoint y: 164, endPoint x: 521, endPoint y: 162, distance: 53.9
click at [521, 162] on div "Trying to reach [DOMAIN_NAME] Connected again... 0% autosave... ****** clear fi…" at bounding box center [260, 126] width 521 height 252
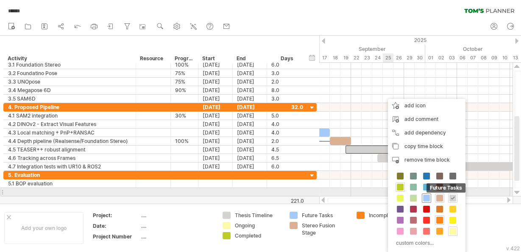
click at [425, 195] on span at bounding box center [426, 198] width 7 height 7
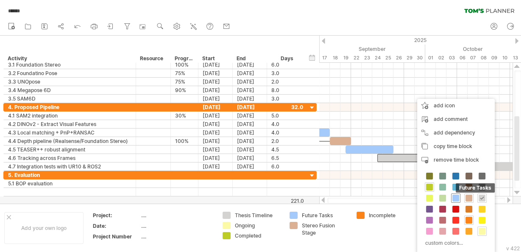
click at [453, 197] on span at bounding box center [455, 198] width 7 height 7
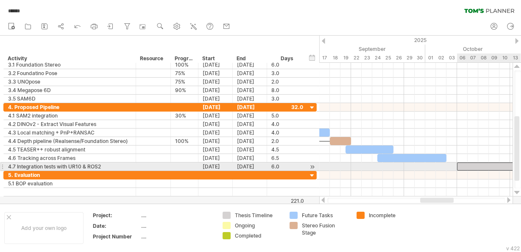
click at [464, 163] on div at bounding box center [489, 166] width 64 height 8
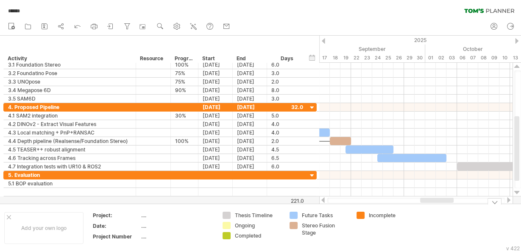
click at [318, 214] on div "Future Tasks" at bounding box center [325, 215] width 46 height 7
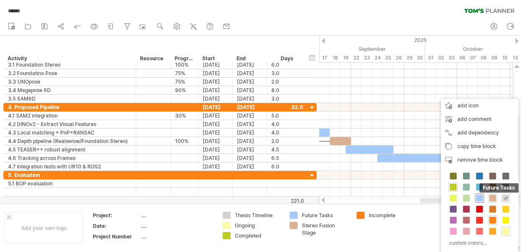
click at [478, 197] on span at bounding box center [479, 198] width 7 height 7
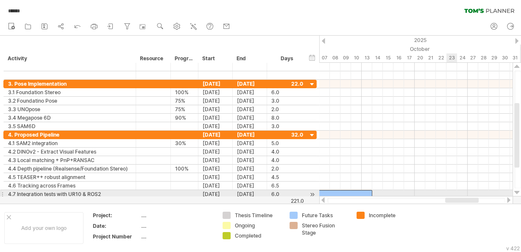
drag, startPoint x: 430, startPoint y: 202, endPoint x: 455, endPoint y: 195, distance: 25.9
click at [455, 195] on div "Trying to reach [DOMAIN_NAME] Connected again... 0% autosave... ****** clear fi…" at bounding box center [260, 126] width 521 height 252
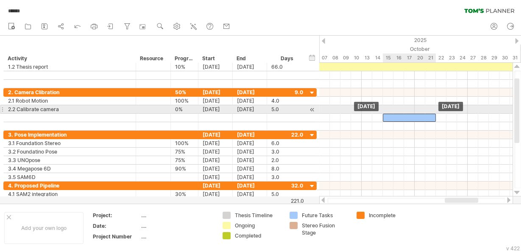
drag, startPoint x: 343, startPoint y: 106, endPoint x: 419, endPoint y: 113, distance: 76.2
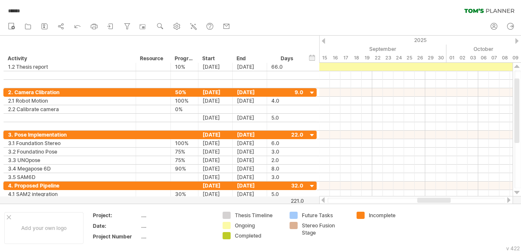
drag, startPoint x: 448, startPoint y: 199, endPoint x: 413, endPoint y: 186, distance: 38.1
click at [421, 197] on div at bounding box center [416, 200] width 194 height 8
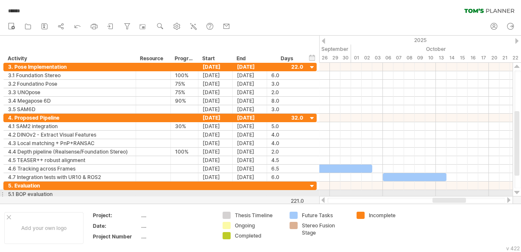
drag, startPoint x: 428, startPoint y: 199, endPoint x: 444, endPoint y: 196, distance: 16.0
click at [444, 196] on div at bounding box center [416, 200] width 194 height 8
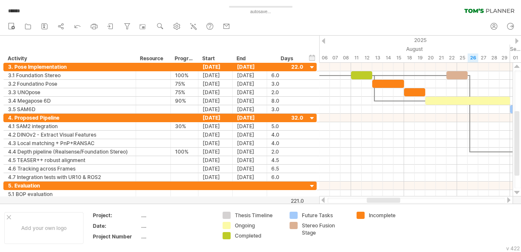
drag, startPoint x: 441, startPoint y: 201, endPoint x: 289, endPoint y: 209, distance: 151.6
click at [371, 202] on div at bounding box center [383, 200] width 33 height 5
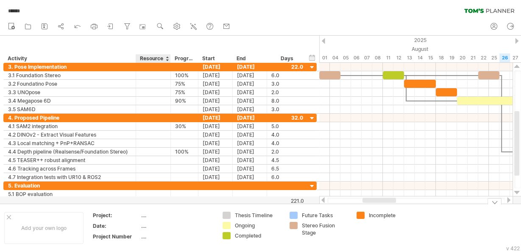
click at [144, 227] on div "...." at bounding box center [176, 225] width 71 height 7
click at [61, 224] on div "Add your own logo" at bounding box center [43, 228] width 79 height 32
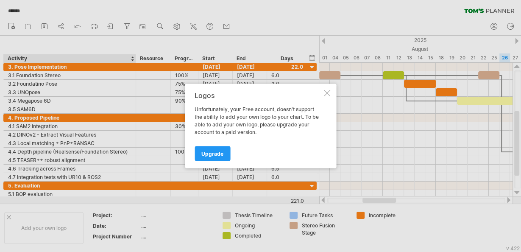
click at [322, 95] on div "Logos Unfortunately, your Free account, doesn't support the ability to add your…" at bounding box center [260, 126] width 151 height 84
click at [327, 93] on div at bounding box center [327, 93] width 7 height 7
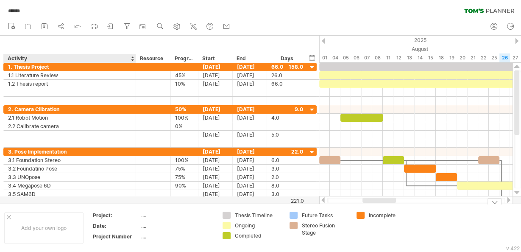
click at [111, 216] on div "Project:" at bounding box center [116, 215] width 47 height 7
type input "*"
type input "****"
click at [146, 218] on div "...." at bounding box center [176, 215] width 71 height 7
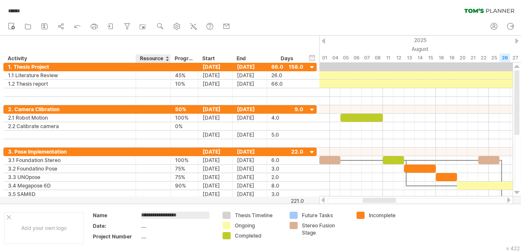
type input "**********"
click at [145, 222] on div "...." at bounding box center [176, 225] width 71 height 7
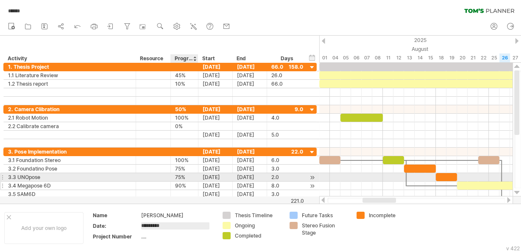
type input "**********"
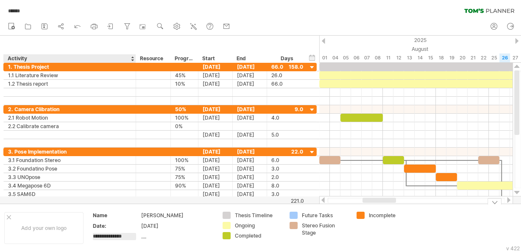
click at [123, 236] on input "**********" at bounding box center [114, 236] width 43 height 7
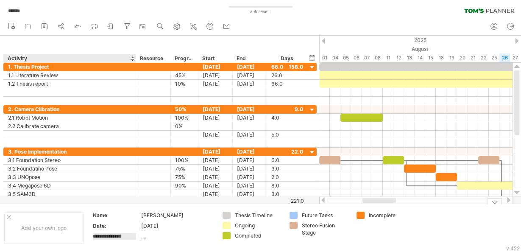
click at [123, 236] on input "**********" at bounding box center [114, 236] width 43 height 7
type input "**********"
click at [140, 238] on table "**********" at bounding box center [153, 227] width 122 height 33
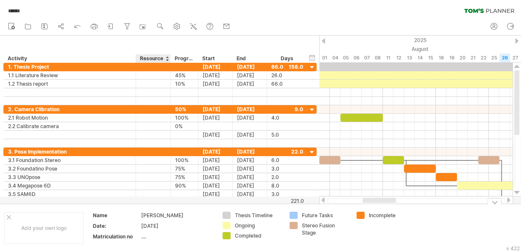
click at [145, 237] on div "...." at bounding box center [176, 236] width 71 height 7
click at [145, 237] on input "text" at bounding box center [175, 236] width 68 height 7
type input "*******"
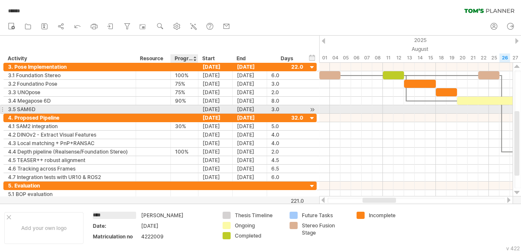
click at [182, 107] on div at bounding box center [184, 109] width 19 height 8
type input "**"
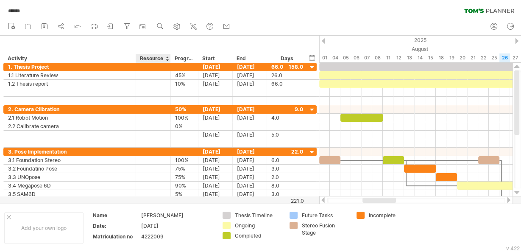
click at [148, 59] on div "Resource" at bounding box center [153, 58] width 26 height 8
click at [148, 59] on input "********" at bounding box center [153, 58] width 26 height 8
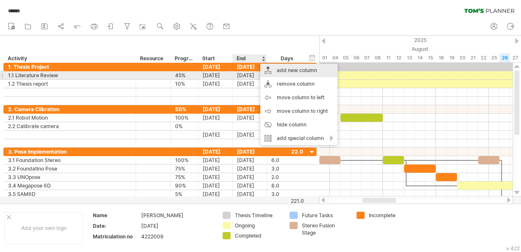
click at [298, 72] on div "add new column" at bounding box center [298, 71] width 77 height 14
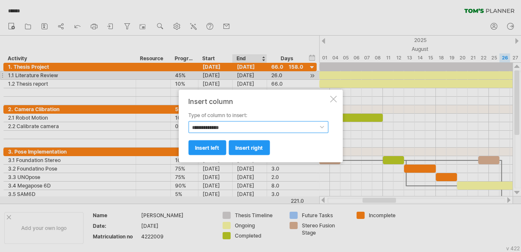
click at [246, 123] on select "**********" at bounding box center [258, 127] width 140 height 12
click at [112, 56] on div at bounding box center [260, 126] width 521 height 252
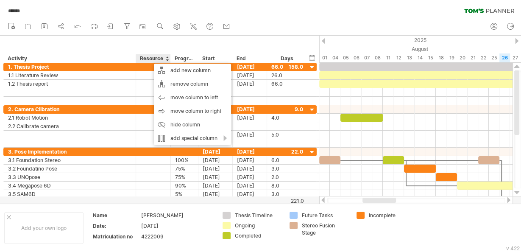
click at [121, 58] on div "Activity" at bounding box center [69, 58] width 123 height 8
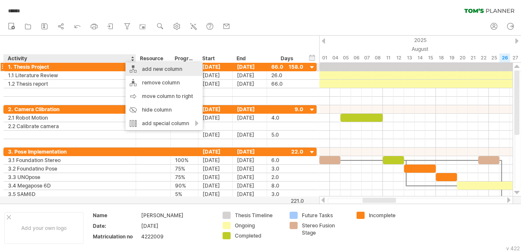
click at [152, 67] on div "add new column" at bounding box center [164, 69] width 77 height 14
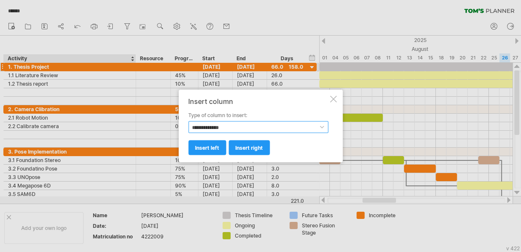
click at [208, 123] on select "**********" at bounding box center [258, 127] width 140 height 12
click at [188, 121] on select "**********" at bounding box center [258, 127] width 140 height 12
click at [242, 125] on select "**********" at bounding box center [258, 127] width 140 height 12
select select "******"
click at [188, 121] on select "**********" at bounding box center [258, 127] width 140 height 12
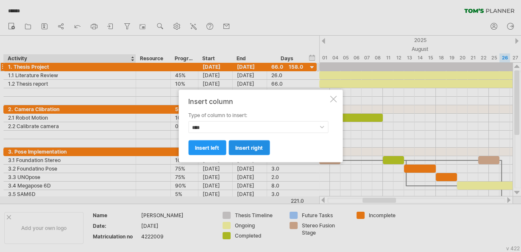
click at [231, 146] on link "insert right" at bounding box center [249, 147] width 41 height 15
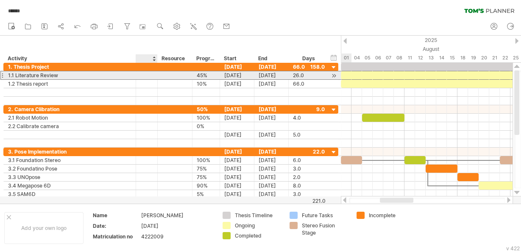
click at [142, 75] on div at bounding box center [147, 75] width 22 height 8
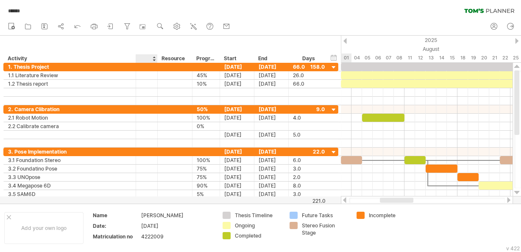
click at [146, 59] on div at bounding box center [146, 58] width 13 height 8
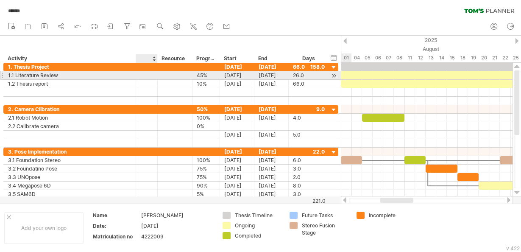
click at [146, 74] on div at bounding box center [146, 75] width 8 height 7
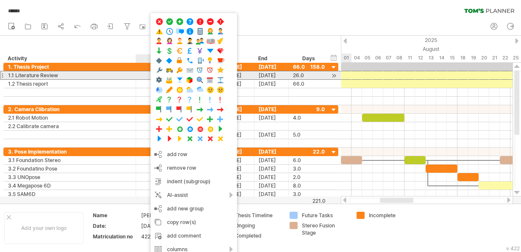
click at [146, 74] on div at bounding box center [146, 75] width 8 height 7
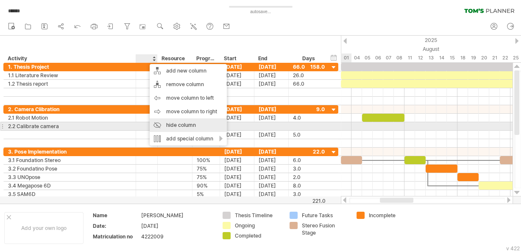
click at [187, 123] on div "hide column" at bounding box center [188, 125] width 77 height 14
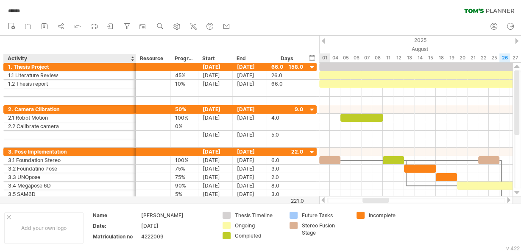
click at [128, 58] on div "Activity" at bounding box center [69, 58] width 123 height 8
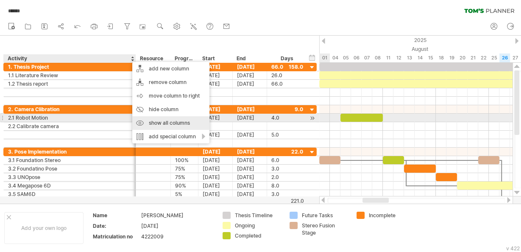
click at [182, 119] on div "show all columns" at bounding box center [170, 123] width 77 height 14
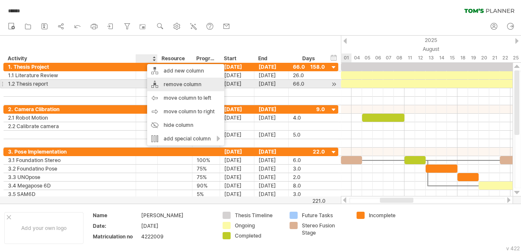
click at [185, 83] on div "remove column" at bounding box center [185, 85] width 77 height 14
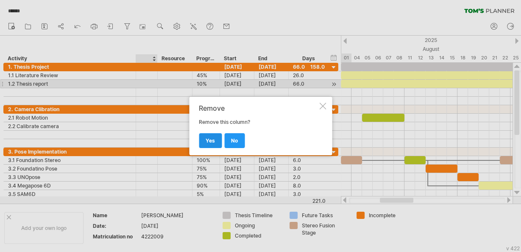
click at [210, 134] on link "yes" at bounding box center [210, 140] width 23 height 15
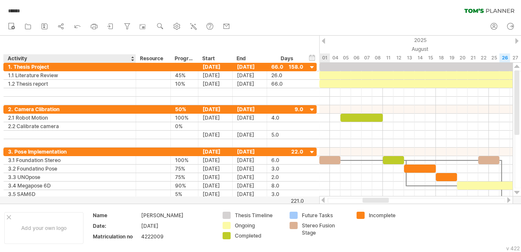
click at [113, 56] on div "Activity" at bounding box center [69, 58] width 123 height 8
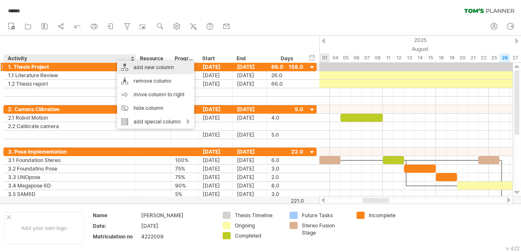
click at [162, 69] on div "add new column" at bounding box center [155, 68] width 77 height 14
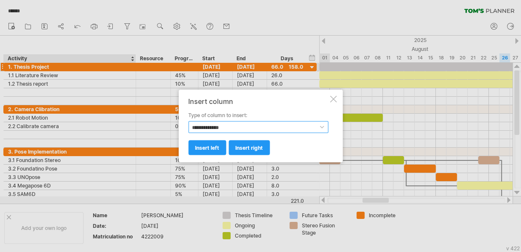
click at [215, 129] on select "**********" at bounding box center [258, 127] width 140 height 12
select select "**********"
click at [188, 121] on select "**********" at bounding box center [258, 127] width 140 height 12
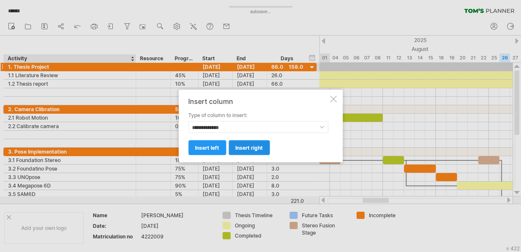
click at [239, 146] on span "insert right" at bounding box center [249, 148] width 28 height 6
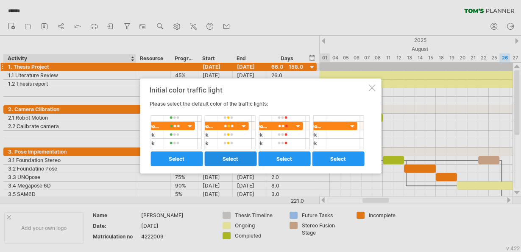
click at [227, 160] on span "select" at bounding box center [231, 159] width 16 height 6
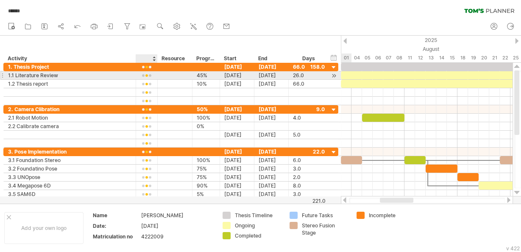
click at [140, 74] on div at bounding box center [146, 76] width 13 height 6
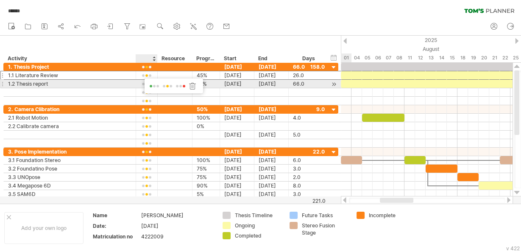
click at [151, 84] on span at bounding box center [154, 86] width 12 height 6
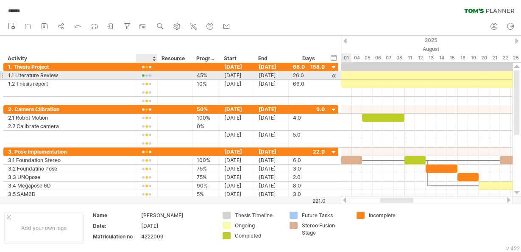
click at [144, 75] on div at bounding box center [146, 76] width 13 height 6
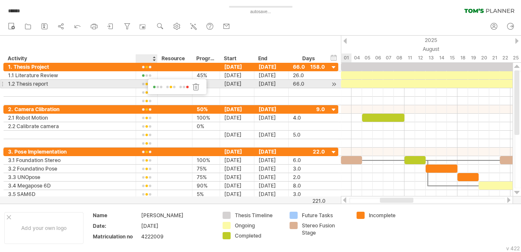
click at [170, 87] on span at bounding box center [171, 87] width 12 height 6
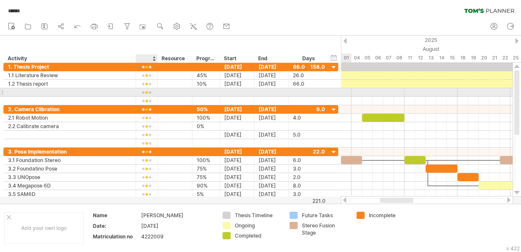
click at [147, 91] on div at bounding box center [146, 92] width 13 height 6
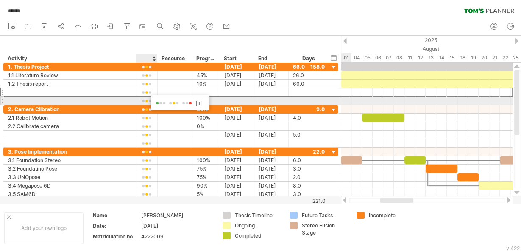
click at [197, 102] on div at bounding box center [199, 103] width 8 height 8
click at [149, 99] on div at bounding box center [146, 101] width 13 height 6
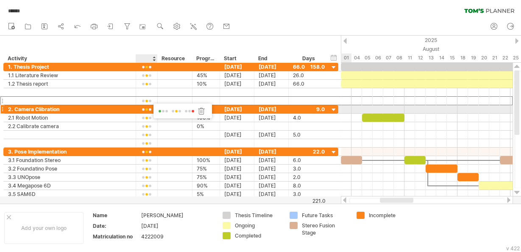
click at [203, 107] on div at bounding box center [201, 111] width 8 height 8
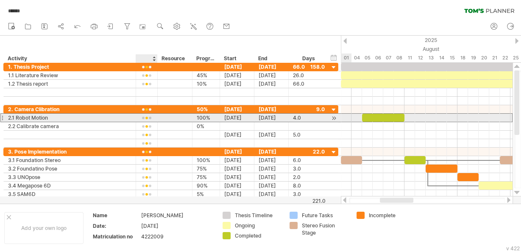
click at [148, 115] on div at bounding box center [146, 118] width 13 height 6
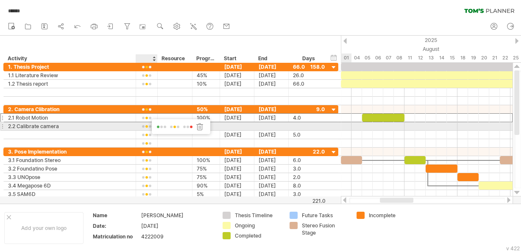
click at [158, 126] on span at bounding box center [162, 127] width 12 height 6
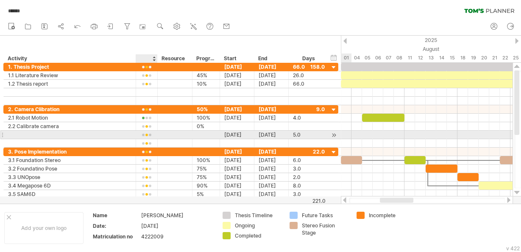
click at [144, 134] on div at bounding box center [146, 135] width 13 height 6
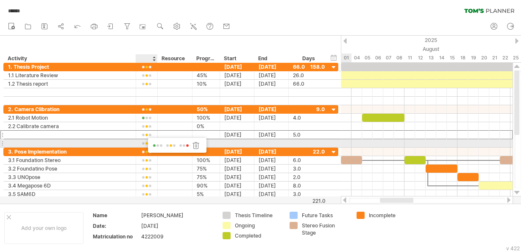
click at [195, 144] on div at bounding box center [196, 145] width 8 height 8
click at [142, 142] on div at bounding box center [146, 143] width 13 height 6
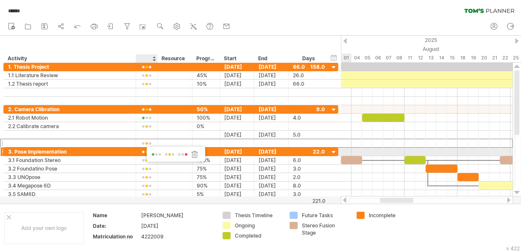
click at [193, 153] on div at bounding box center [194, 154] width 8 height 8
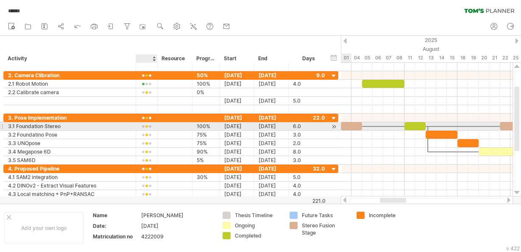
click at [146, 127] on div at bounding box center [146, 126] width 13 height 6
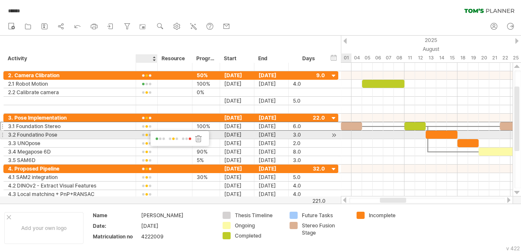
click at [165, 138] on span at bounding box center [160, 139] width 12 height 6
click at [148, 134] on div at bounding box center [146, 135] width 13 height 6
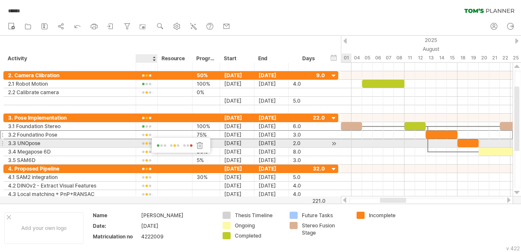
click at [161, 143] on span at bounding box center [162, 145] width 12 height 6
click at [147, 143] on div at bounding box center [146, 143] width 13 height 6
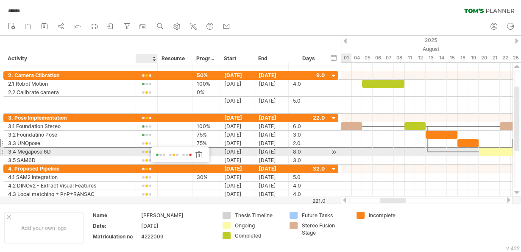
click at [156, 154] on span at bounding box center [161, 155] width 12 height 6
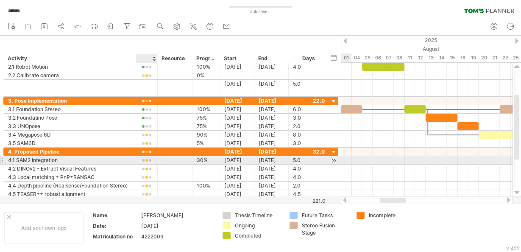
click at [149, 159] on div at bounding box center [146, 160] width 13 height 6
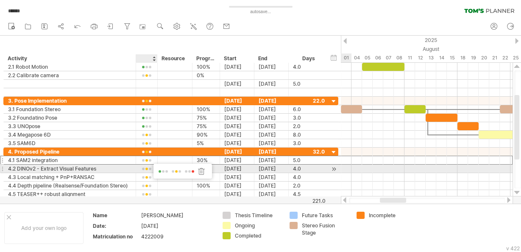
click at [190, 171] on span at bounding box center [190, 171] width 12 height 6
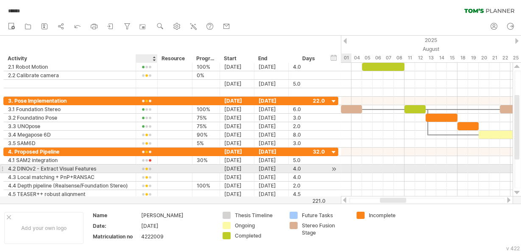
click at [148, 167] on div at bounding box center [146, 169] width 13 height 6
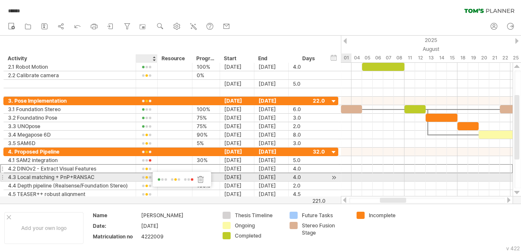
click at [188, 179] on span at bounding box center [189, 179] width 12 height 6
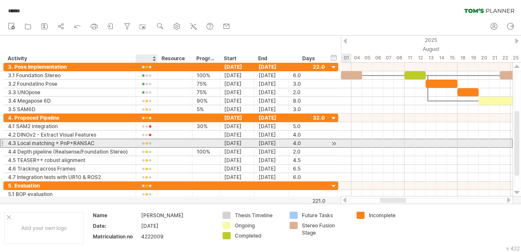
click at [148, 140] on div at bounding box center [146, 143] width 13 height 6
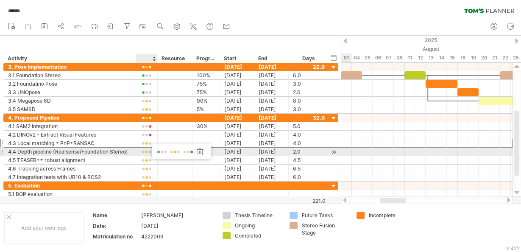
click at [185, 153] on span at bounding box center [188, 152] width 12 height 6
click at [149, 151] on div at bounding box center [146, 152] width 13 height 6
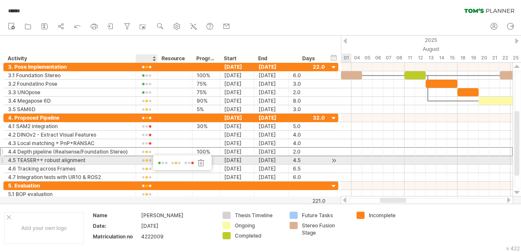
click at [186, 162] on span at bounding box center [189, 163] width 12 height 6
click at [148, 158] on div at bounding box center [146, 160] width 13 height 6
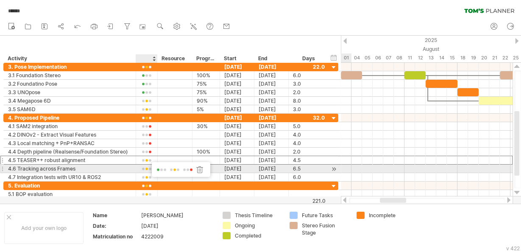
click at [190, 170] on span at bounding box center [188, 170] width 12 height 6
click at [148, 169] on div at bounding box center [146, 169] width 13 height 6
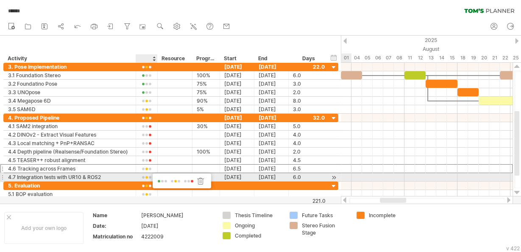
click at [187, 179] on span at bounding box center [189, 181] width 12 height 6
click at [147, 174] on div at bounding box center [146, 177] width 13 height 6
click at [187, 182] on span at bounding box center [187, 185] width 12 height 6
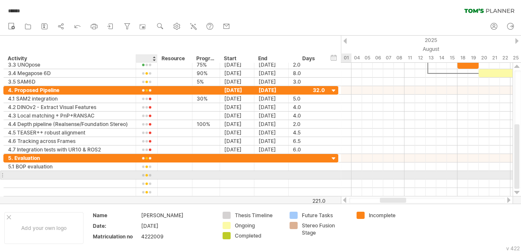
click at [146, 173] on div at bounding box center [146, 175] width 13 height 6
click at [145, 172] on div at bounding box center [146, 175] width 13 height 6
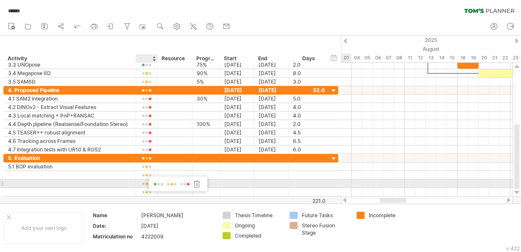
click at [198, 187] on div at bounding box center [197, 184] width 8 height 8
click at [147, 181] on div at bounding box center [146, 184] width 13 height 6
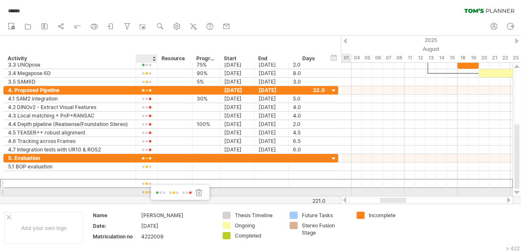
click at [198, 190] on div at bounding box center [199, 192] width 8 height 8
click at [152, 189] on div at bounding box center [146, 192] width 13 height 6
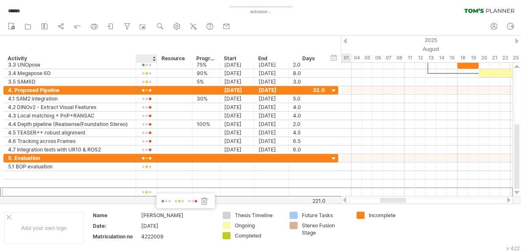
click at [212, 204] on div at bounding box center [185, 199] width 59 height 12
click at [205, 203] on div at bounding box center [204, 201] width 8 height 8
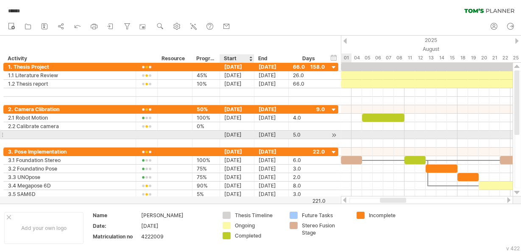
click at [231, 131] on div "[DATE]" at bounding box center [237, 135] width 34 height 8
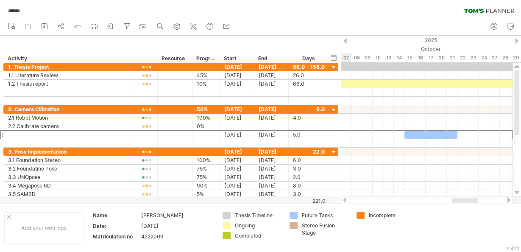
drag, startPoint x: 395, startPoint y: 201, endPoint x: 467, endPoint y: 199, distance: 72.1
click at [467, 199] on div at bounding box center [465, 200] width 26 height 5
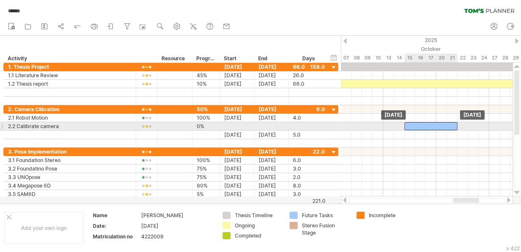
drag, startPoint x: 430, startPoint y: 131, endPoint x: 432, endPoint y: 123, distance: 8.2
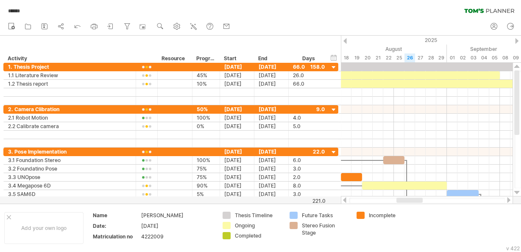
drag, startPoint x: 460, startPoint y: 198, endPoint x: 403, endPoint y: 201, distance: 56.5
click at [403, 201] on div at bounding box center [409, 200] width 26 height 5
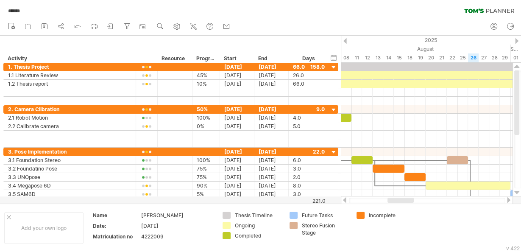
drag, startPoint x: 403, startPoint y: 201, endPoint x: 390, endPoint y: 197, distance: 13.7
click at [390, 203] on div at bounding box center [427, 201] width 156 height 6
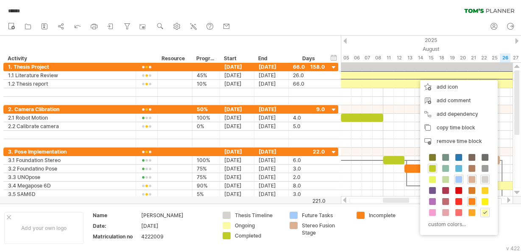
click at [225, 224] on div "Trying to reach [DOMAIN_NAME] Connected again... 0% autosave... ****** clear fi…" at bounding box center [260, 126] width 521 height 252
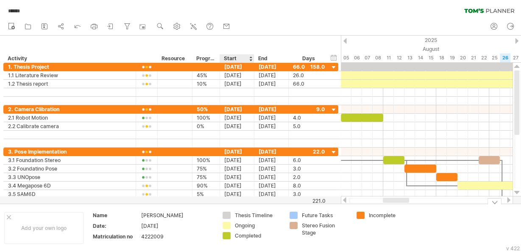
click at [231, 224] on div "Ongoing" at bounding box center [252, 225] width 59 height 7
click at [259, 228] on div "Ongoing" at bounding box center [258, 225] width 46 height 7
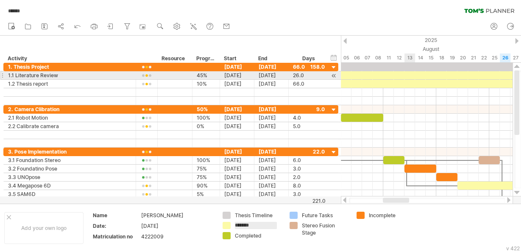
click at [414, 72] on div at bounding box center [458, 75] width 276 height 8
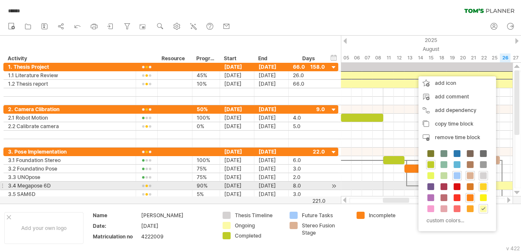
click at [481, 185] on span at bounding box center [483, 186] width 7 height 7
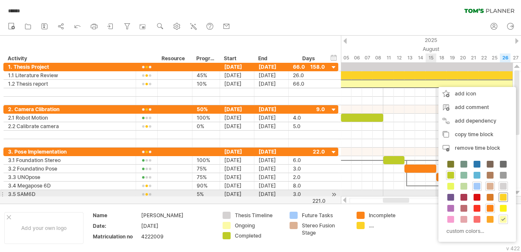
click at [502, 194] on span at bounding box center [503, 197] width 7 height 7
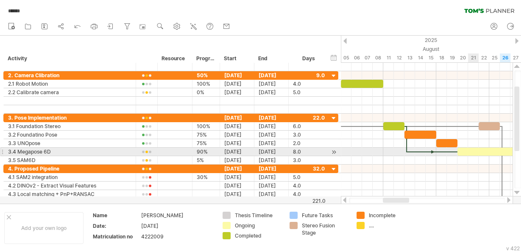
click at [473, 151] on div at bounding box center [500, 152] width 85 height 8
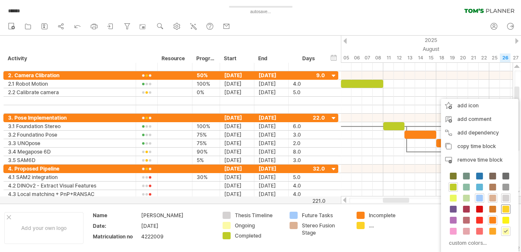
click at [503, 206] on span at bounding box center [505, 209] width 7 height 7
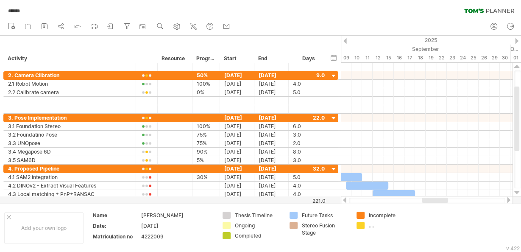
drag, startPoint x: 405, startPoint y: 198, endPoint x: 444, endPoint y: 198, distance: 39.0
click at [444, 198] on div at bounding box center [435, 200] width 26 height 5
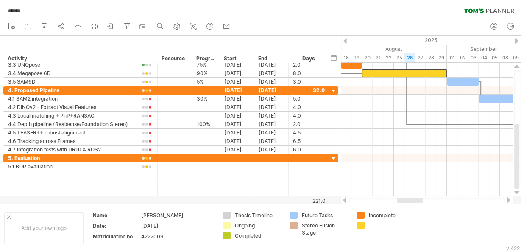
drag, startPoint x: 427, startPoint y: 198, endPoint x: 402, endPoint y: 198, distance: 25.0
click at [402, 198] on div at bounding box center [410, 200] width 26 height 5
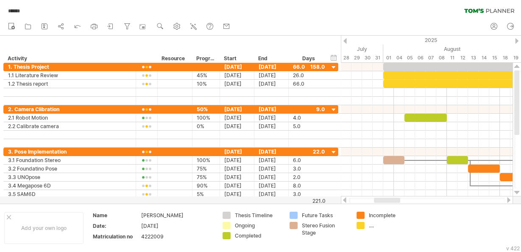
drag, startPoint x: 417, startPoint y: 199, endPoint x: 394, endPoint y: 200, distance: 22.9
click at [394, 200] on div at bounding box center [387, 200] width 26 height 5
click at [369, 223] on div "...." at bounding box center [392, 225] width 46 height 7
type input "*******"
click at [120, 59] on div "Activity" at bounding box center [69, 58] width 123 height 8
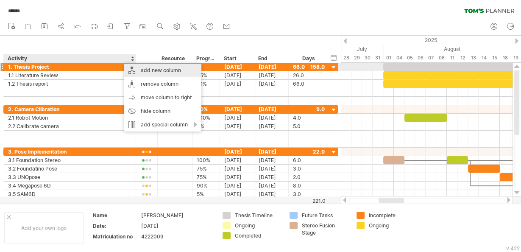
click at [155, 70] on div "add new column" at bounding box center [162, 71] width 77 height 14
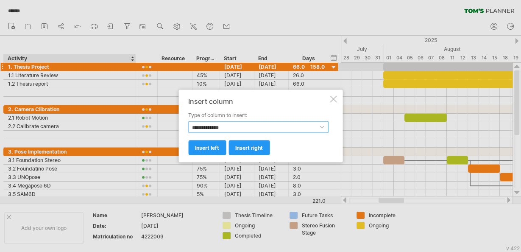
click at [231, 127] on select "**********" at bounding box center [258, 127] width 140 height 12
select select "******"
click at [188, 121] on select "**********" at bounding box center [258, 127] width 140 height 12
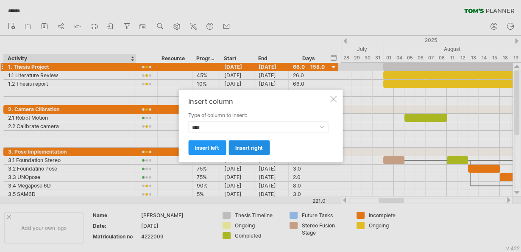
click at [237, 149] on span "insert right" at bounding box center [249, 148] width 28 height 6
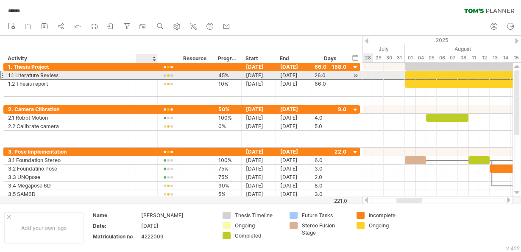
click at [144, 76] on div at bounding box center [146, 75] width 8 height 7
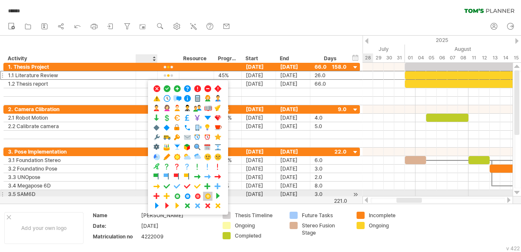
click at [207, 193] on span at bounding box center [208, 196] width 8 height 8
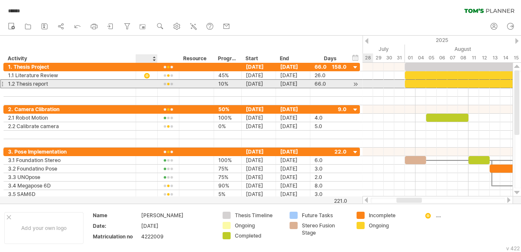
click at [151, 83] on div at bounding box center [146, 83] width 8 height 7
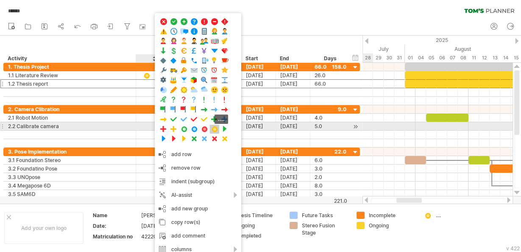
click at [214, 126] on span at bounding box center [214, 129] width 8 height 8
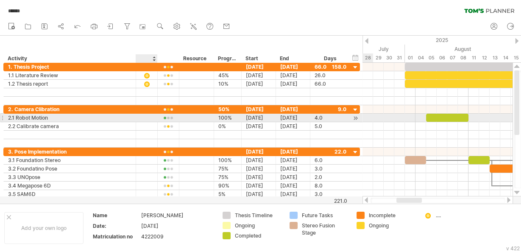
click at [146, 117] on div at bounding box center [146, 117] width 8 height 7
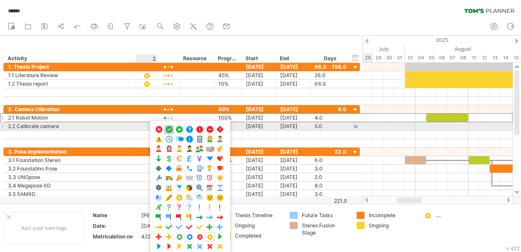
click at [165, 128] on span at bounding box center [169, 130] width 8 height 8
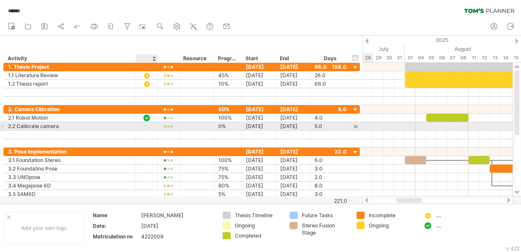
click at [149, 126] on div at bounding box center [146, 126] width 8 height 7
click at [111, 131] on div at bounding box center [69, 135] width 123 height 8
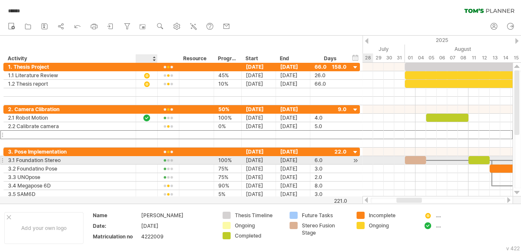
click at [148, 162] on div at bounding box center [146, 159] width 8 height 7
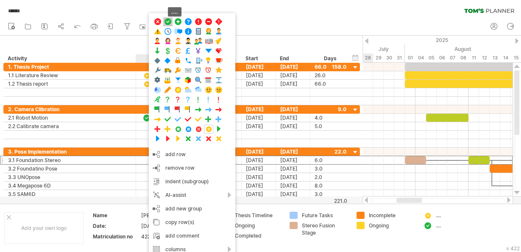
click at [169, 24] on span at bounding box center [168, 22] width 8 height 8
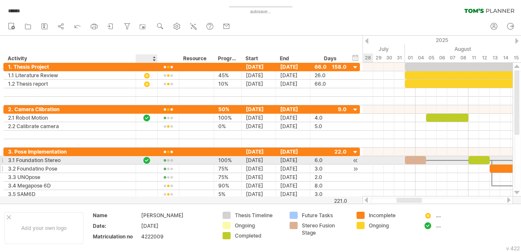
click at [150, 165] on div at bounding box center [146, 168] width 8 height 7
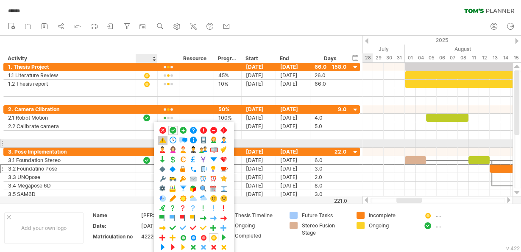
click at [160, 140] on span at bounding box center [163, 140] width 8 height 8
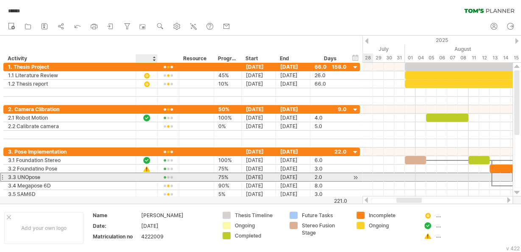
click at [151, 175] on div at bounding box center [146, 176] width 8 height 7
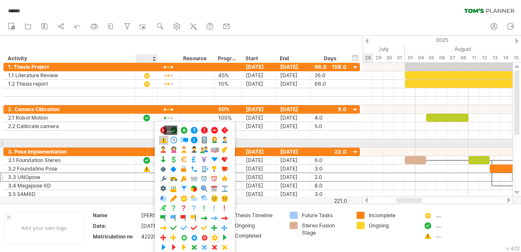
click at [164, 140] on span at bounding box center [163, 140] width 8 height 8
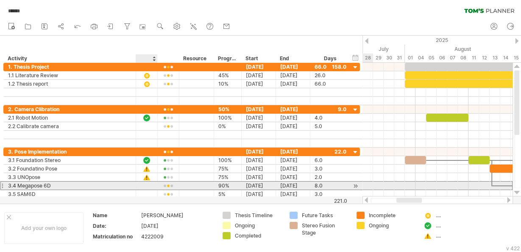
click at [149, 184] on div at bounding box center [146, 185] width 8 height 7
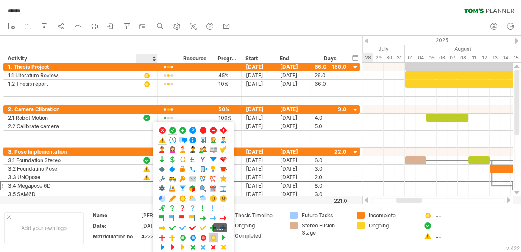
click at [211, 234] on span at bounding box center [213, 238] width 8 height 8
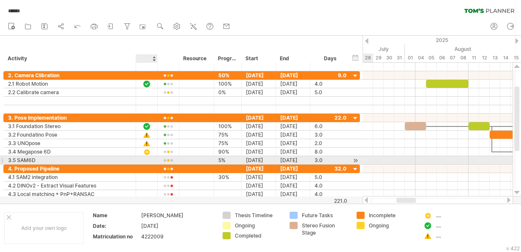
click at [143, 158] on div at bounding box center [146, 159] width 8 height 7
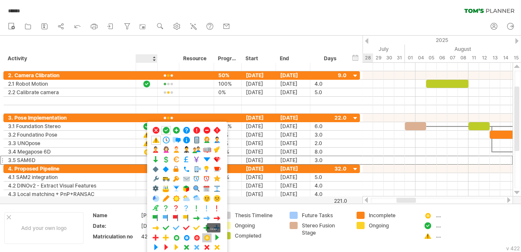
click at [205, 234] on span at bounding box center [207, 238] width 8 height 8
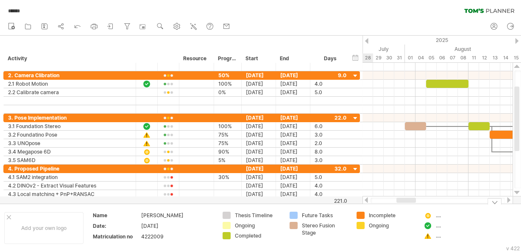
click at [435, 236] on div "...." at bounding box center [453, 235] width 59 height 7
click at [438, 235] on div "...." at bounding box center [459, 235] width 46 height 7
click at [438, 235] on input "text" at bounding box center [457, 235] width 42 height 7
type input "**********"
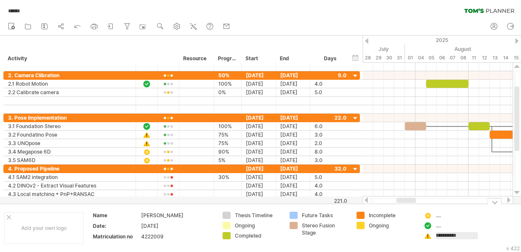
click at [438, 218] on div "...." at bounding box center [459, 215] width 46 height 7
type input "*"
type input "**********"
click at [438, 225] on div "...." at bounding box center [459, 225] width 46 height 7
type input "*********"
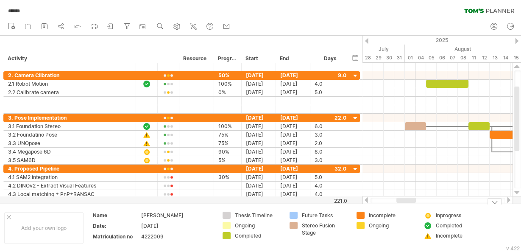
click at [395, 236] on td "Incomplete Ongoing" at bounding box center [385, 228] width 67 height 33
click at [177, 28] on icon at bounding box center [177, 26] width 6 height 6
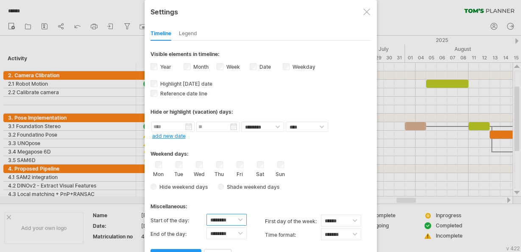
click at [237, 219] on select "******** ******** ******** ******** ******** ******** ******** ******** *******…" at bounding box center [227, 220] width 40 height 12
select select "*"
click at [207, 214] on select "******** ******** ******** ******** ******** ******** ******** ******** *******…" at bounding box center [227, 220] width 40 height 12
click at [176, 249] on link "apply changes" at bounding box center [176, 256] width 51 height 15
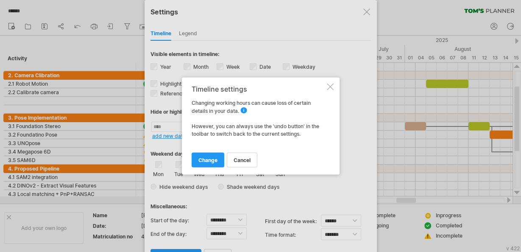
click at [234, 161] on span "cancel" at bounding box center [242, 160] width 17 height 6
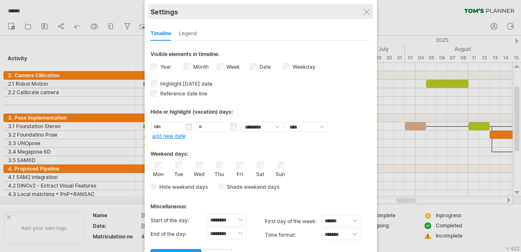
click at [361, 10] on div "Settings" at bounding box center [261, 11] width 221 height 15
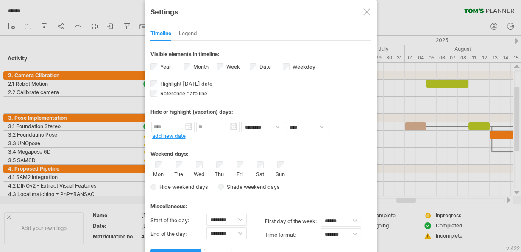
click at [365, 12] on div at bounding box center [366, 11] width 7 height 7
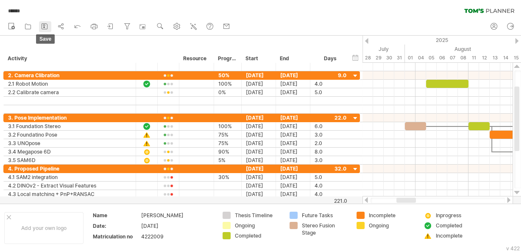
click at [49, 28] on icon at bounding box center [44, 26] width 8 height 8
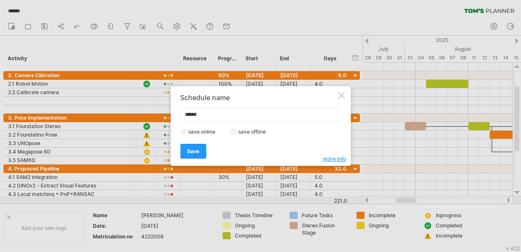
click at [237, 131] on label "save offline" at bounding box center [254, 131] width 37 height 6
click at [200, 153] on link "Save" at bounding box center [193, 151] width 26 height 15
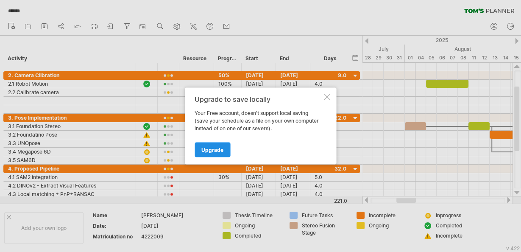
click at [219, 150] on span "Upgrade" at bounding box center [212, 150] width 22 height 6
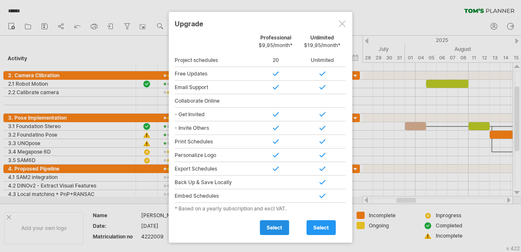
click at [270, 226] on span "select" at bounding box center [275, 227] width 16 height 6
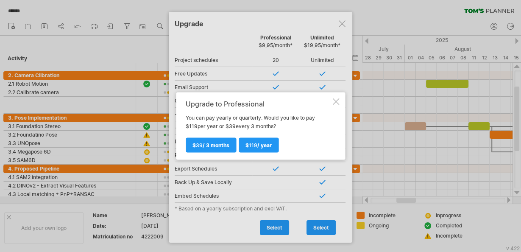
click at [337, 101] on div at bounding box center [335, 101] width 7 height 7
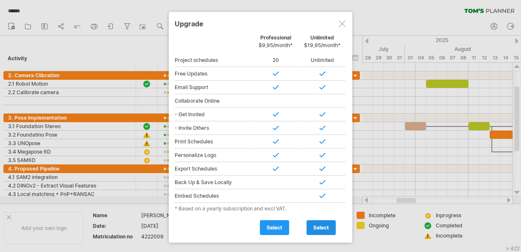
click at [315, 226] on span "select" at bounding box center [321, 227] width 16 height 6
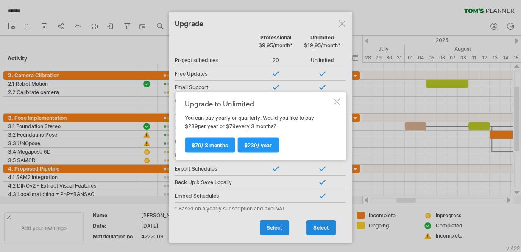
click at [335, 102] on div at bounding box center [336, 101] width 7 height 7
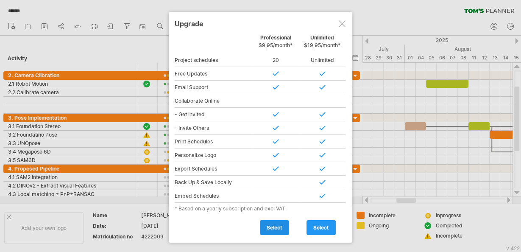
click at [265, 230] on link "select" at bounding box center [274, 227] width 29 height 15
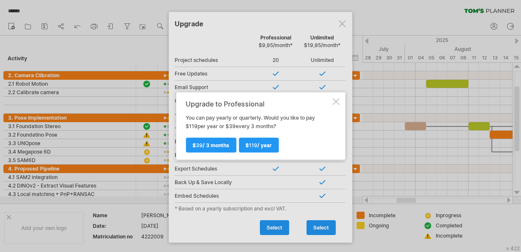
click at [335, 100] on div at bounding box center [335, 101] width 7 height 7
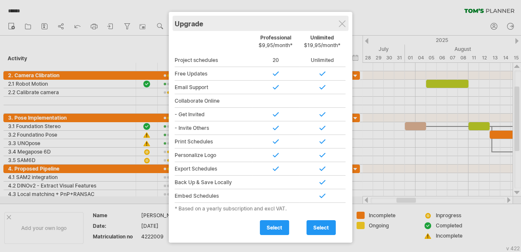
click at [341, 19] on div "Upgrade" at bounding box center [261, 23] width 172 height 15
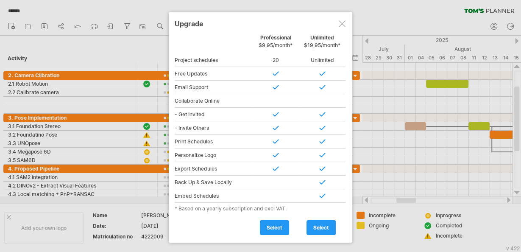
click at [339, 23] on div at bounding box center [342, 23] width 7 height 7
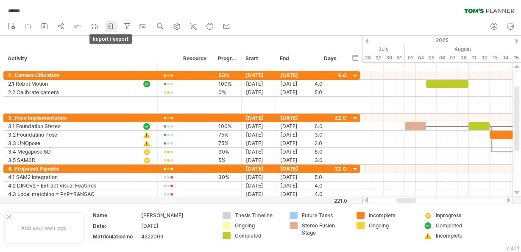
click at [112, 26] on icon at bounding box center [110, 26] width 8 height 8
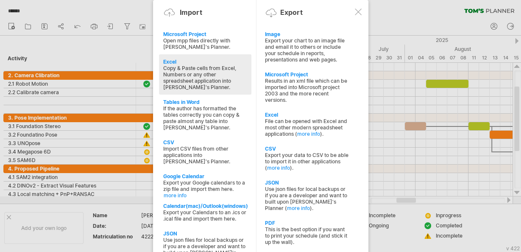
click at [174, 57] on div "Excel Copy & Paste cells from Excel, Numbers or any other spreadsheet applicati…" at bounding box center [205, 74] width 92 height 40
type textarea "**********"
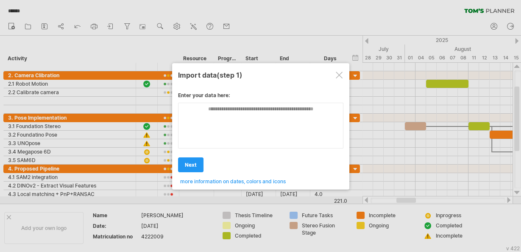
click at [338, 72] on div at bounding box center [339, 75] width 7 height 7
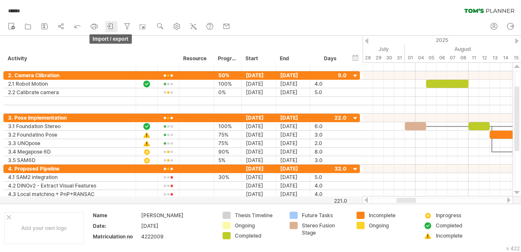
click at [112, 22] on icon at bounding box center [110, 26] width 8 height 8
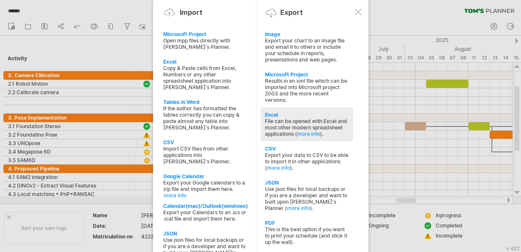
click at [276, 114] on div "Excel" at bounding box center [307, 115] width 84 height 6
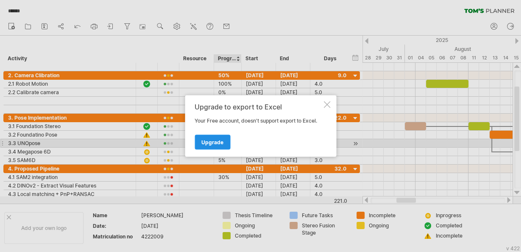
click at [218, 141] on span "Upgrade" at bounding box center [212, 142] width 22 height 6
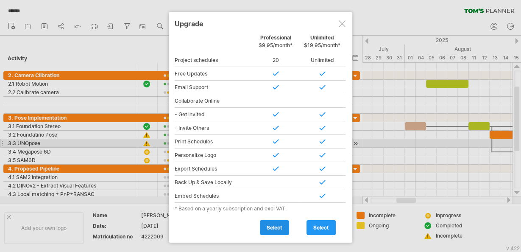
click at [279, 228] on span "select" at bounding box center [275, 227] width 16 height 6
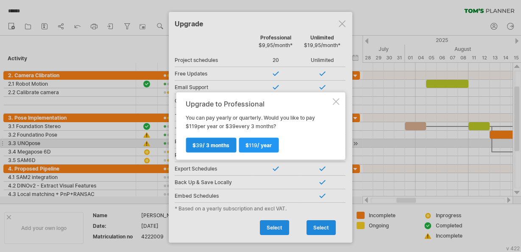
click at [210, 141] on link "$ 39 / 3 months" at bounding box center [211, 145] width 50 height 15
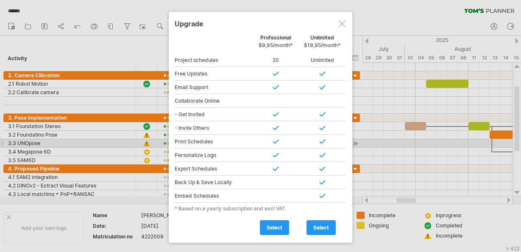
type input "**********"
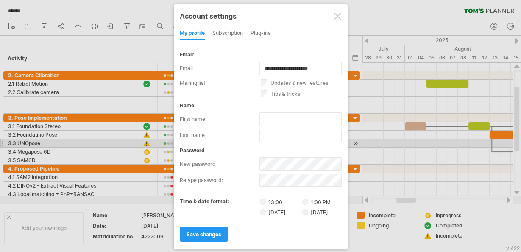
click at [337, 15] on div at bounding box center [337, 16] width 7 height 7
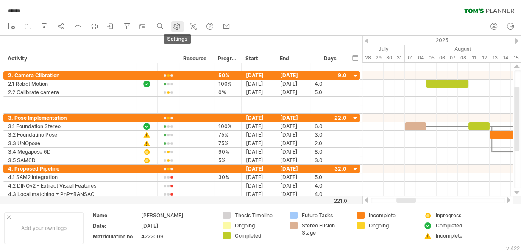
click at [173, 24] on link "settings" at bounding box center [177, 26] width 12 height 11
select select "*"
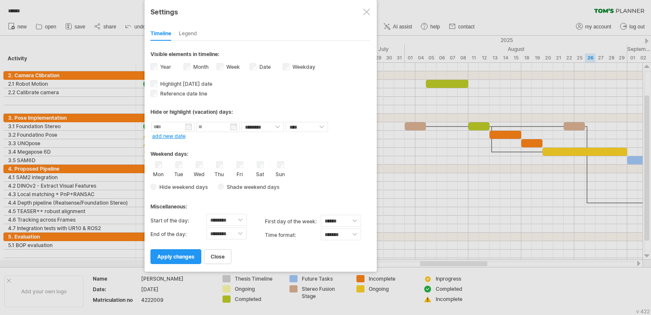
click at [363, 13] on div at bounding box center [366, 11] width 7 height 7
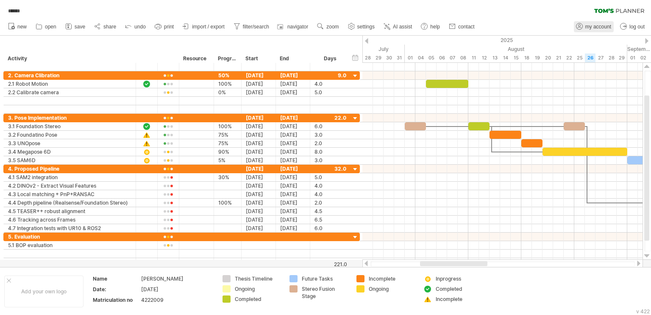
click at [604, 24] on span "my account" at bounding box center [599, 27] width 26 height 6
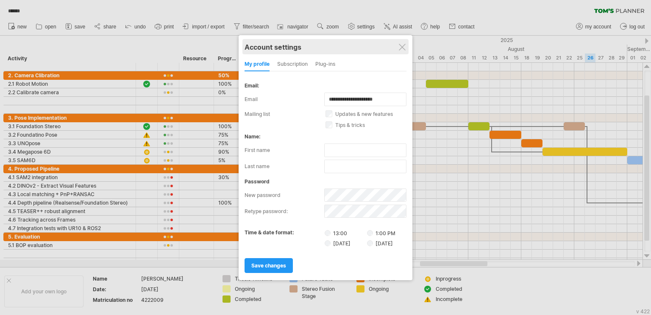
click at [407, 45] on div "Account settings" at bounding box center [326, 46] width 162 height 15
click at [402, 47] on div at bounding box center [402, 47] width 7 height 7
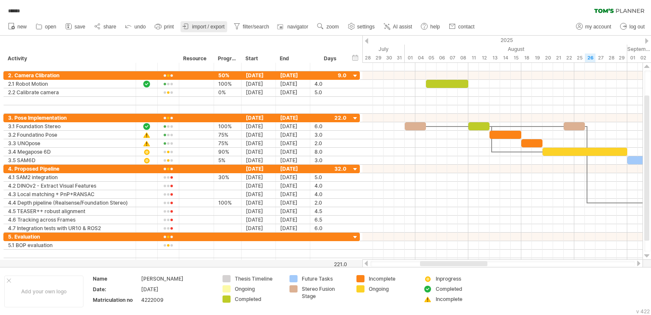
click at [209, 25] on span "import / export" at bounding box center [208, 27] width 33 height 6
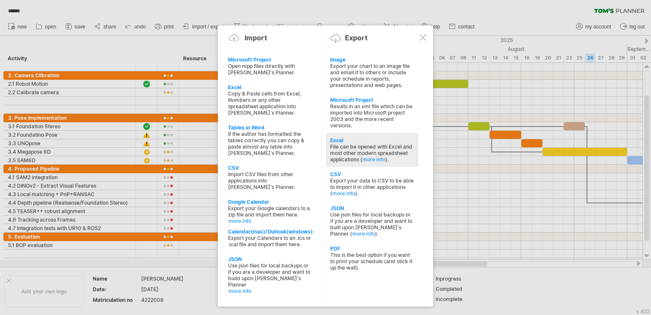
click at [339, 141] on div "Excel" at bounding box center [372, 140] width 84 height 6
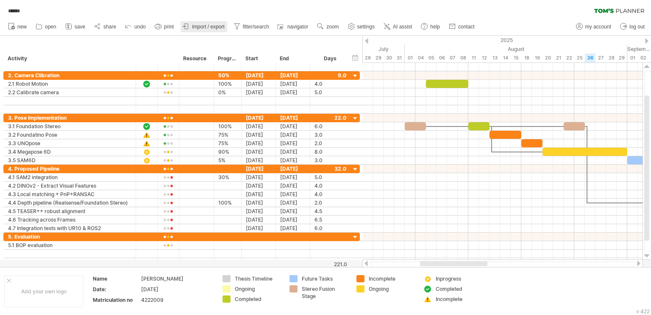
click at [221, 22] on link "import / export" at bounding box center [204, 26] width 47 height 11
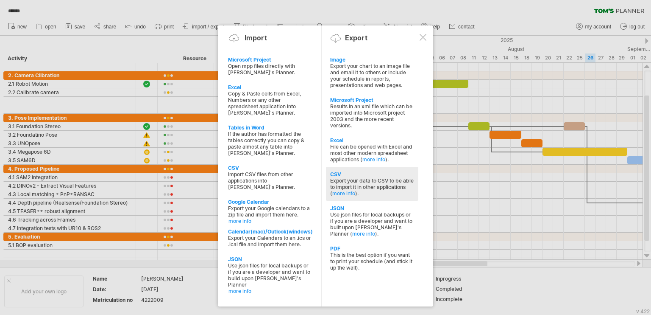
click at [355, 175] on div "CSV" at bounding box center [372, 174] width 84 height 6
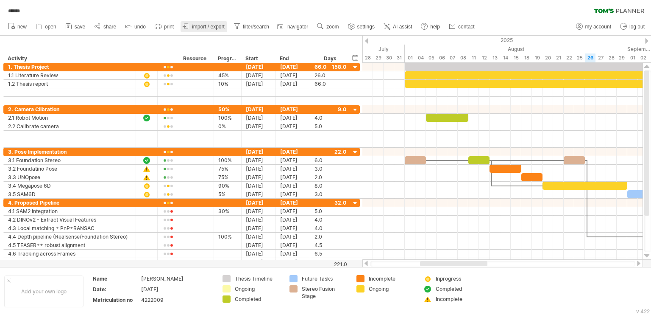
click at [196, 24] on span "import / export" at bounding box center [208, 27] width 33 height 6
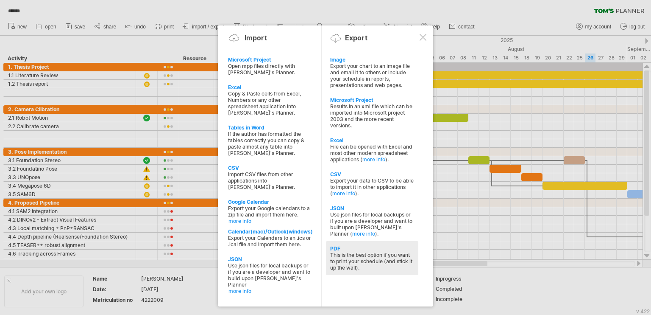
click at [370, 262] on div "This is the best option if you want to print your schedule (and stick it up the…" at bounding box center [372, 260] width 84 height 19
select select "**"
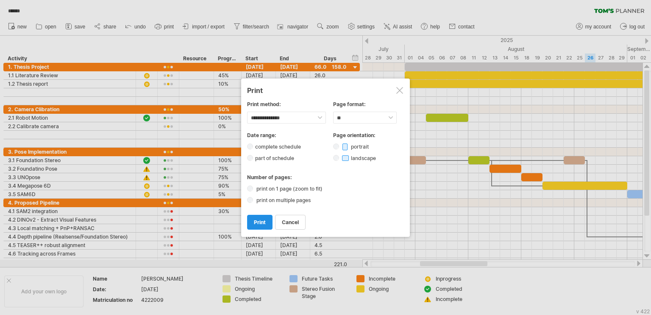
click at [263, 219] on span "print" at bounding box center [260, 222] width 12 height 6
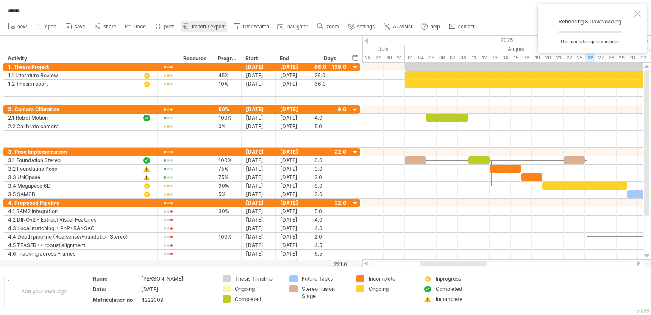
click at [219, 28] on span "import / export" at bounding box center [208, 27] width 33 height 6
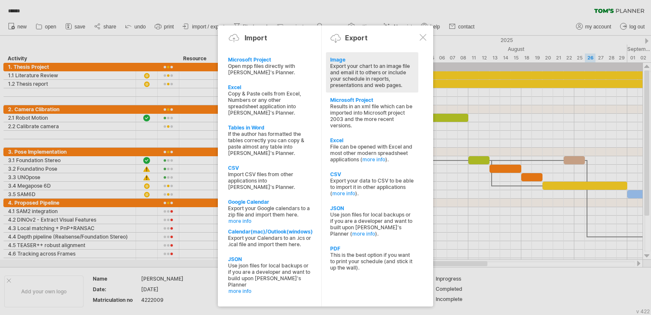
click at [347, 64] on div "Export your chart to an image file and email it to others or include your sched…" at bounding box center [372, 75] width 84 height 25
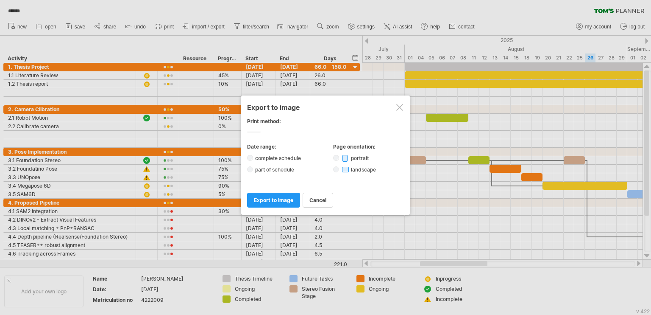
select select "*******"
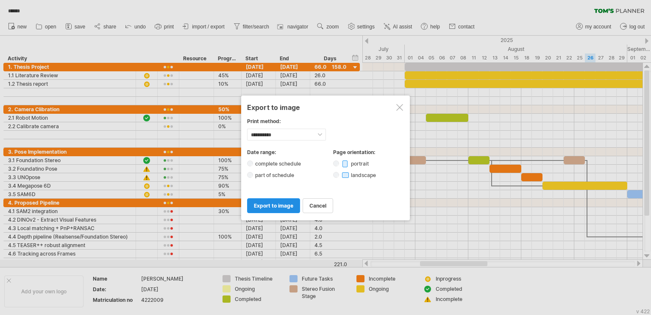
click at [290, 200] on link "export to image" at bounding box center [273, 205] width 53 height 15
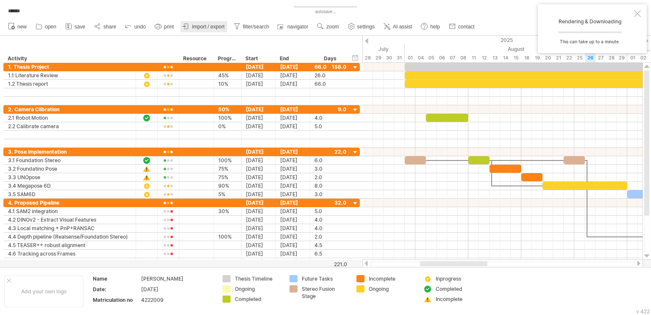
click at [207, 28] on span "import / export" at bounding box center [208, 27] width 33 height 6
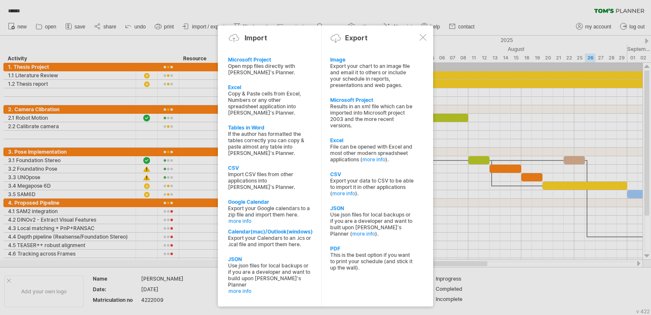
click at [424, 35] on div at bounding box center [423, 37] width 7 height 7
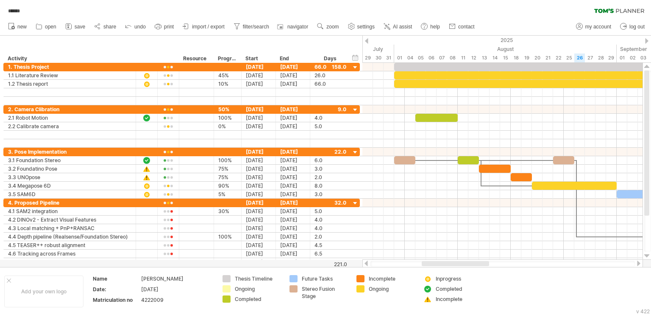
click at [456, 262] on div at bounding box center [455, 263] width 67 height 5
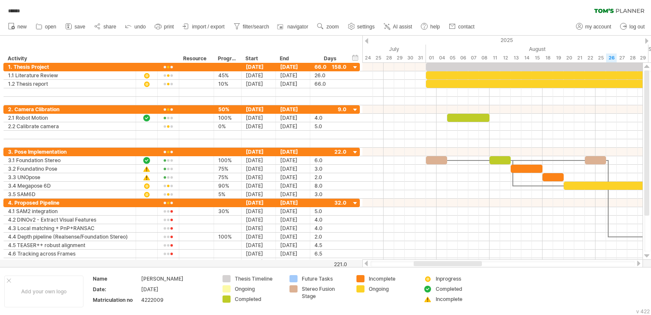
click at [420, 262] on div at bounding box center [448, 263] width 68 height 5
